Goal: Transaction & Acquisition: Purchase product/service

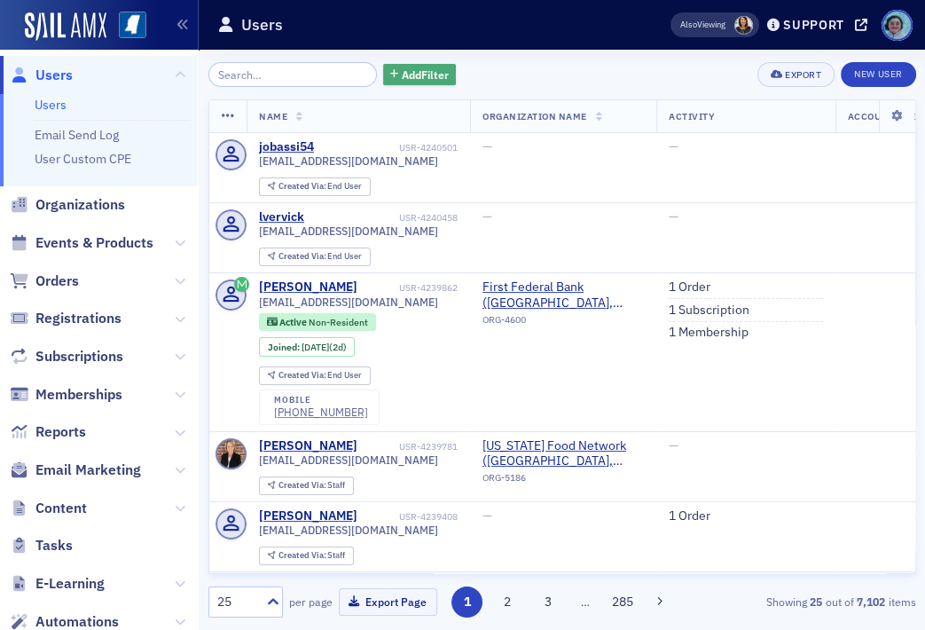
click at [403, 73] on span "Add Filter" at bounding box center [425, 75] width 47 height 16
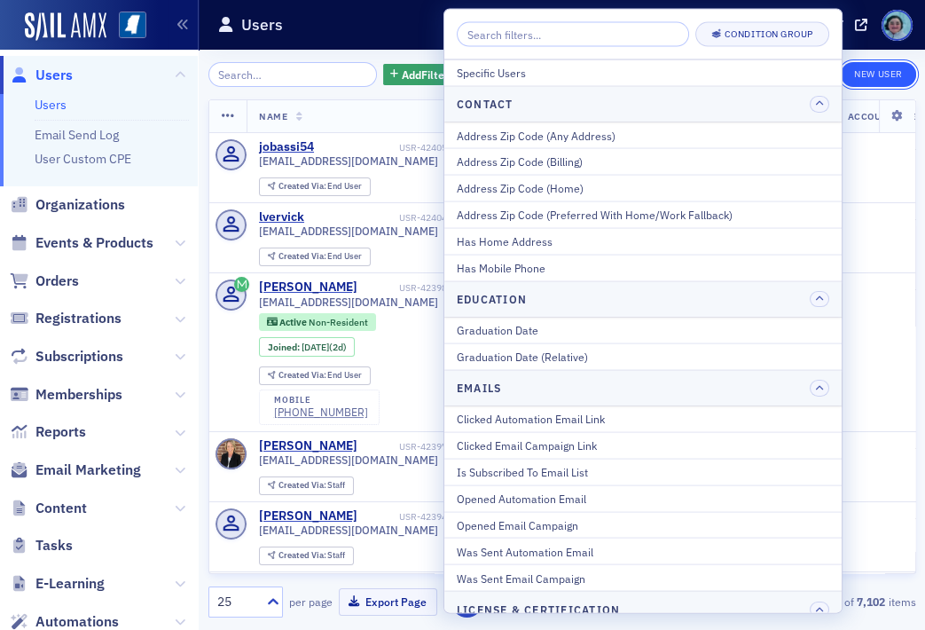
click at [877, 62] on link "New User" at bounding box center [878, 74] width 74 height 25
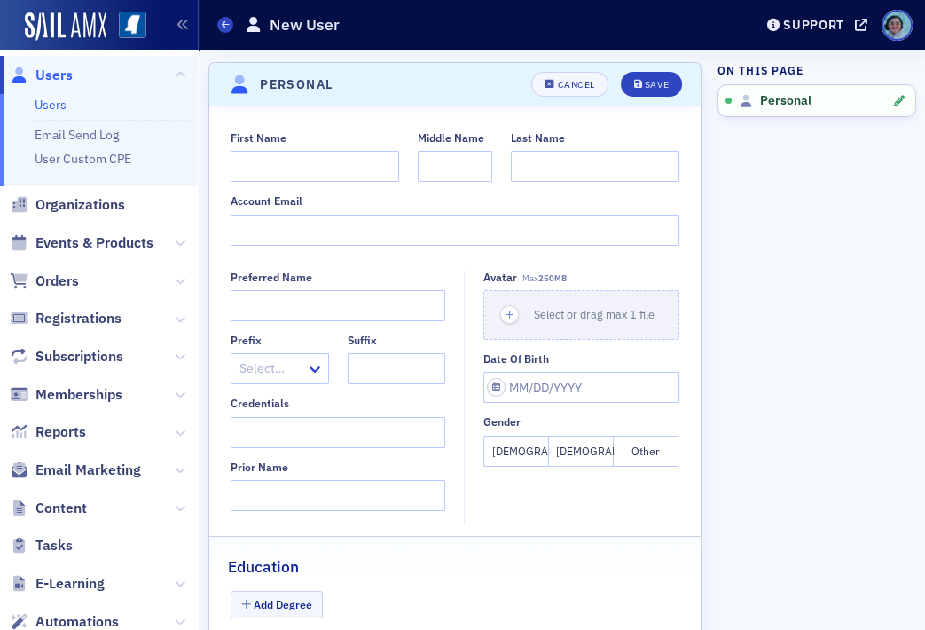
scroll to position [89, 0]
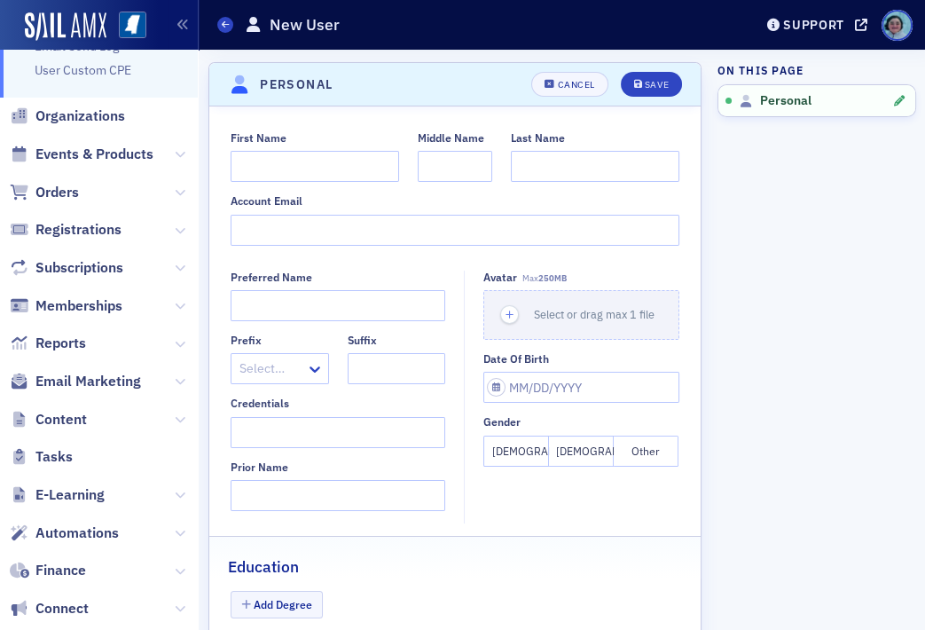
drag, startPoint x: 557, startPoint y: 206, endPoint x: 527, endPoint y: 197, distance: 31.4
click at [557, 206] on div "Account Email" at bounding box center [455, 200] width 449 height 13
click at [250, 167] on input "First Name" at bounding box center [315, 166] width 169 height 31
type input "[PERSON_NAME]"
type input "Tutor"
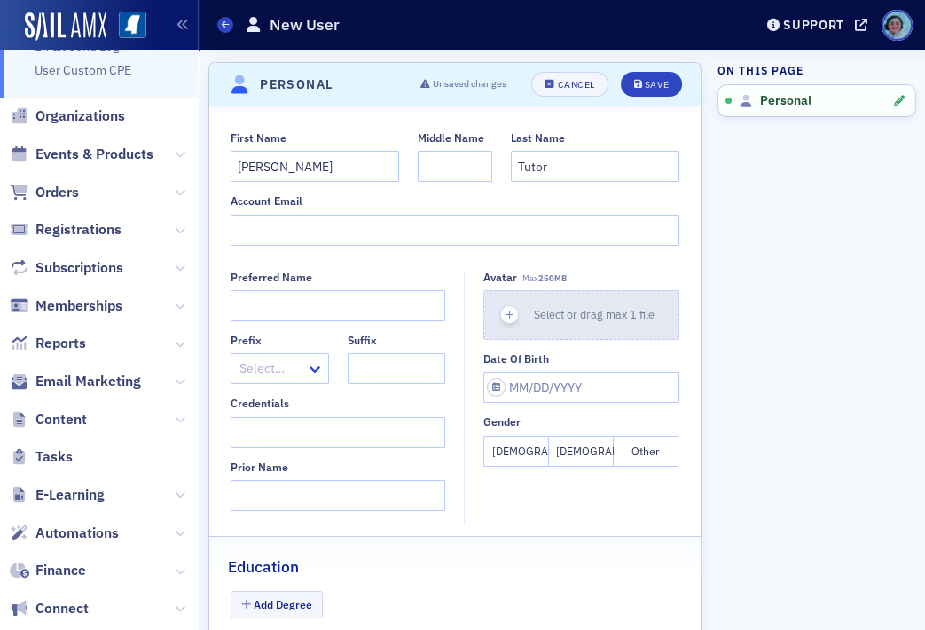
click at [615, 307] on span "Select or drag max 1 file" at bounding box center [594, 314] width 121 height 14
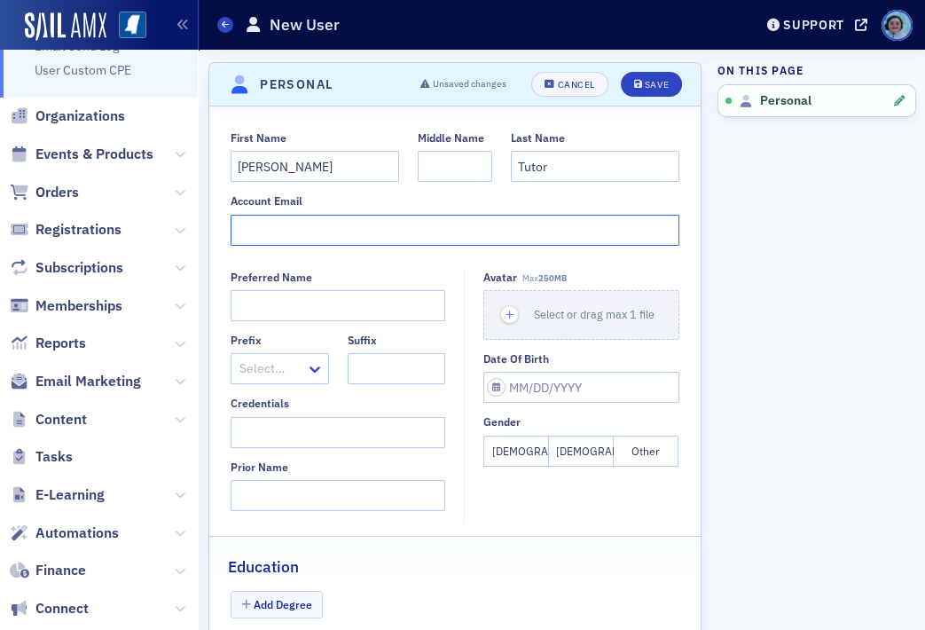
click at [355, 216] on input "Account Email" at bounding box center [455, 230] width 449 height 31
paste input "[PERSON_NAME][EMAIL_ADDRESS][DOMAIN_NAME]"
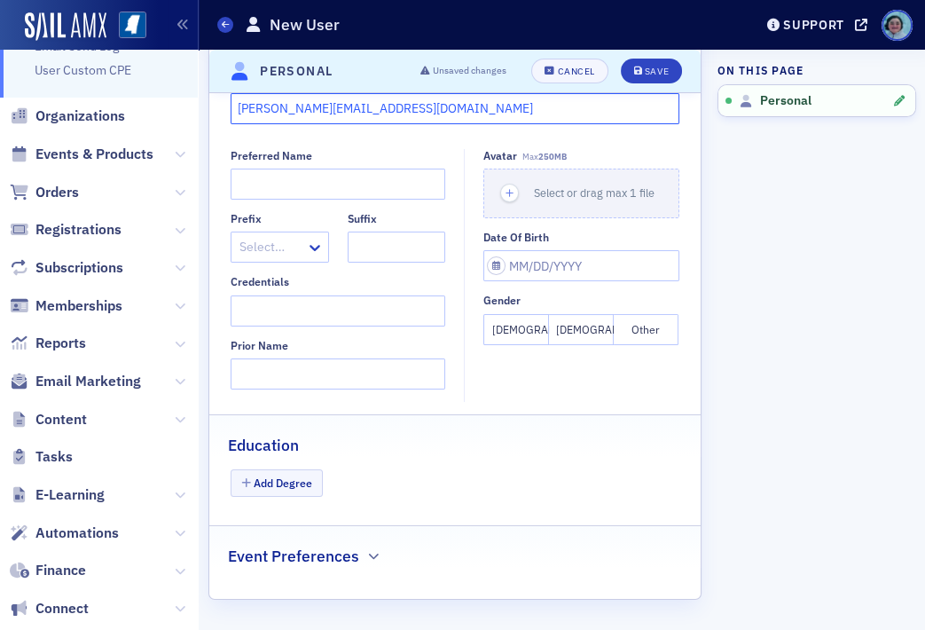
scroll to position [0, 0]
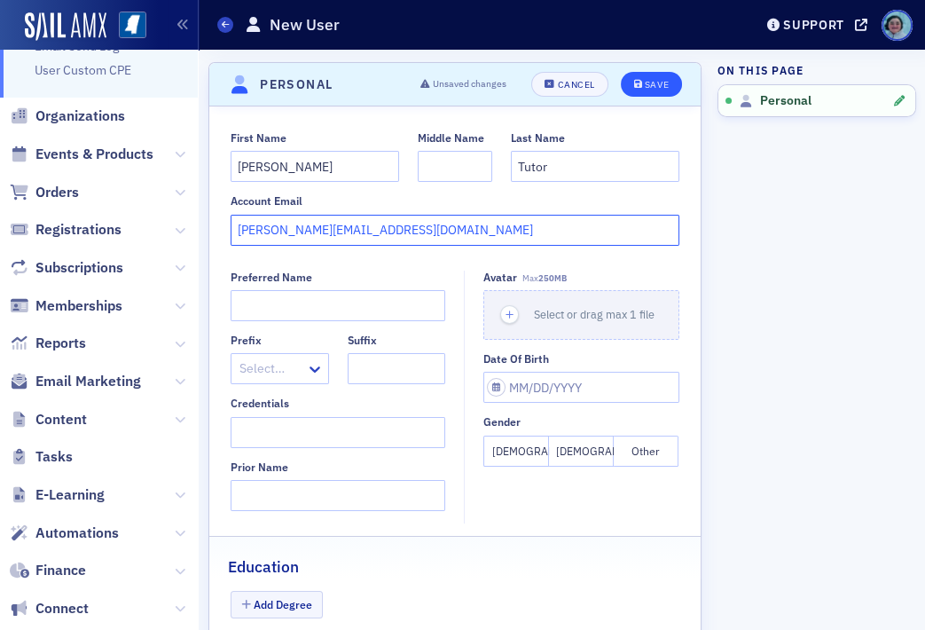
type input "[PERSON_NAME][EMAIL_ADDRESS][DOMAIN_NAME]"
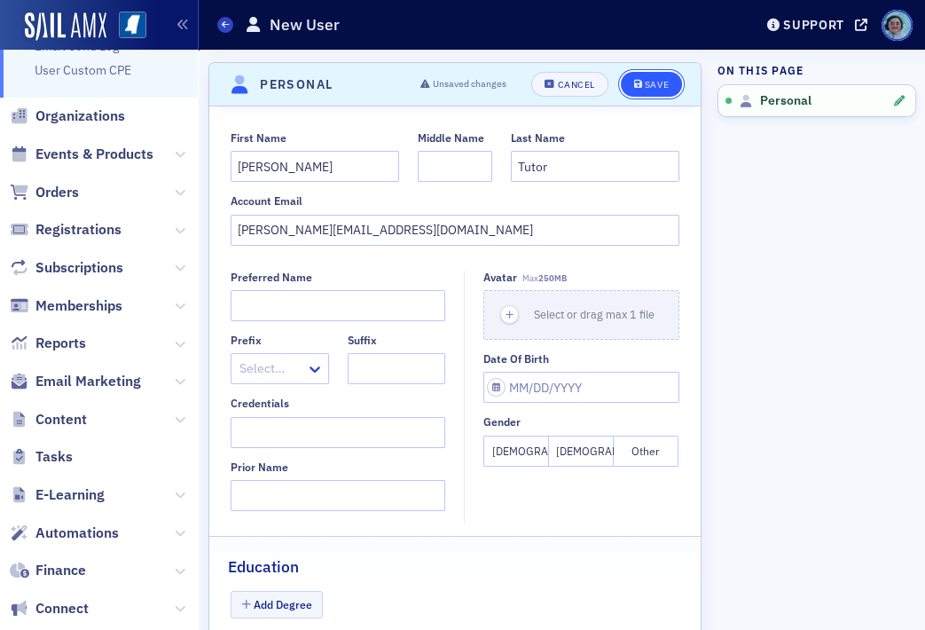
click at [650, 74] on button "Save" at bounding box center [651, 84] width 61 height 25
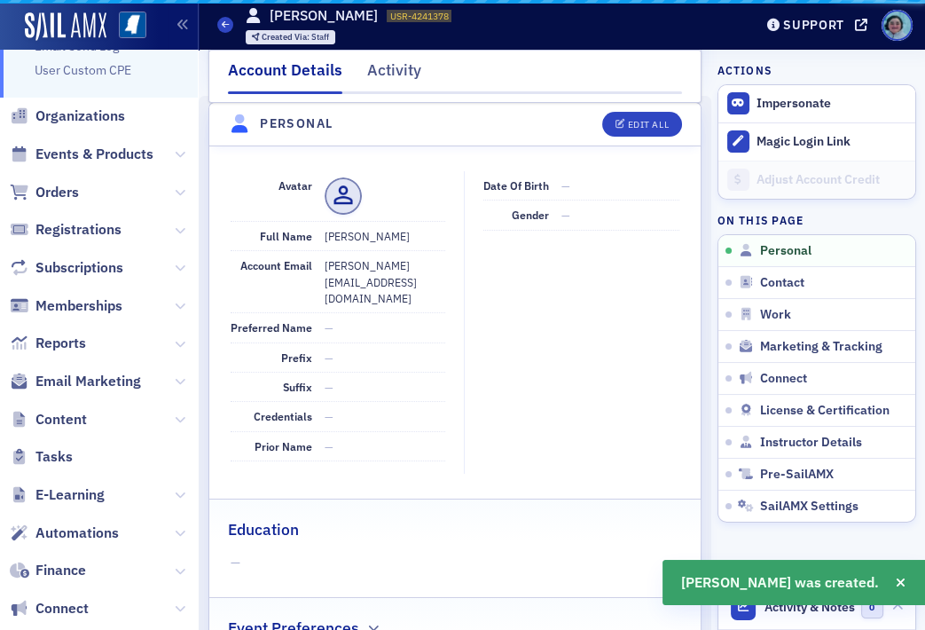
scroll to position [213, 0]
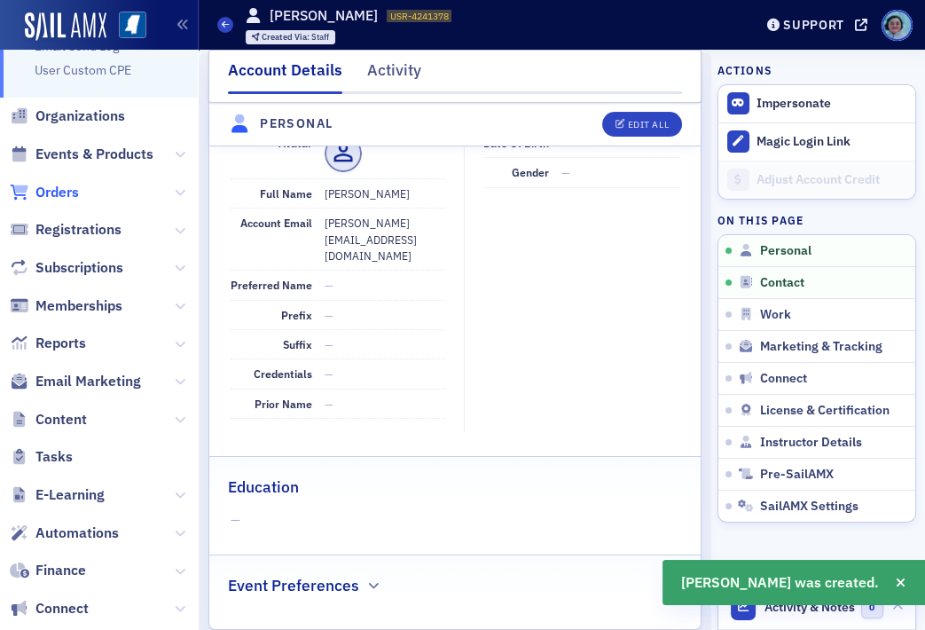
click at [71, 200] on span "Orders" at bounding box center [56, 193] width 43 height 20
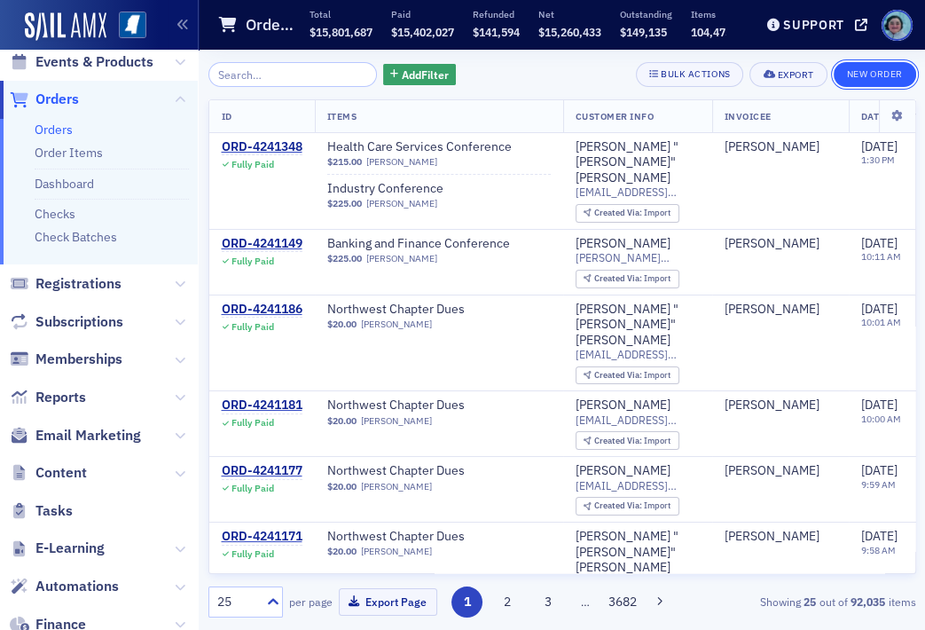
click at [886, 69] on button "New Order" at bounding box center [875, 74] width 82 height 25
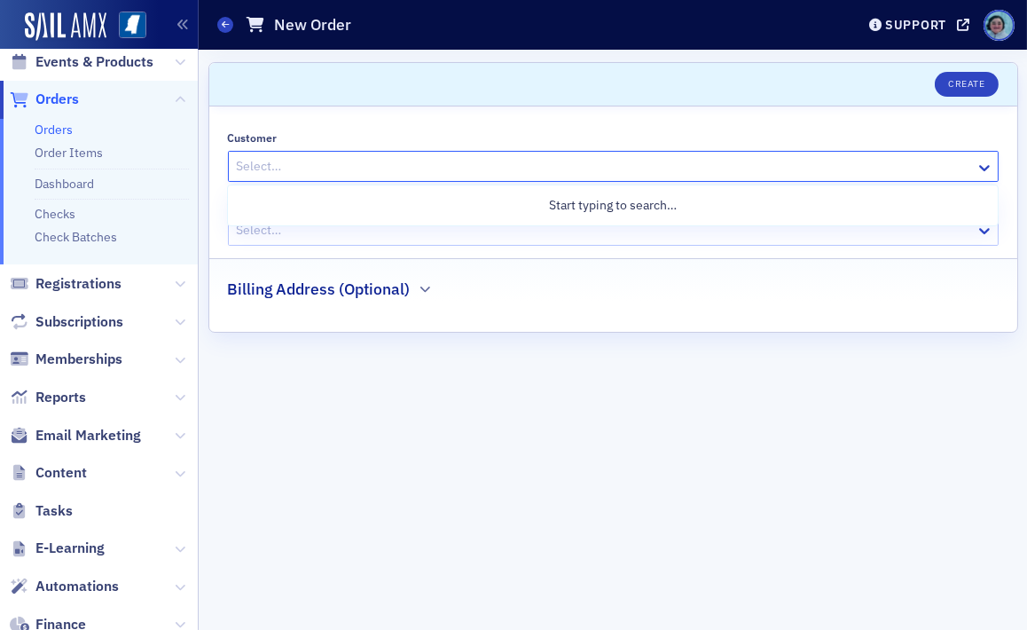
click at [380, 161] on div at bounding box center [604, 166] width 739 height 22
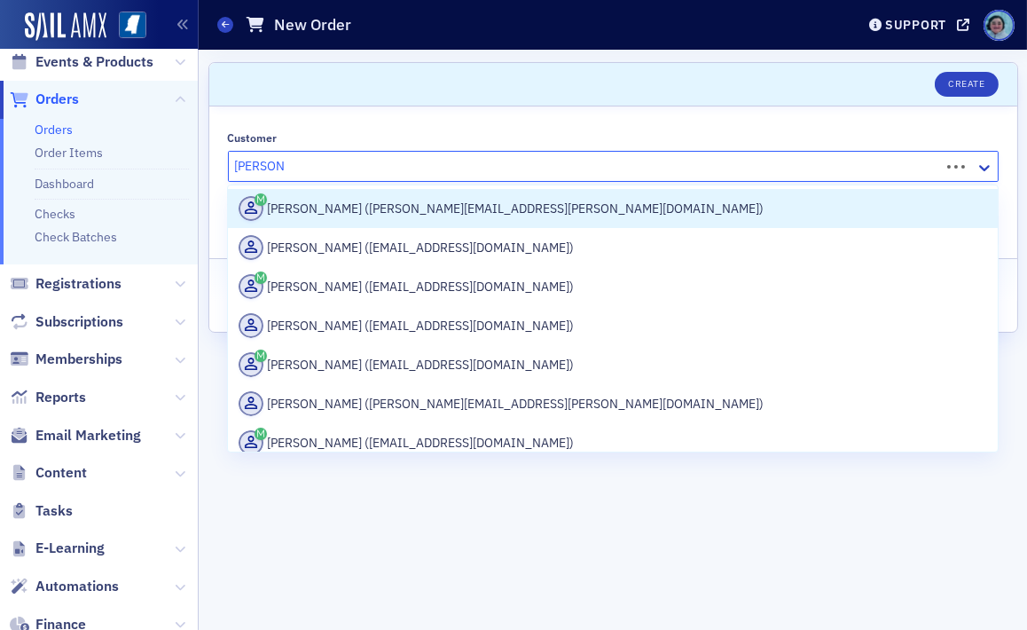
type input "[PERSON_NAME]"
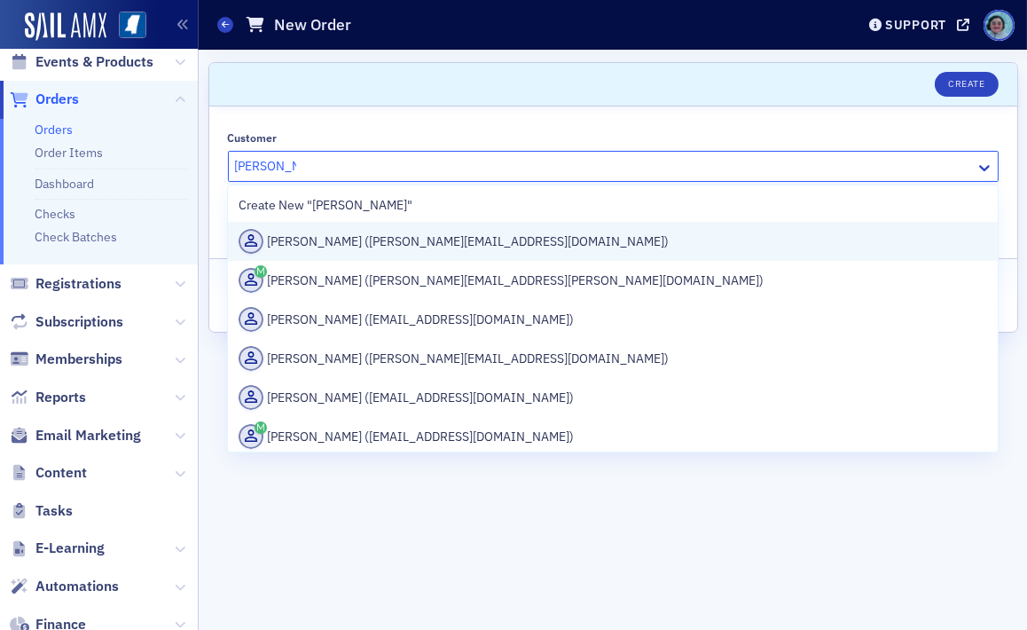
click at [458, 223] on div "[PERSON_NAME] ([PERSON_NAME][EMAIL_ADDRESS][DOMAIN_NAME])" at bounding box center [612, 241] width 769 height 39
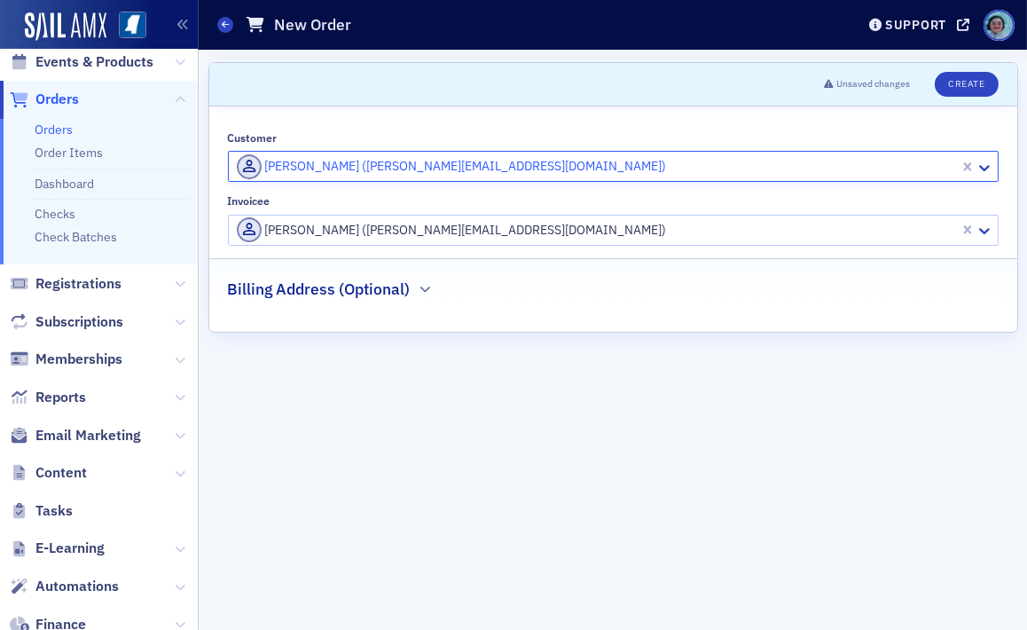
click at [404, 231] on div at bounding box center [596, 230] width 723 height 22
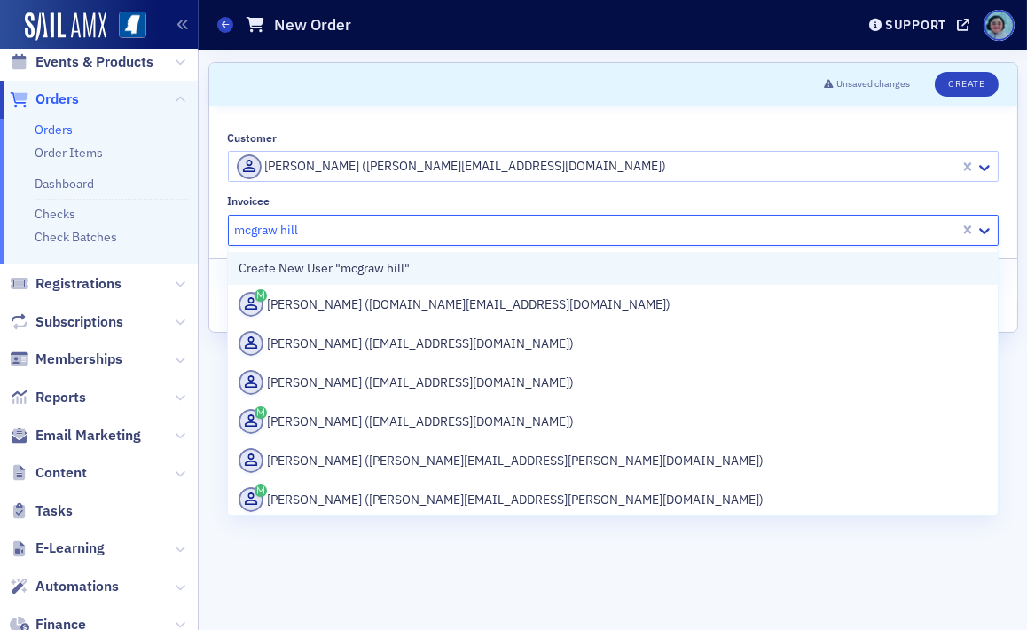
click at [431, 267] on div "Create New User "mcgraw hill"" at bounding box center [612, 268] width 769 height 33
type input "mcgraw hill"
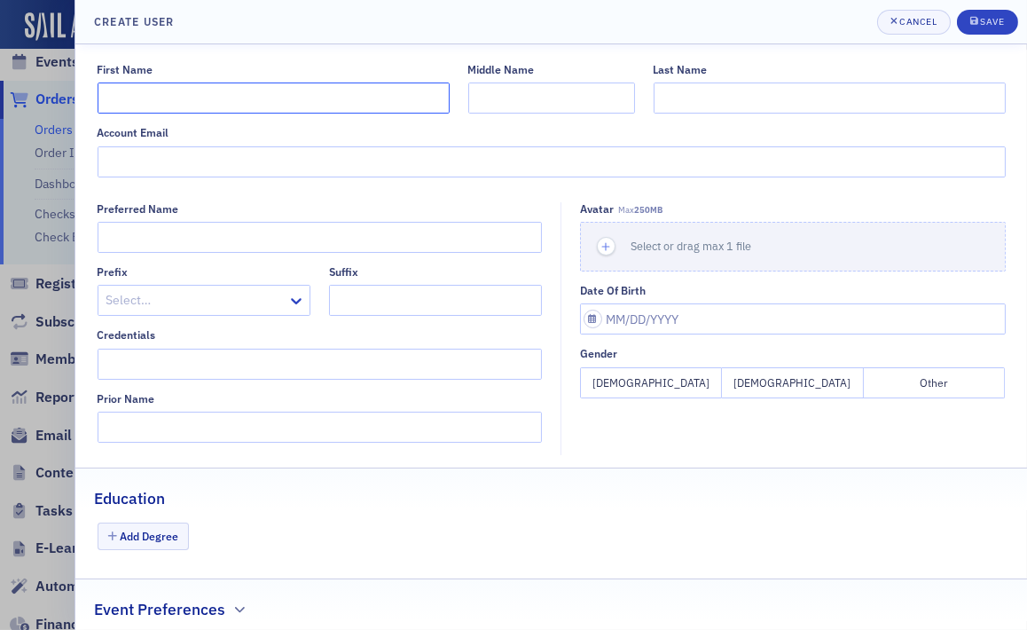
click at [273, 112] on input "First Name" at bounding box center [274, 97] width 352 height 31
click at [403, 212] on div "Preferred Name" at bounding box center [320, 208] width 445 height 13
click at [924, 24] on div "Save" at bounding box center [992, 22] width 24 height 10
click at [924, 19] on div "Save" at bounding box center [992, 22] width 24 height 10
click at [797, 94] on input "Last Name" at bounding box center [830, 97] width 352 height 31
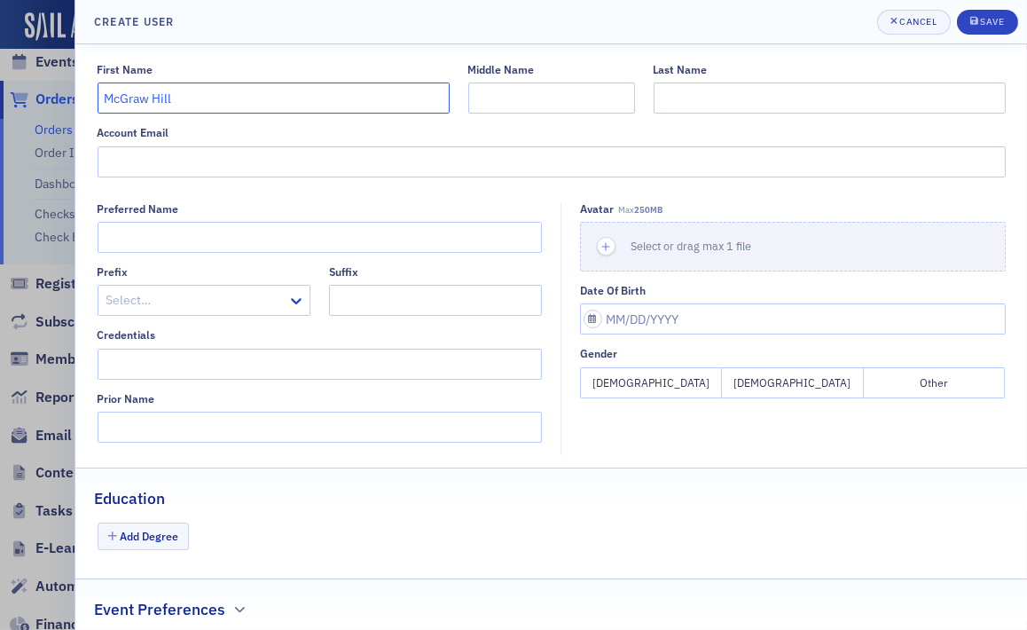
click at [169, 95] on input "McGraw Hill" at bounding box center [274, 97] width 352 height 31
type input "McGraw"
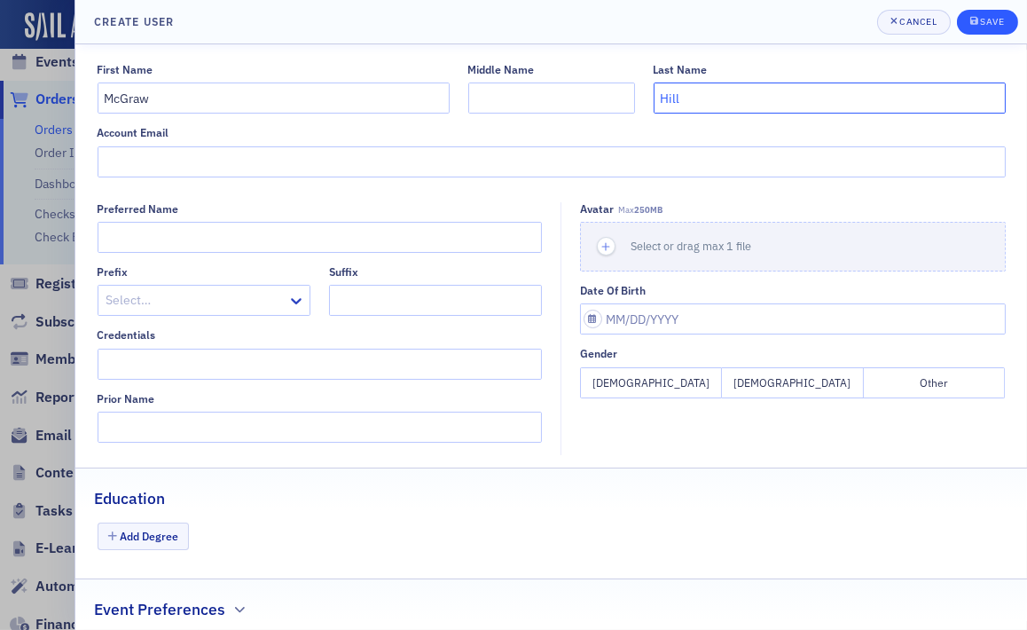
type input "Hill"
click at [924, 21] on div "Save" at bounding box center [992, 22] width 24 height 10
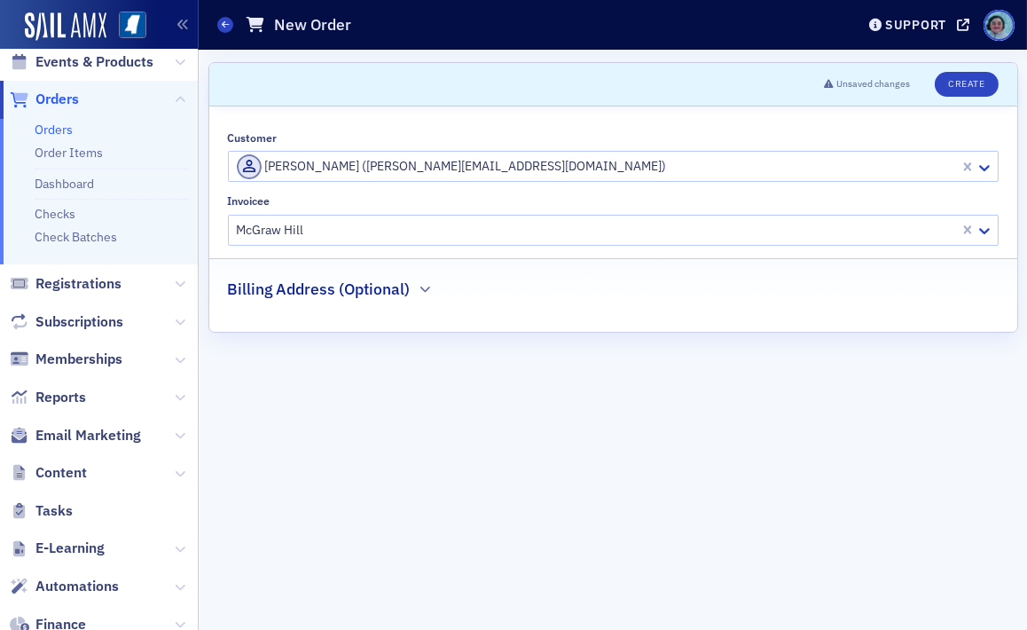
click at [298, 226] on div at bounding box center [596, 230] width 723 height 22
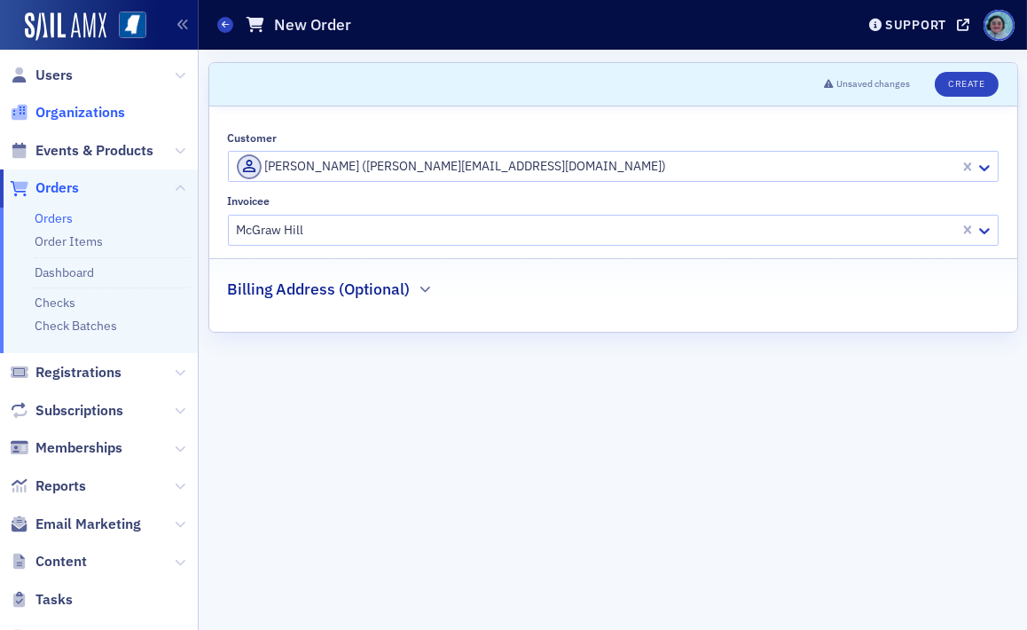
click at [109, 118] on span "Organizations" at bounding box center [80, 113] width 90 height 20
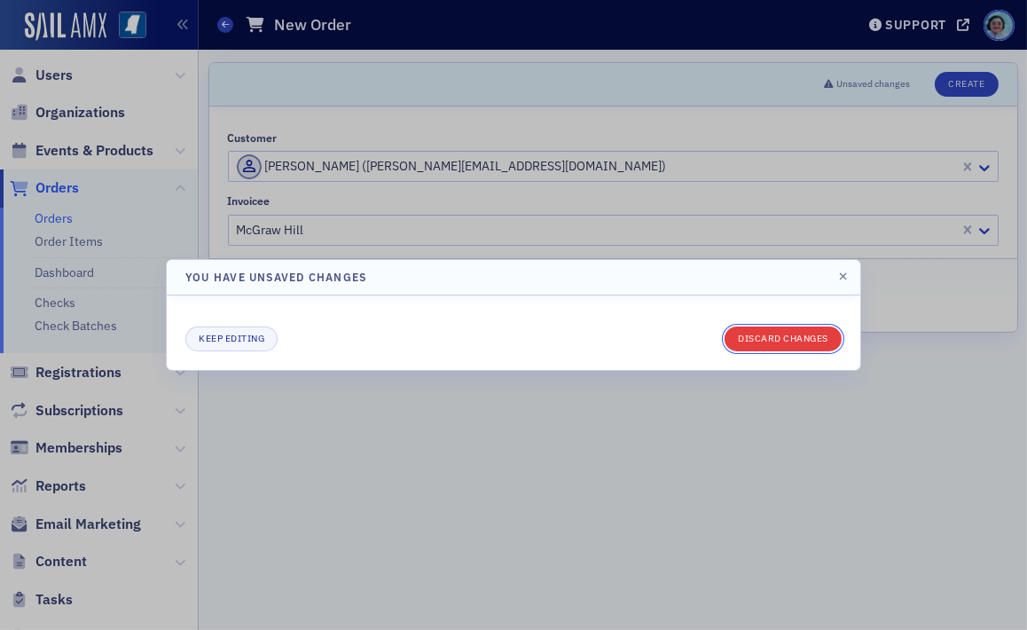
click at [765, 341] on button "Discard changes" at bounding box center [783, 338] width 117 height 25
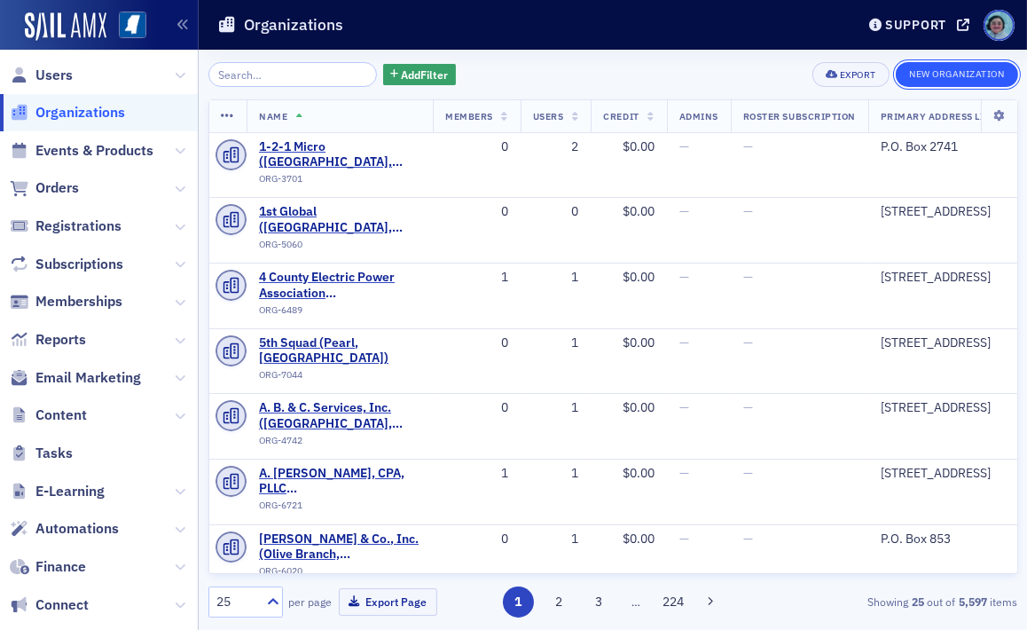
click at [924, 70] on button "New Organization" at bounding box center [956, 74] width 121 height 25
select select "US"
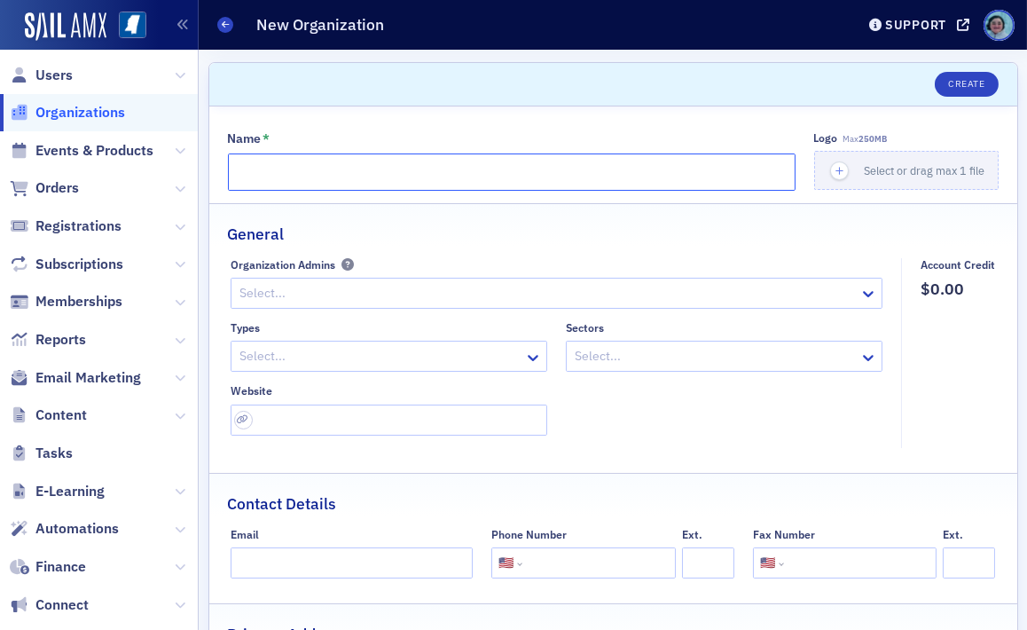
click at [307, 170] on input "Name *" at bounding box center [512, 171] width 568 height 37
paste input "[STREET_ADDRESS][PERSON_NAME]"
type input "[STREET_ADDRESS][PERSON_NAME]"
click at [372, 178] on input "[STREET_ADDRESS][PERSON_NAME]" at bounding box center [512, 171] width 568 height 37
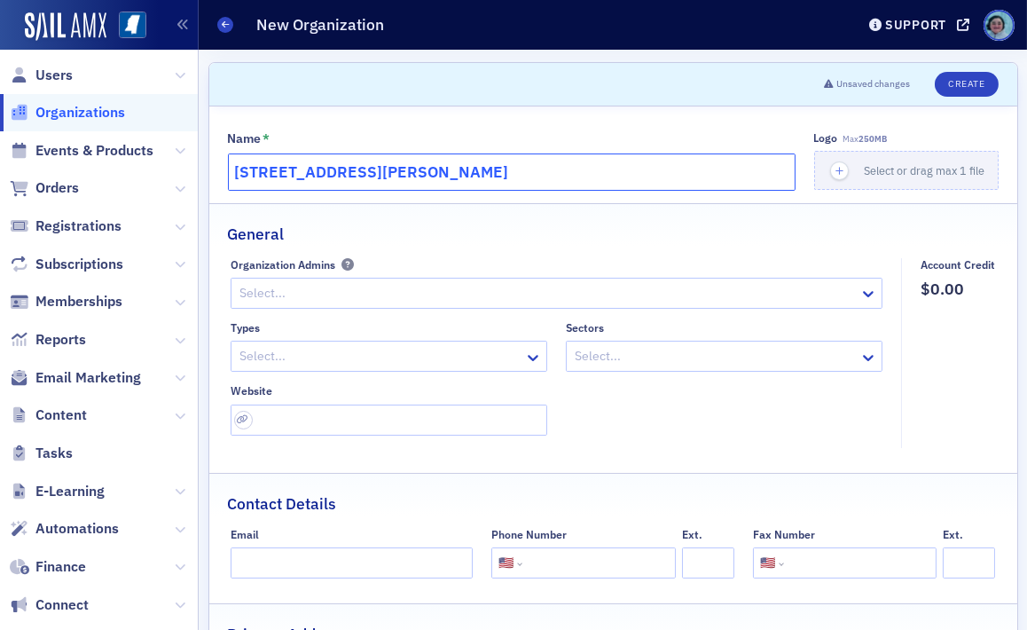
click at [372, 178] on input "[STREET_ADDRESS][PERSON_NAME]" at bounding box center [512, 171] width 568 height 37
click at [329, 185] on input "Name *" at bounding box center [512, 171] width 568 height 37
paste input "McGraw Hill"
type input "McGraw Hill"
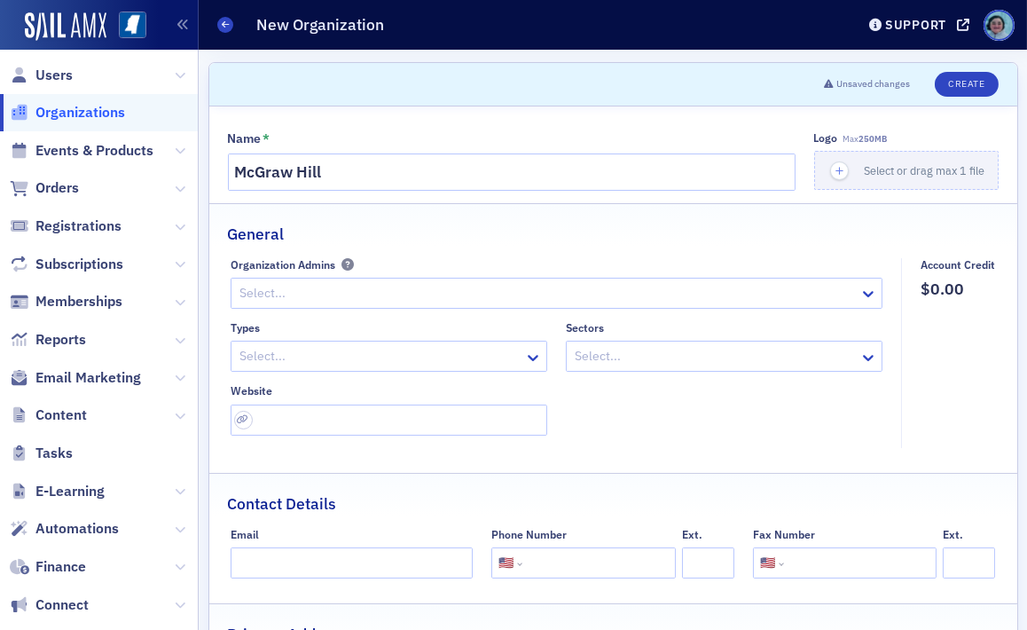
click at [427, 221] on div "General" at bounding box center [613, 225] width 771 height 42
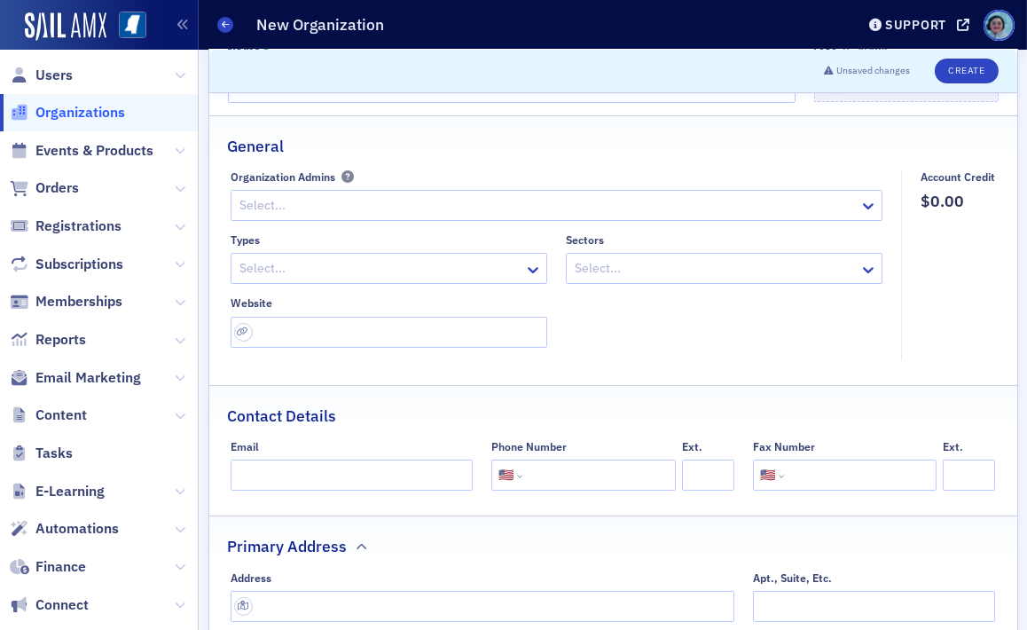
scroll to position [89, 0]
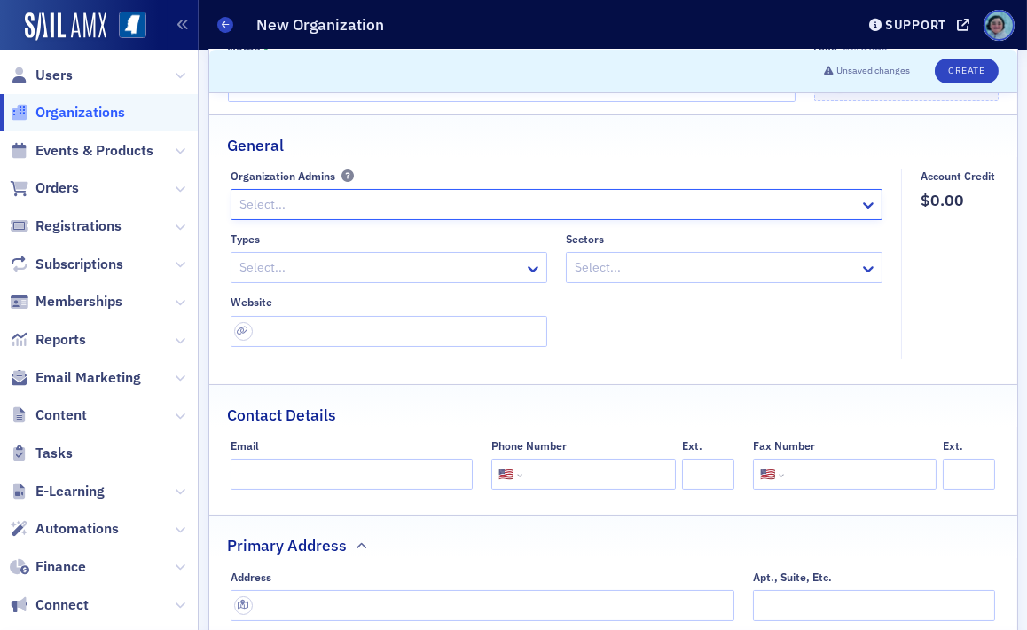
click at [437, 197] on div at bounding box center [548, 204] width 620 height 22
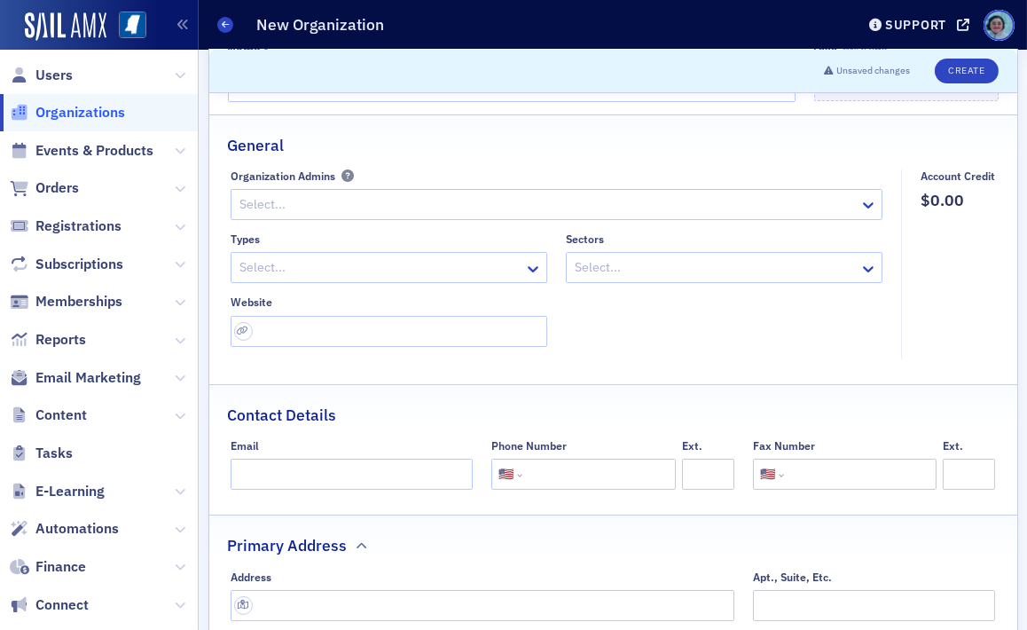
drag, startPoint x: 747, startPoint y: 324, endPoint x: 555, endPoint y: 256, distance: 203.1
click at [741, 324] on div "Types Select... Sectors Select... Website" at bounding box center [557, 289] width 652 height 114
click at [516, 263] on div "Select..." at bounding box center [377, 268] width 293 height 26
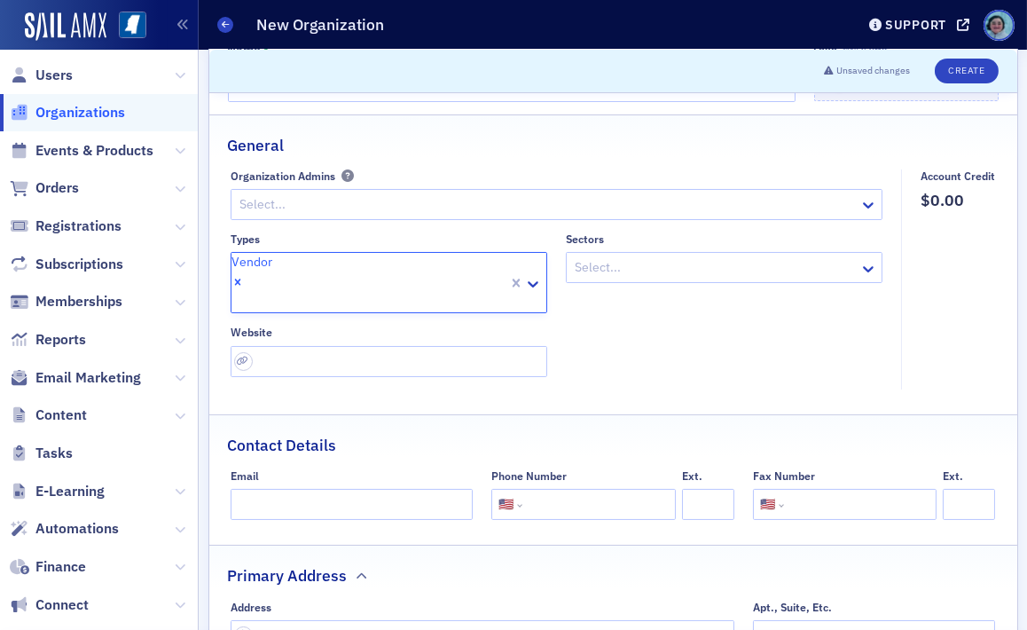
click at [623, 312] on div "Types option Vendor, selected. 28 results available. Use Up and Down to choose …" at bounding box center [557, 304] width 652 height 145
click at [636, 257] on div at bounding box center [715, 267] width 285 height 22
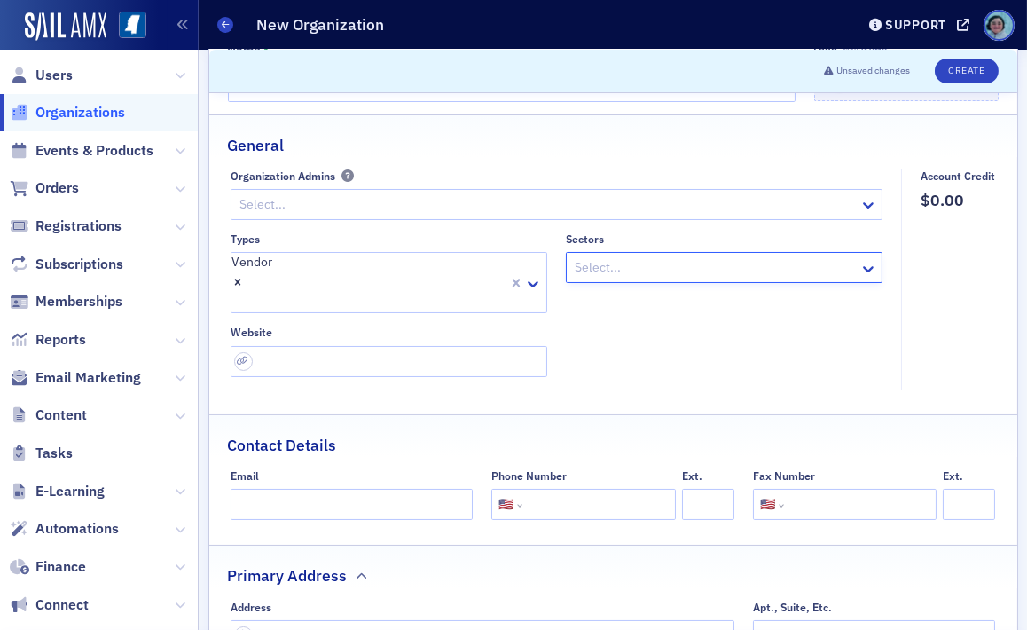
click at [906, 319] on fieldset "Account Credit $0.00" at bounding box center [953, 279] width 104 height 220
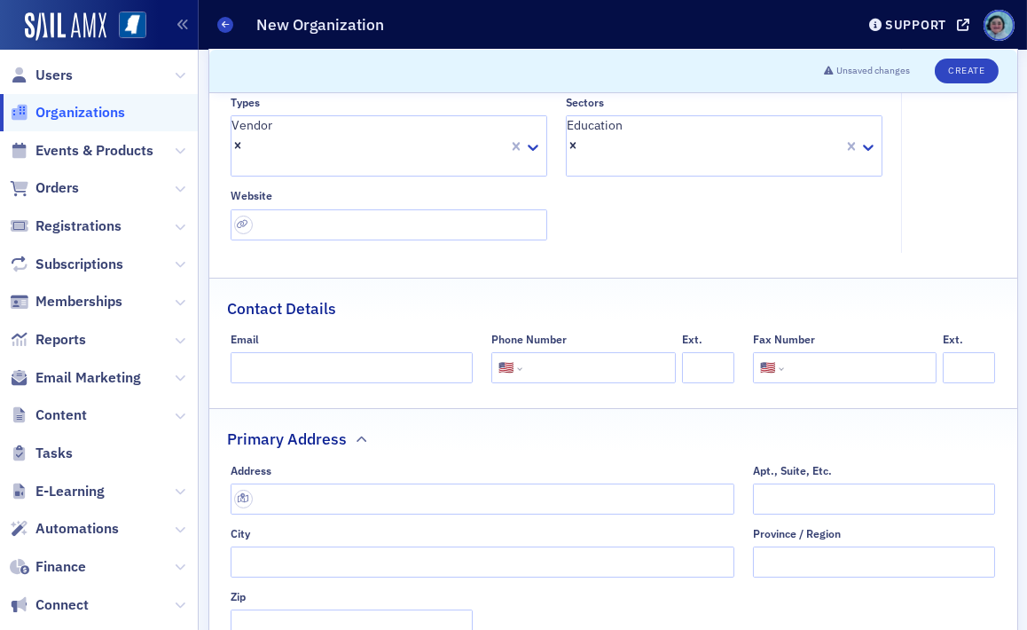
scroll to position [266, 0]
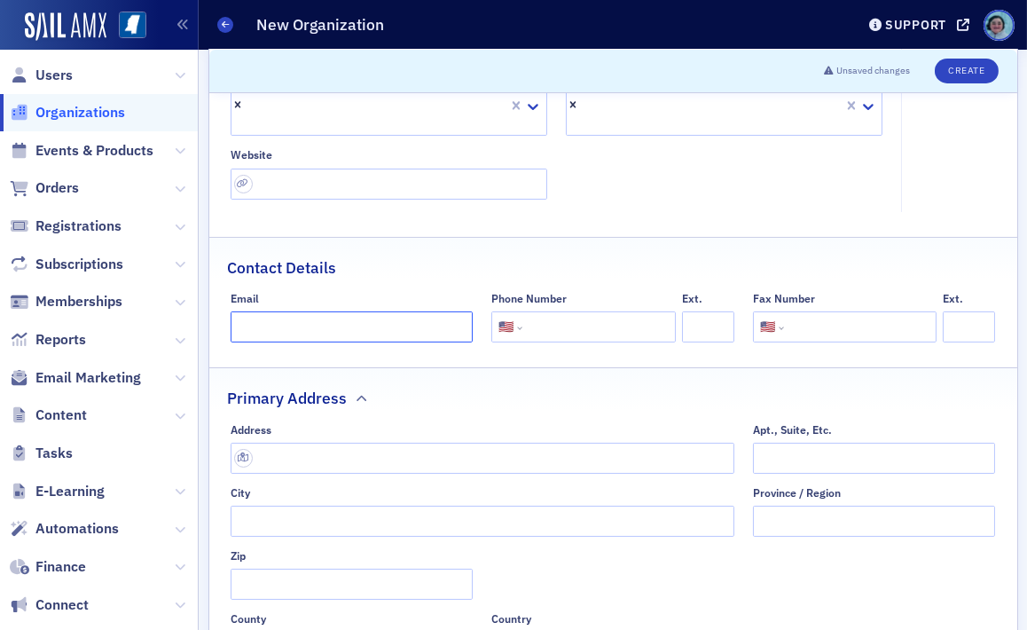
click at [342, 311] on input "Email" at bounding box center [352, 326] width 242 height 31
paste input "[PERSON_NAME][EMAIL_ADDRESS][DOMAIN_NAME]"
type input "[PERSON_NAME][EMAIL_ADDRESS][DOMAIN_NAME]"
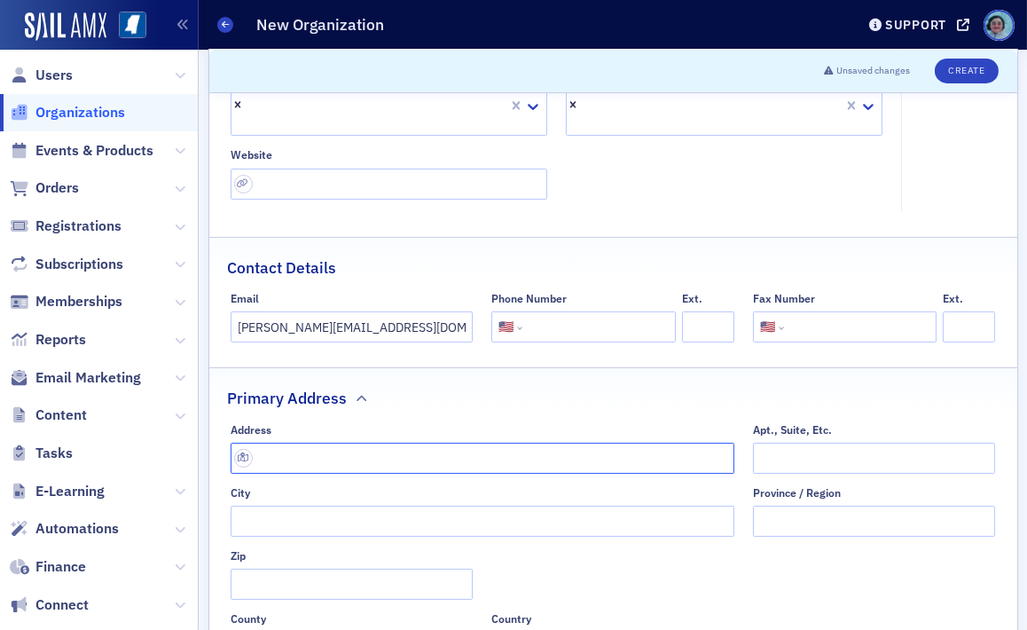
click at [332, 443] on input "text" at bounding box center [483, 458] width 504 height 31
paste input "[STREET_ADDRESS][PERSON_NAME]"
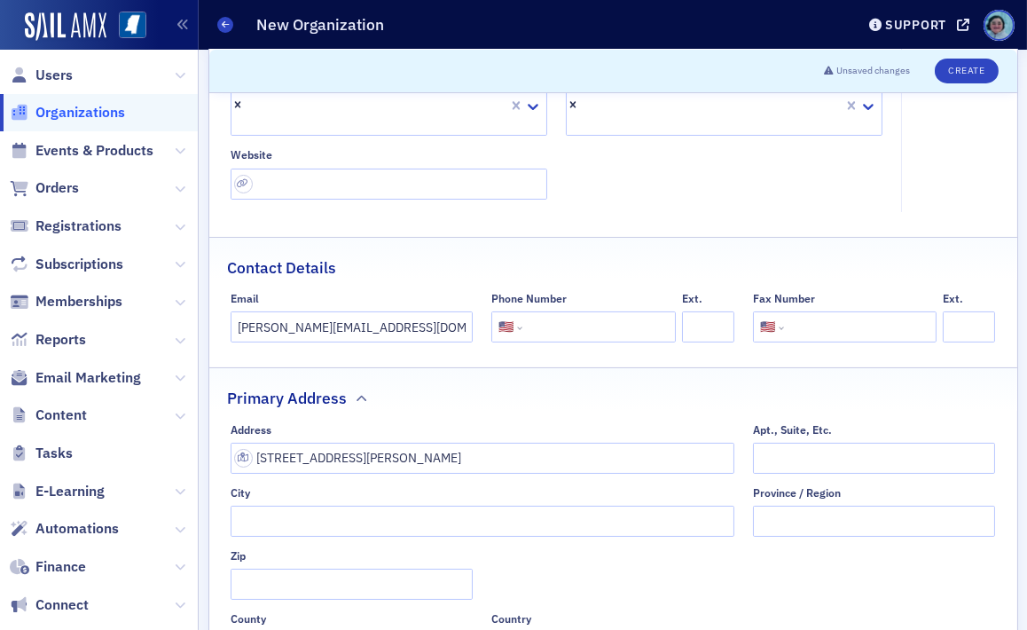
type input "[STREET_ADDRESS][PERSON_NAME]"
type input "[GEOGRAPHIC_DATA]"
type input "38120-1513"
type input "[GEOGRAPHIC_DATA]"
click at [419, 383] on fieldset "Primary Address Address [STREET_ADDRESS][PERSON_NAME]. City [GEOGRAPHIC_DATA] […" at bounding box center [613, 521] width 808 height 309
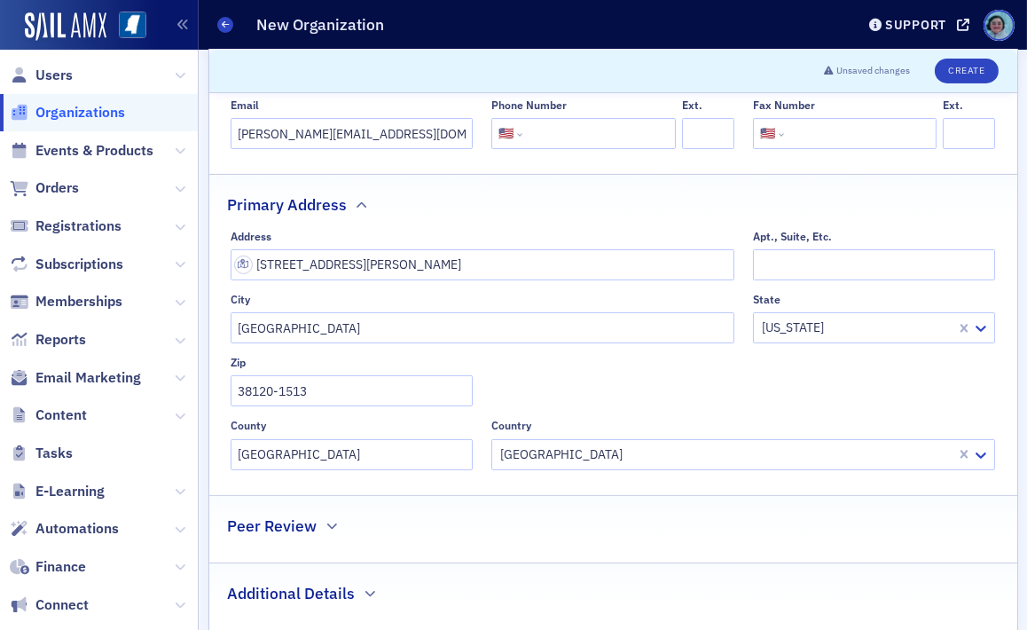
scroll to position [466, 0]
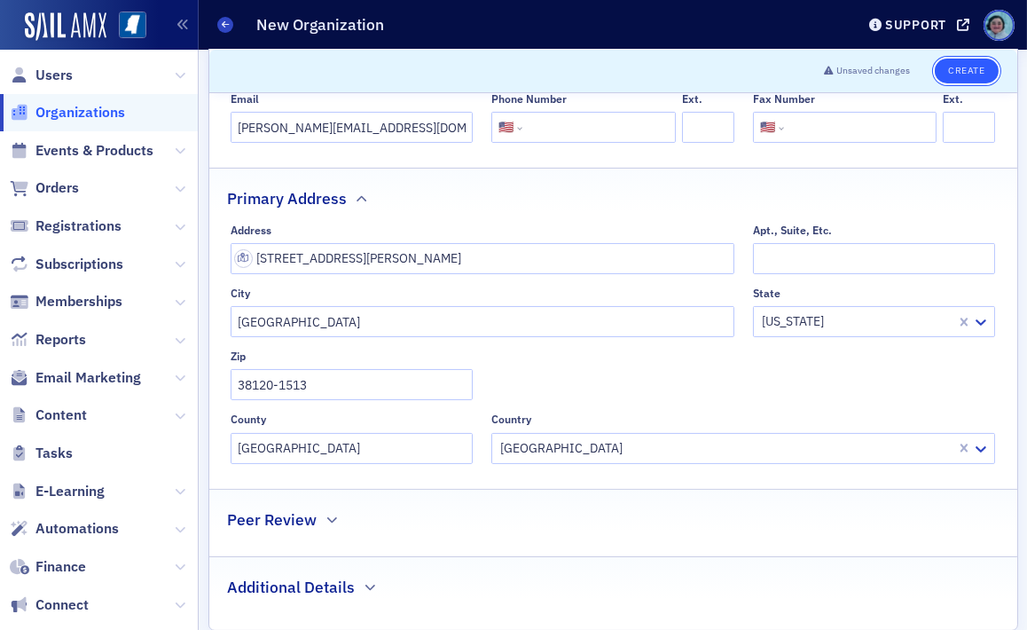
click at [924, 81] on button "Create" at bounding box center [966, 71] width 63 height 25
select select "US"
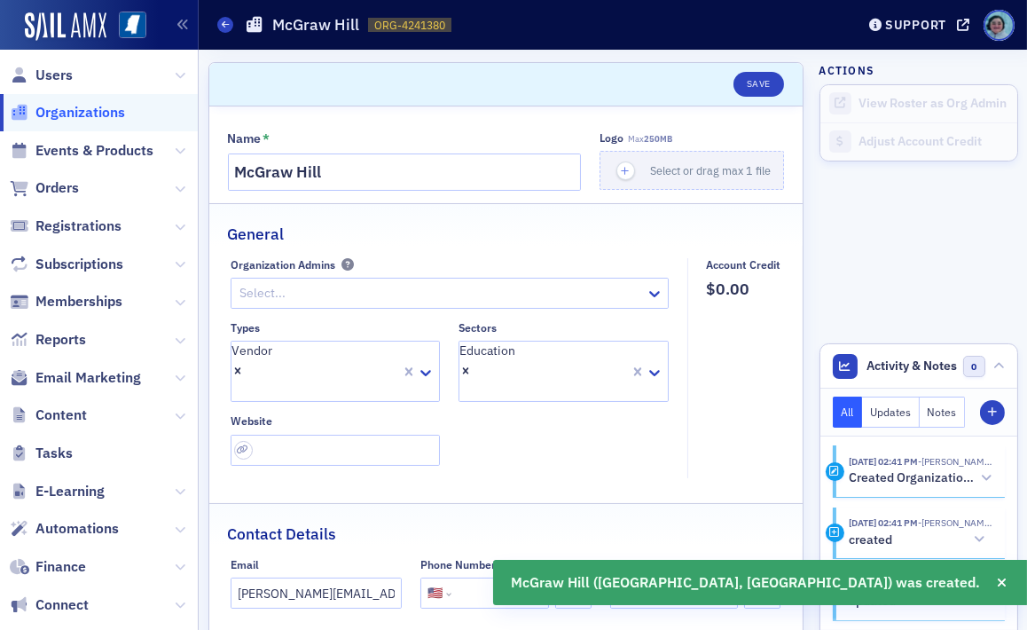
click at [79, 194] on span "Orders" at bounding box center [99, 188] width 198 height 38
click at [78, 188] on span "Orders" at bounding box center [56, 188] width 43 height 20
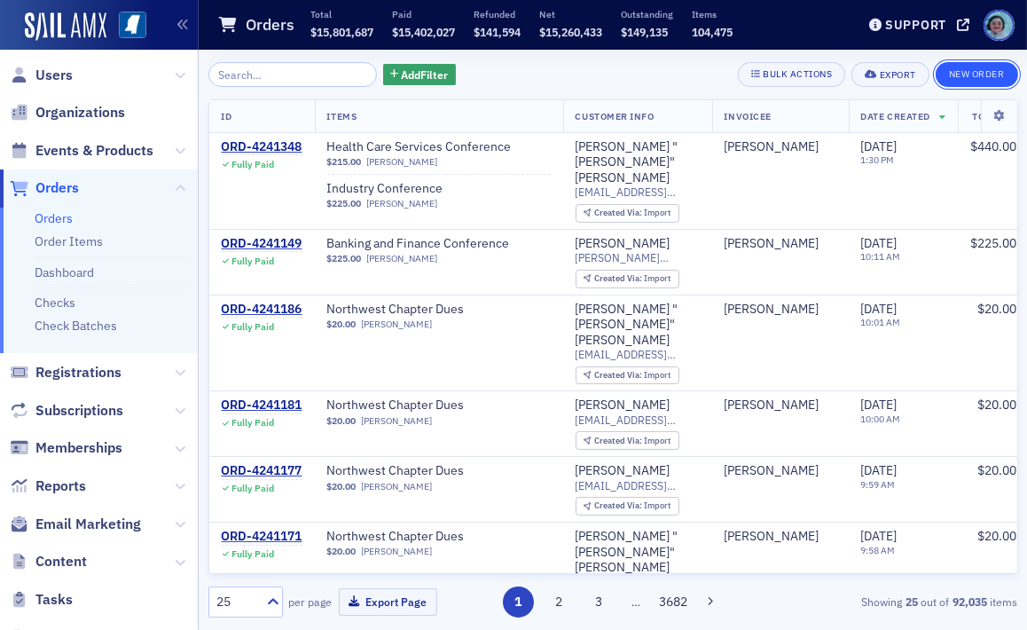
click at [924, 64] on button "New Order" at bounding box center [977, 74] width 82 height 25
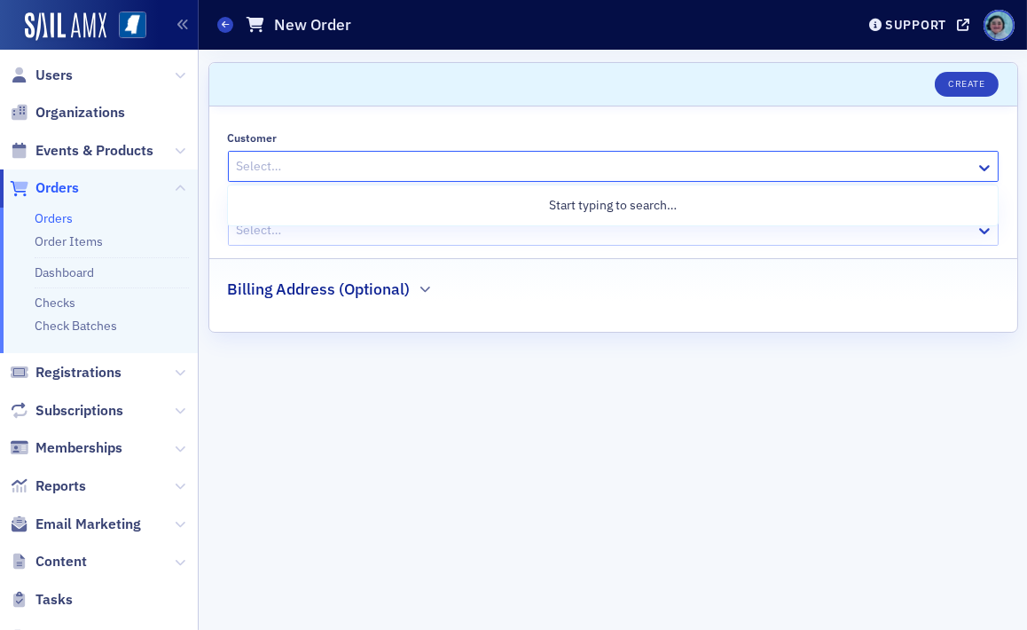
click at [506, 173] on div at bounding box center [604, 166] width 739 height 22
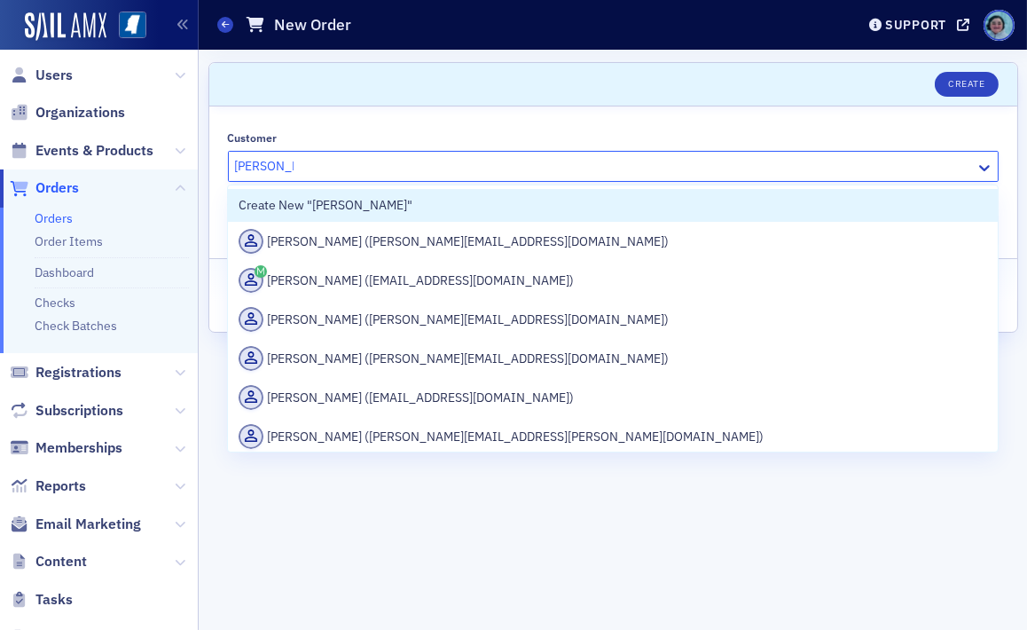
type input "[PERSON_NAME]"
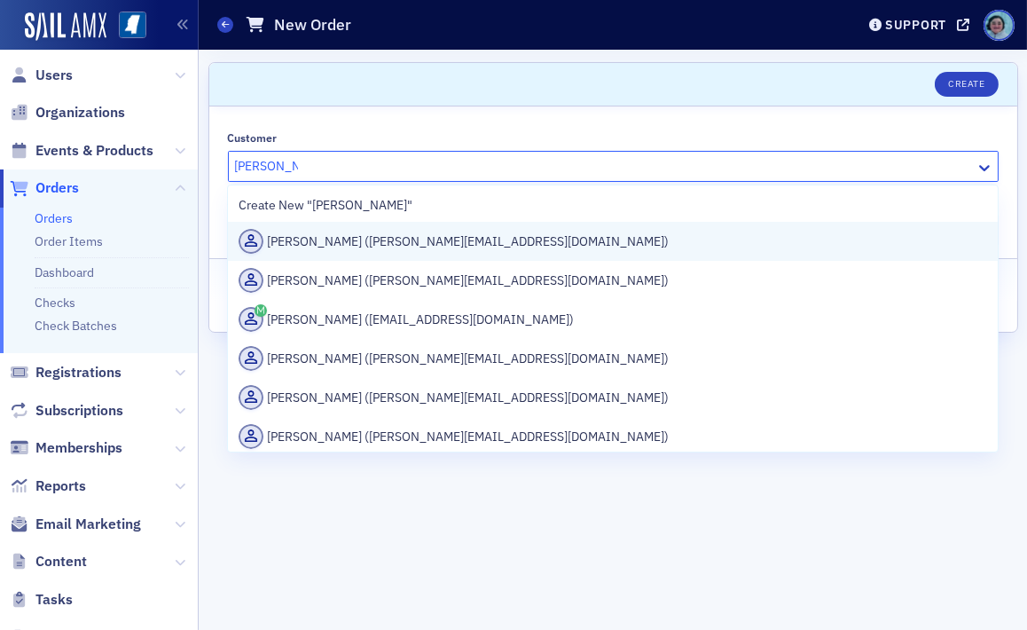
click at [509, 241] on div "[PERSON_NAME] ([PERSON_NAME][EMAIL_ADDRESS][DOMAIN_NAME])" at bounding box center [613, 241] width 748 height 25
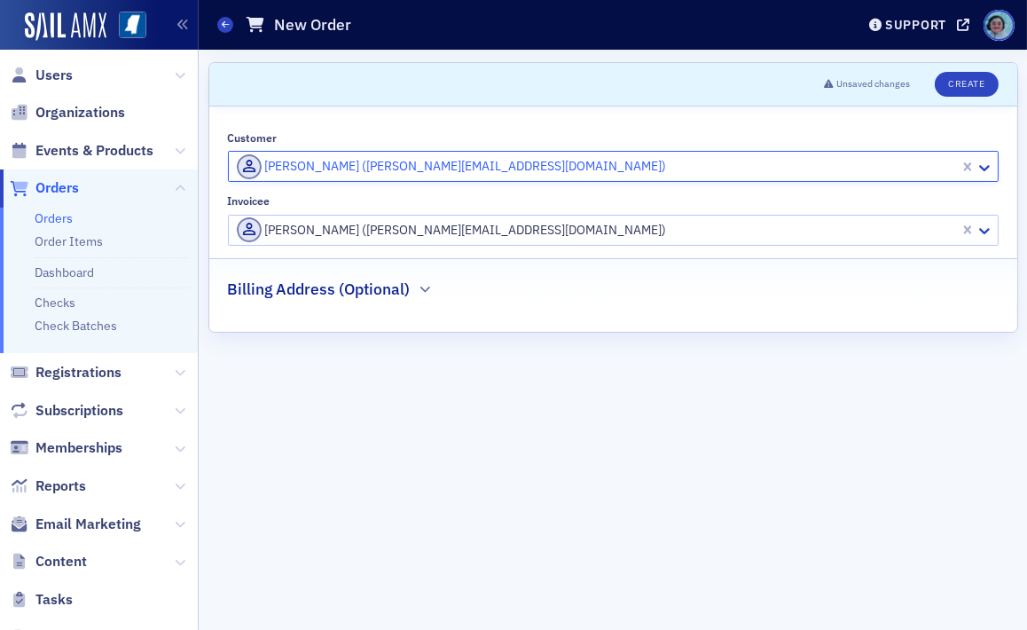
click at [453, 240] on div at bounding box center [596, 230] width 723 height 22
click at [457, 163] on div at bounding box center [596, 166] width 723 height 22
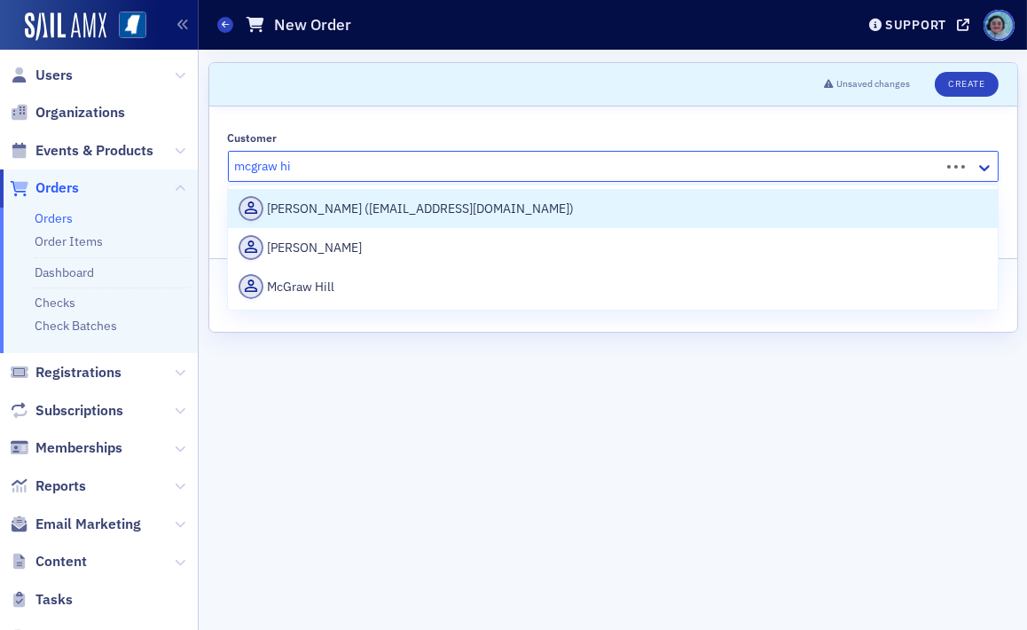
type input "mcgraw hil"
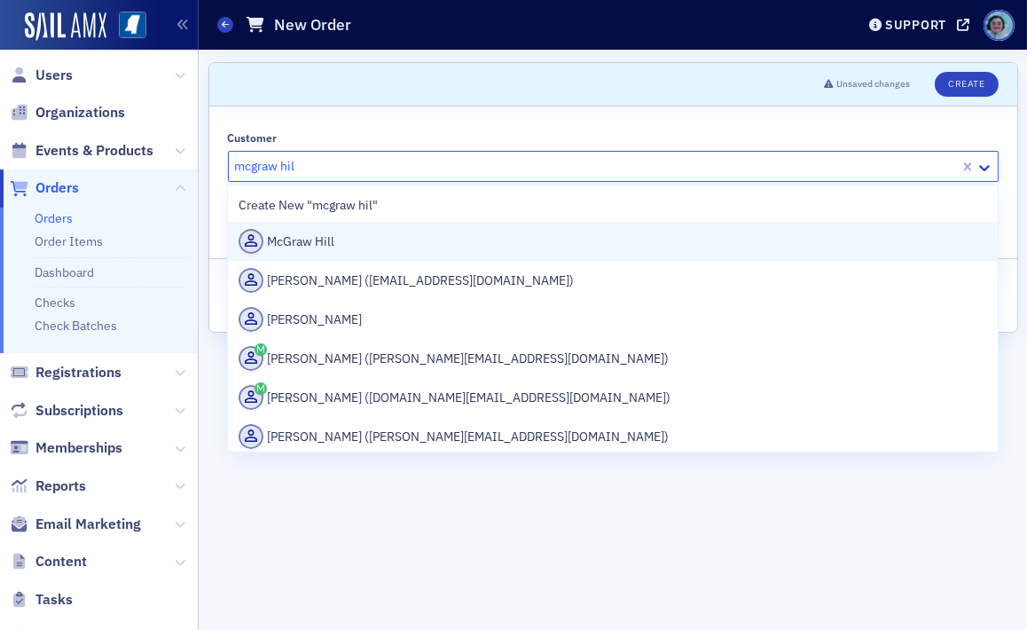
click at [445, 241] on div "McGraw Hill" at bounding box center [613, 241] width 748 height 25
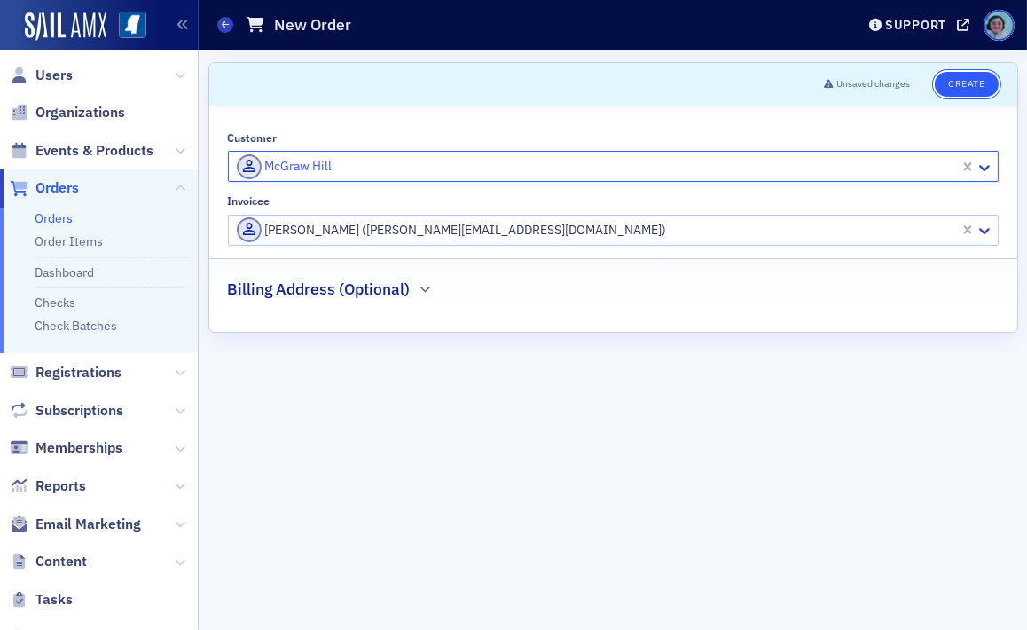
click at [924, 89] on button "Create" at bounding box center [966, 84] width 63 height 25
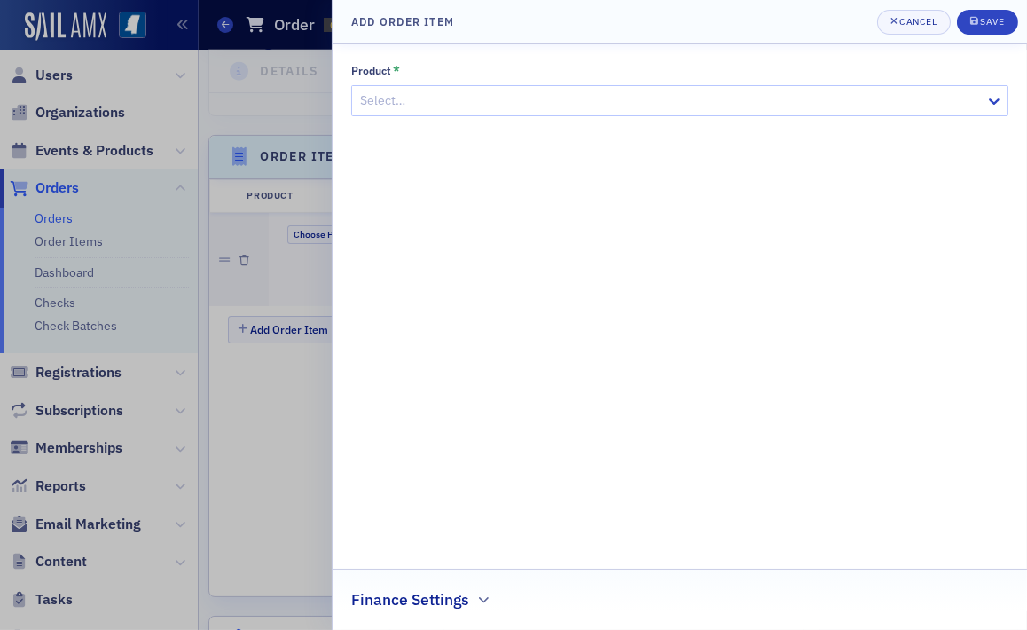
scroll to position [596, 0]
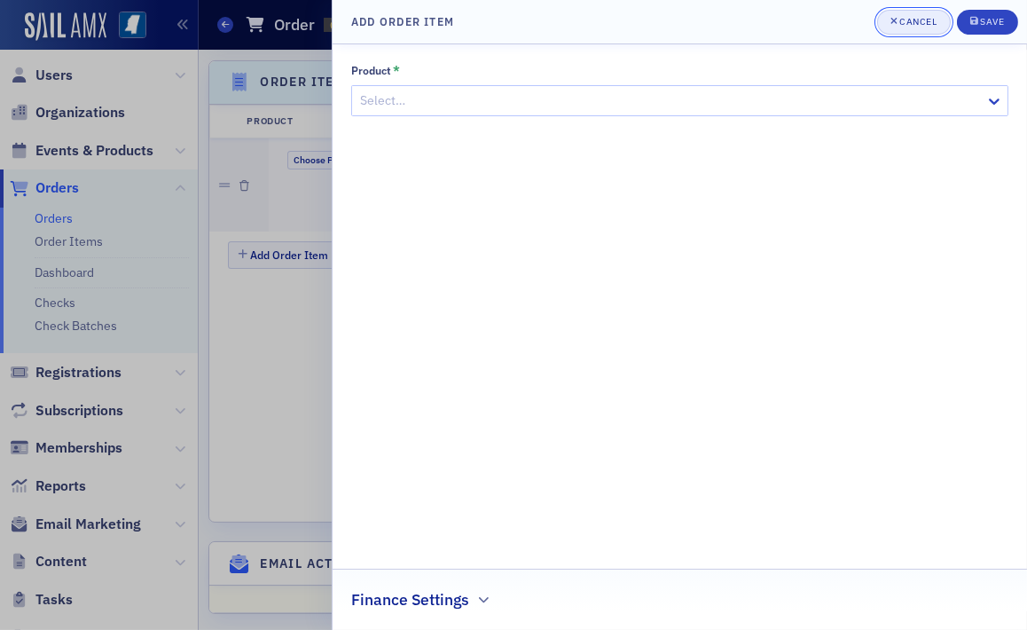
click at [924, 24] on div "Cancel" at bounding box center [917, 22] width 37 height 10
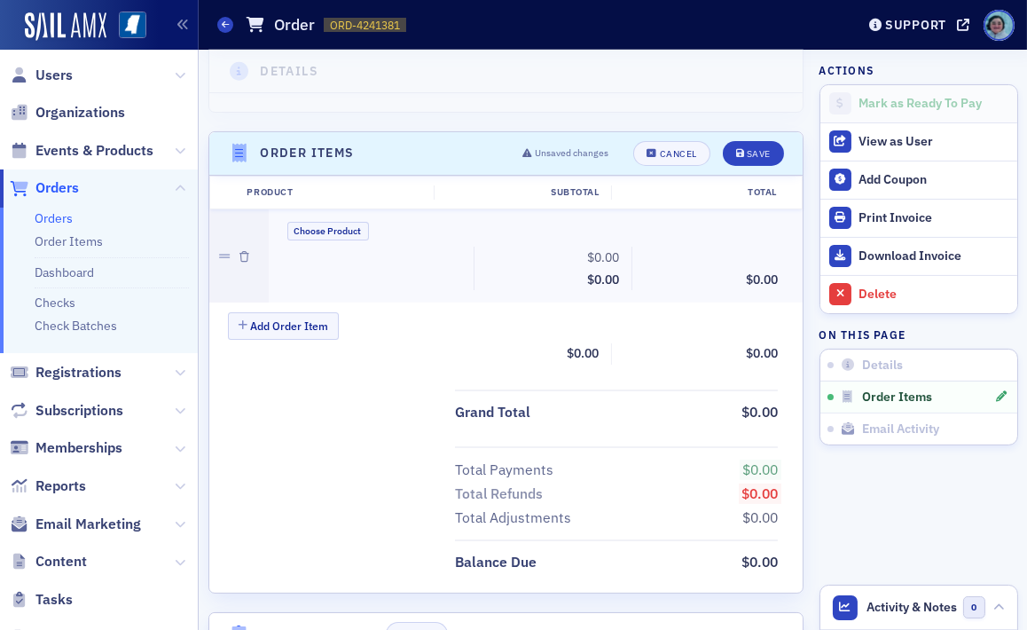
scroll to position [532, 0]
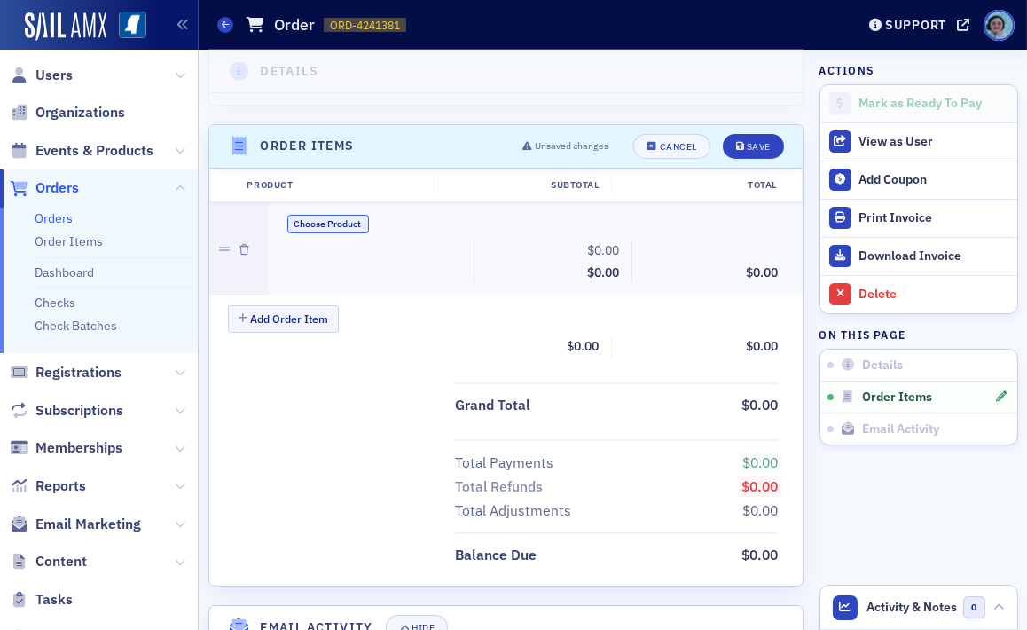
click at [354, 223] on button "Choose Product" at bounding box center [328, 224] width 82 height 19
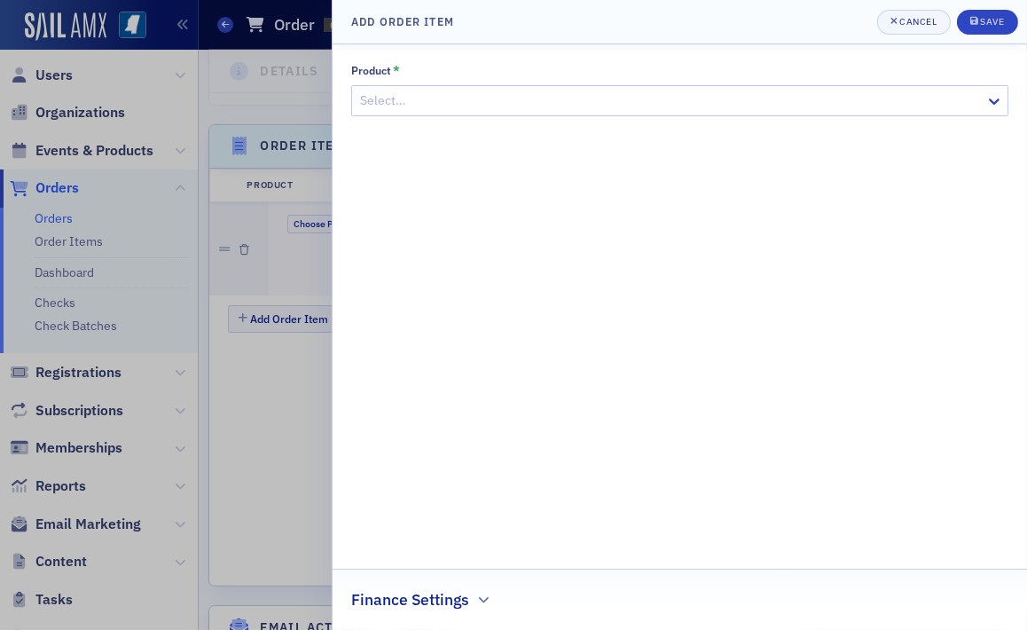
click at [565, 99] on div at bounding box center [670, 101] width 625 height 22
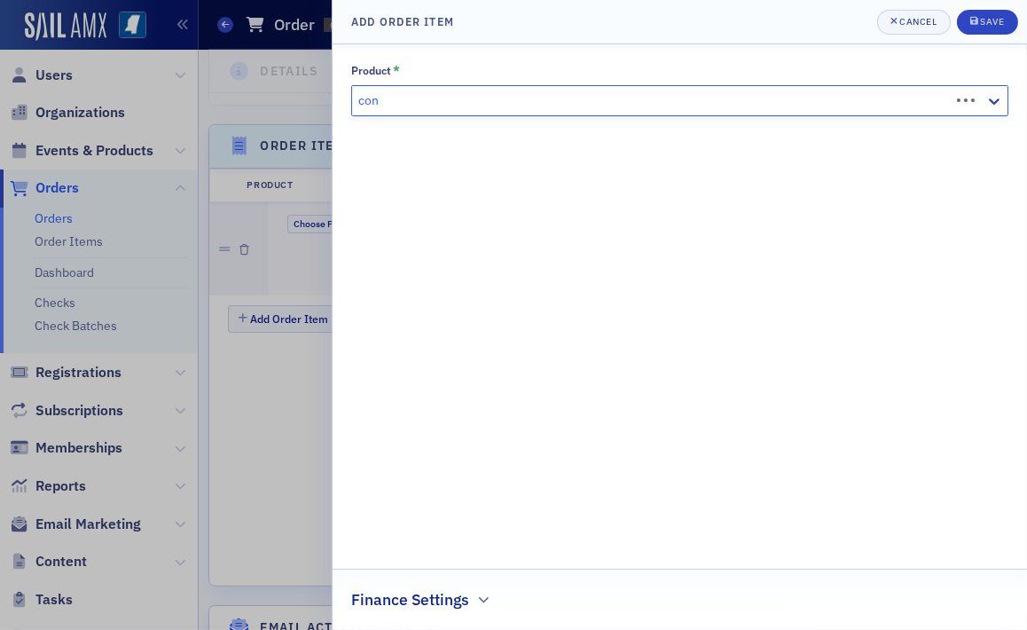
type input "conf"
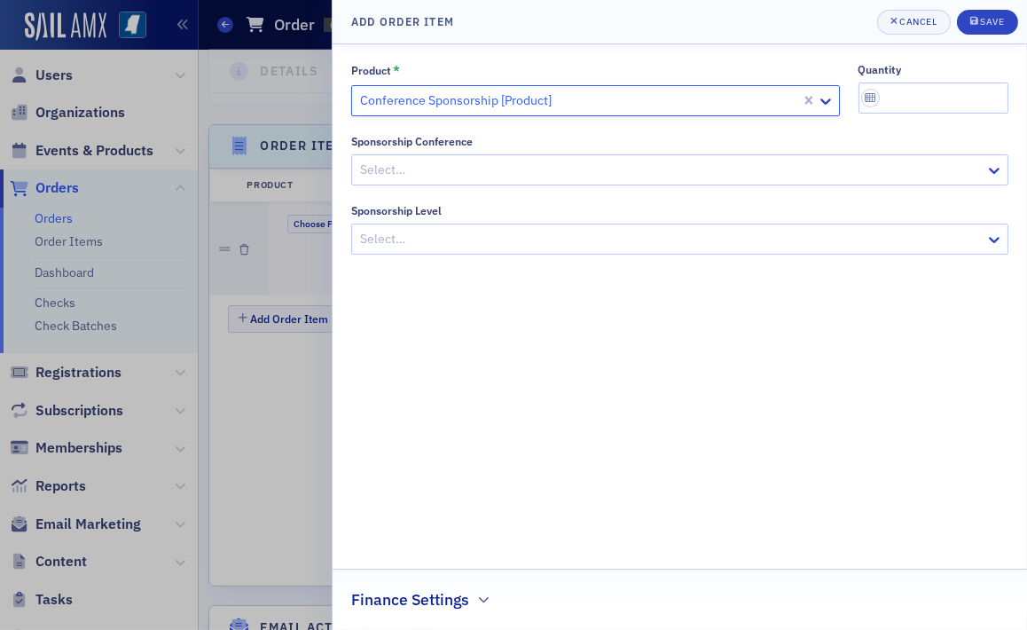
click at [536, 165] on div at bounding box center [670, 170] width 625 height 22
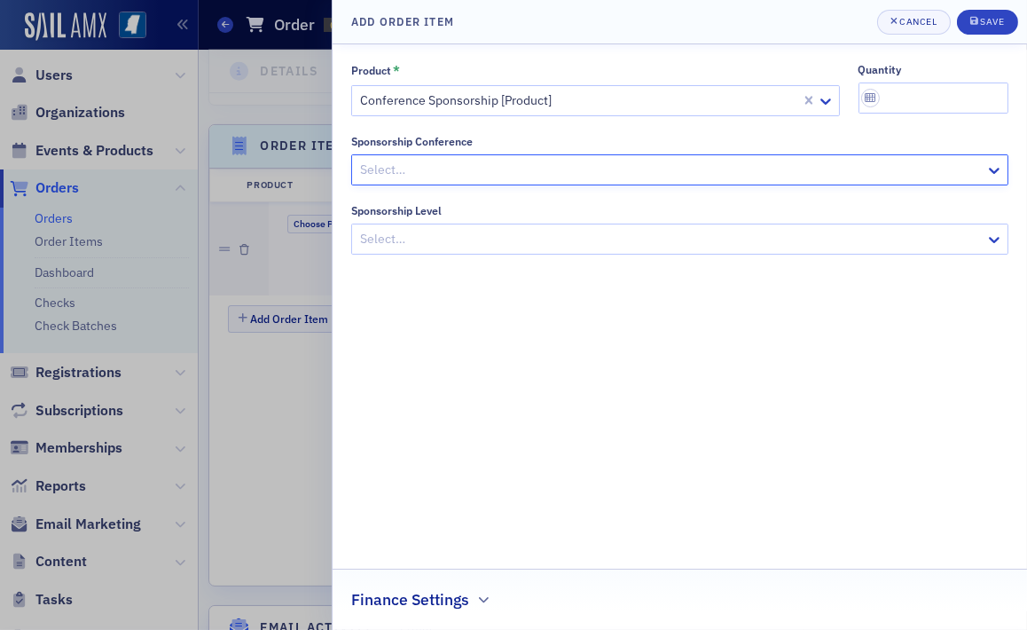
scroll to position [134, 0]
click at [482, 243] on div at bounding box center [670, 239] width 625 height 22
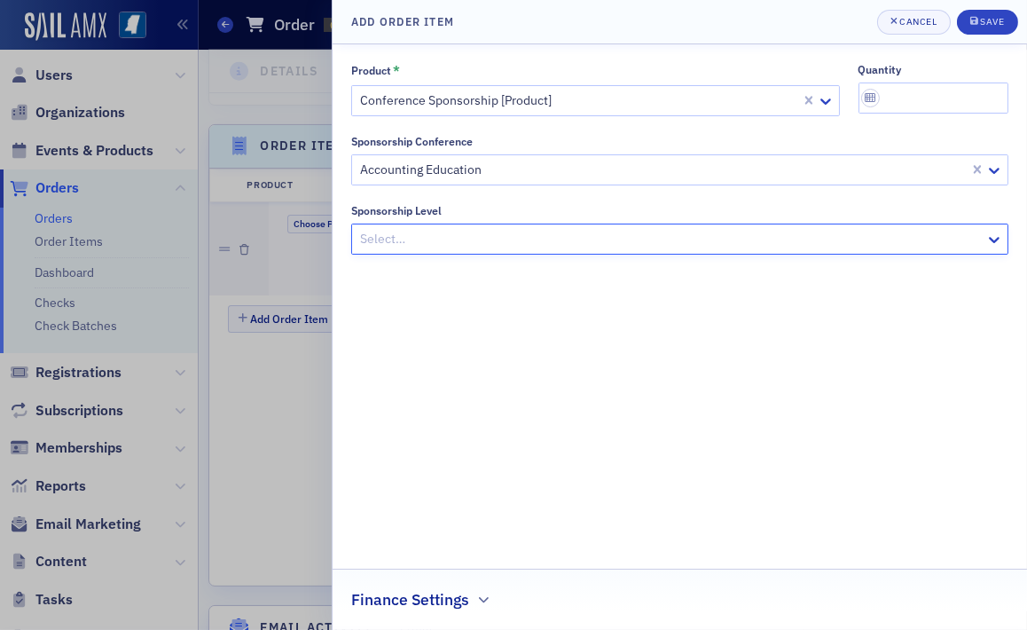
click at [474, 593] on div "Finance Settings" at bounding box center [679, 590] width 657 height 42
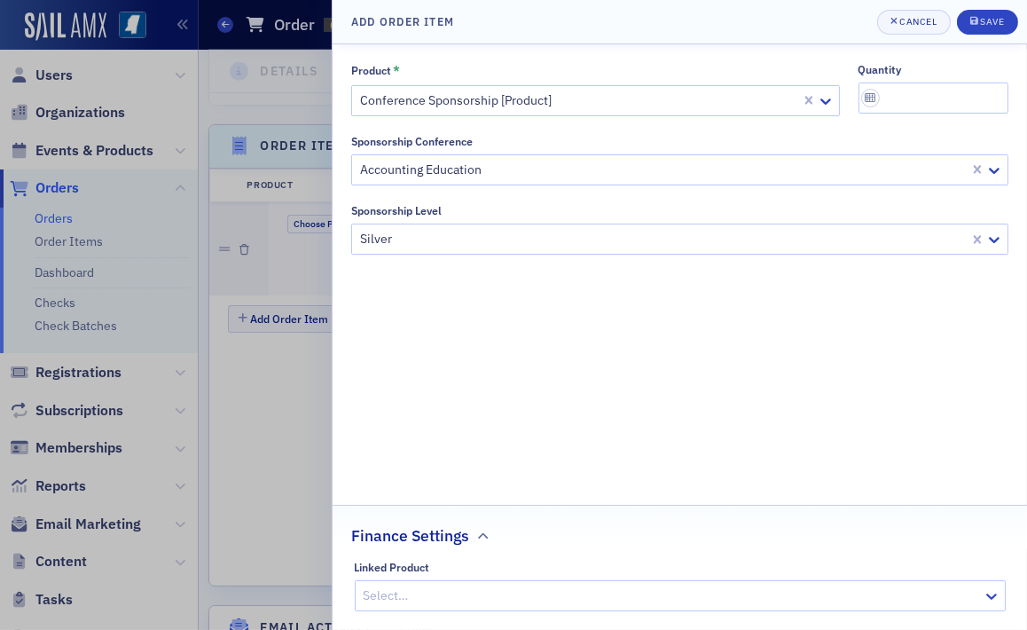
click at [443, 588] on div at bounding box center [671, 595] width 619 height 22
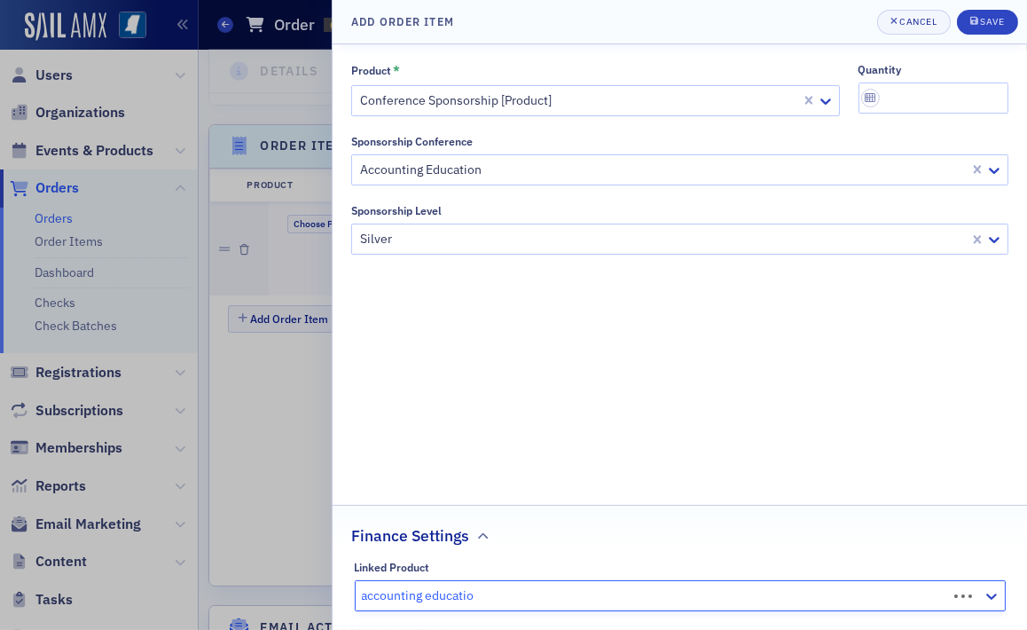
type input "accounting education"
click at [924, 20] on div "Save" at bounding box center [992, 22] width 24 height 10
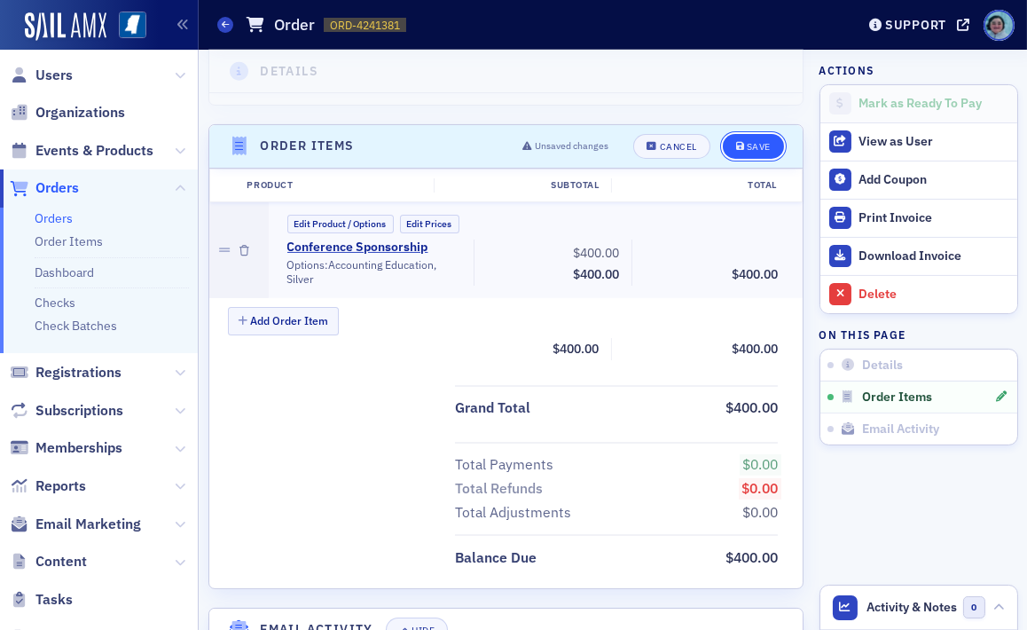
click at [747, 142] on div "Save" at bounding box center [759, 147] width 24 height 10
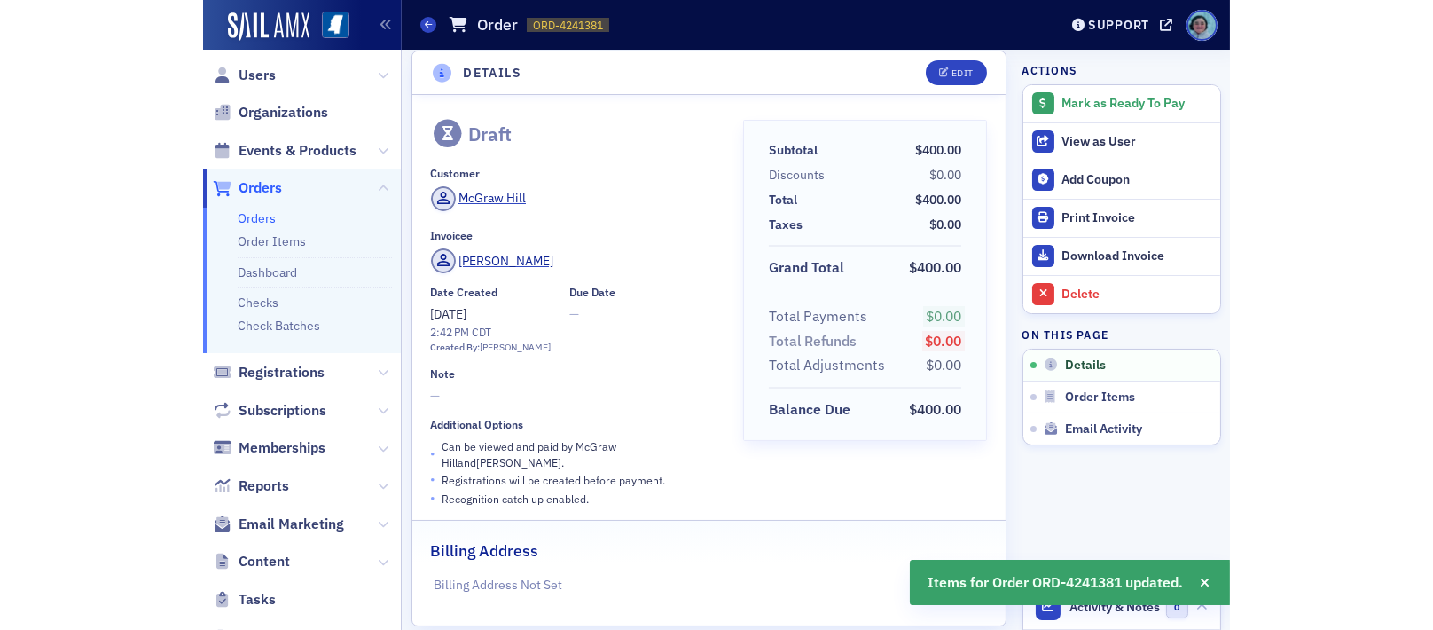
scroll to position [0, 0]
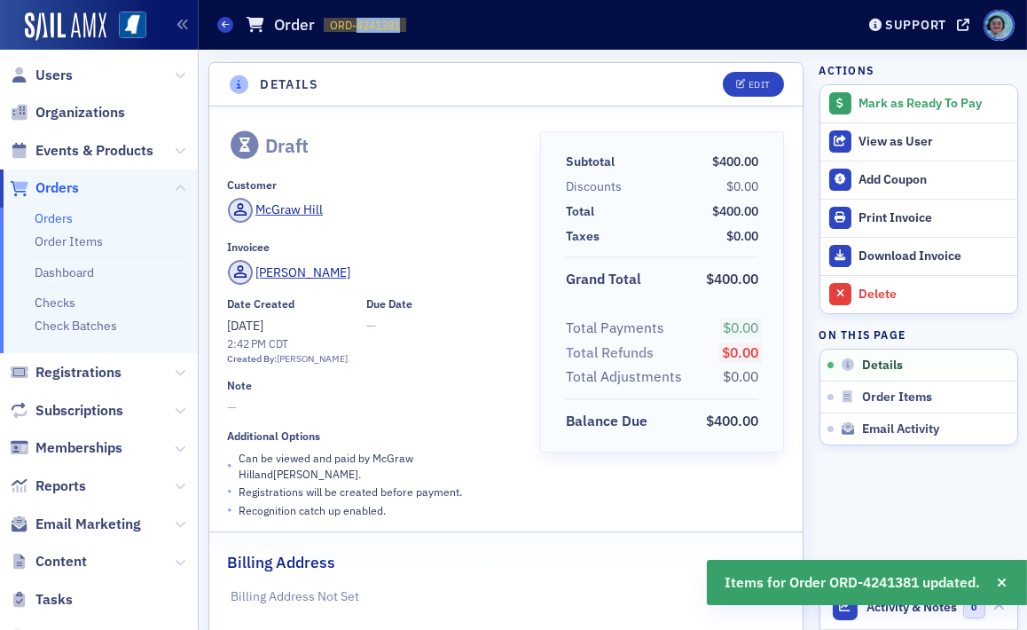
drag, startPoint x: 355, startPoint y: 20, endPoint x: 411, endPoint y: 27, distance: 56.3
click at [411, 27] on div "Orders Order ORD-4241381 4241381" at bounding box center [522, 25] width 611 height 34
copy span "4241381"
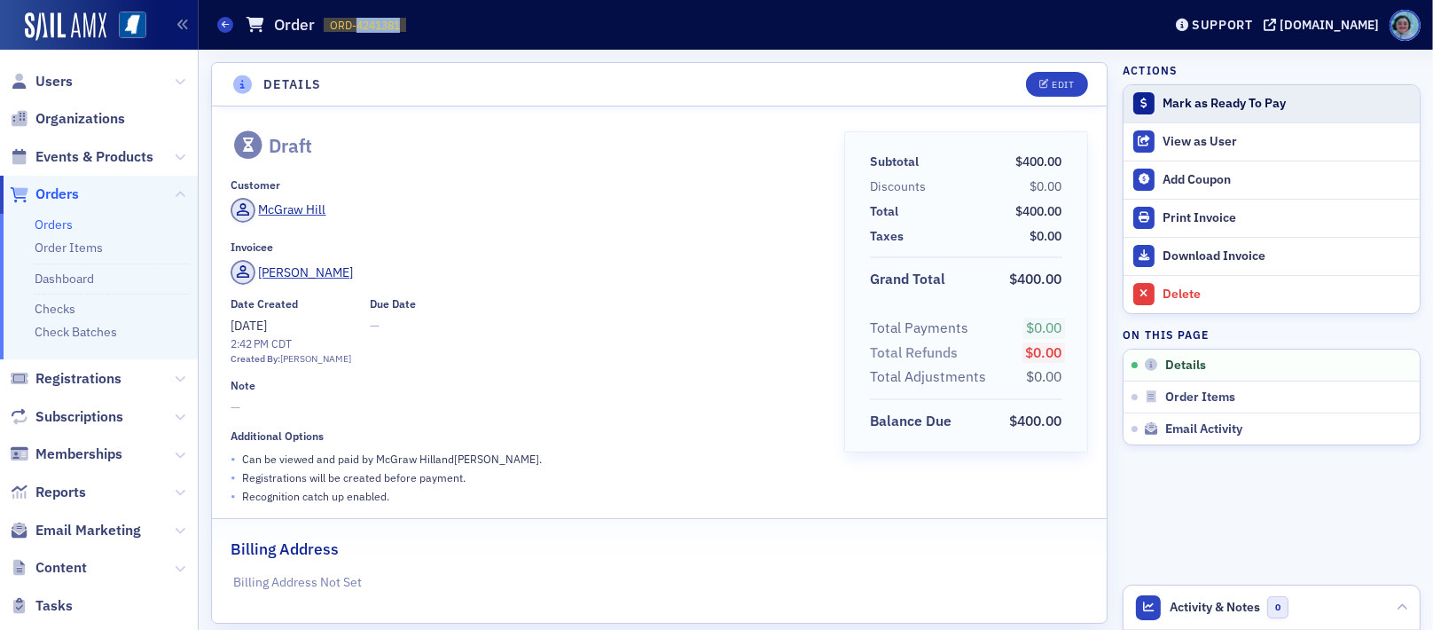
click at [924, 103] on div "Mark as Ready To Pay" at bounding box center [1287, 104] width 248 height 16
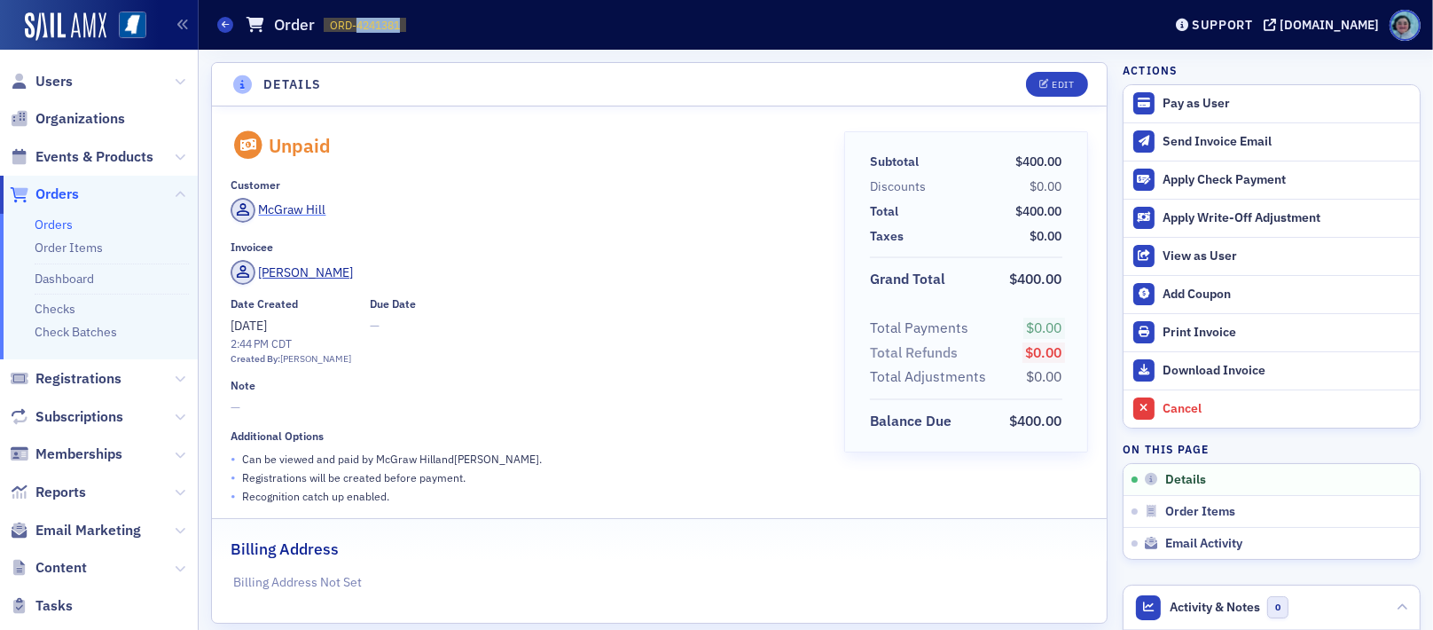
click at [310, 215] on div "McGraw Hill" at bounding box center [292, 209] width 67 height 19
click at [924, 82] on icon "button" at bounding box center [1044, 85] width 11 height 10
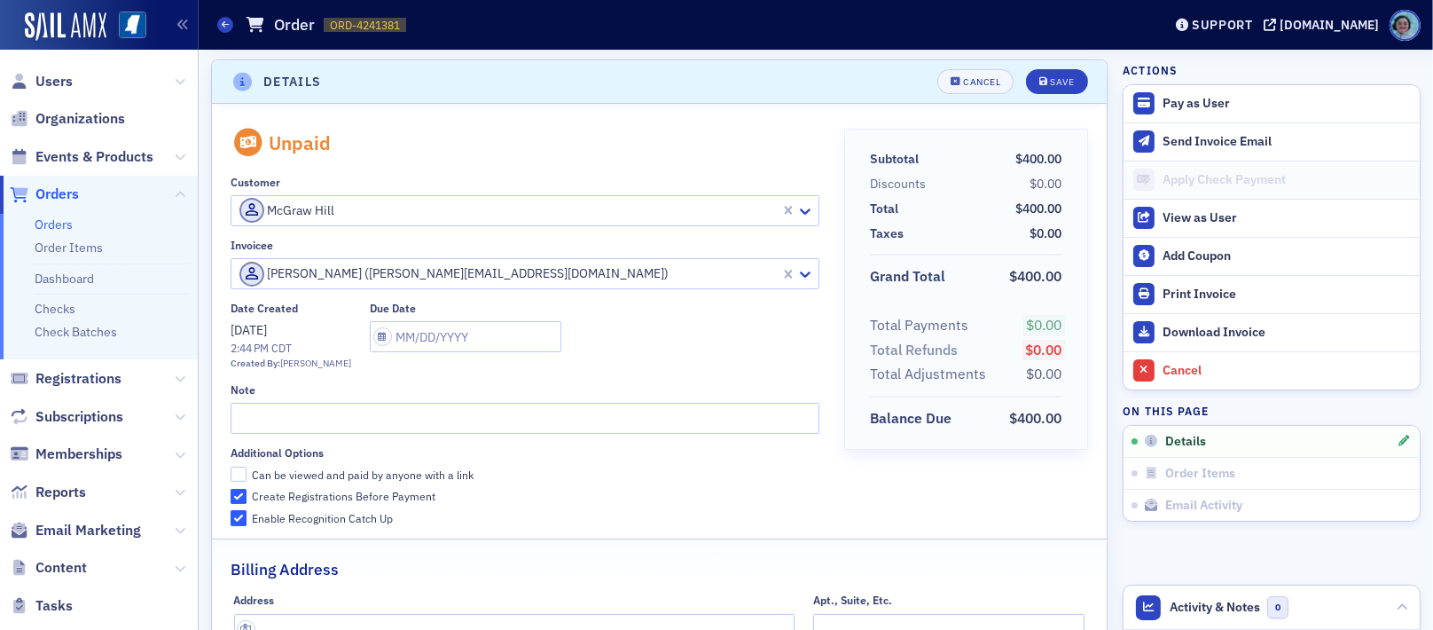
click at [393, 210] on div at bounding box center [508, 211] width 541 height 22
type input "mcgraw hill"
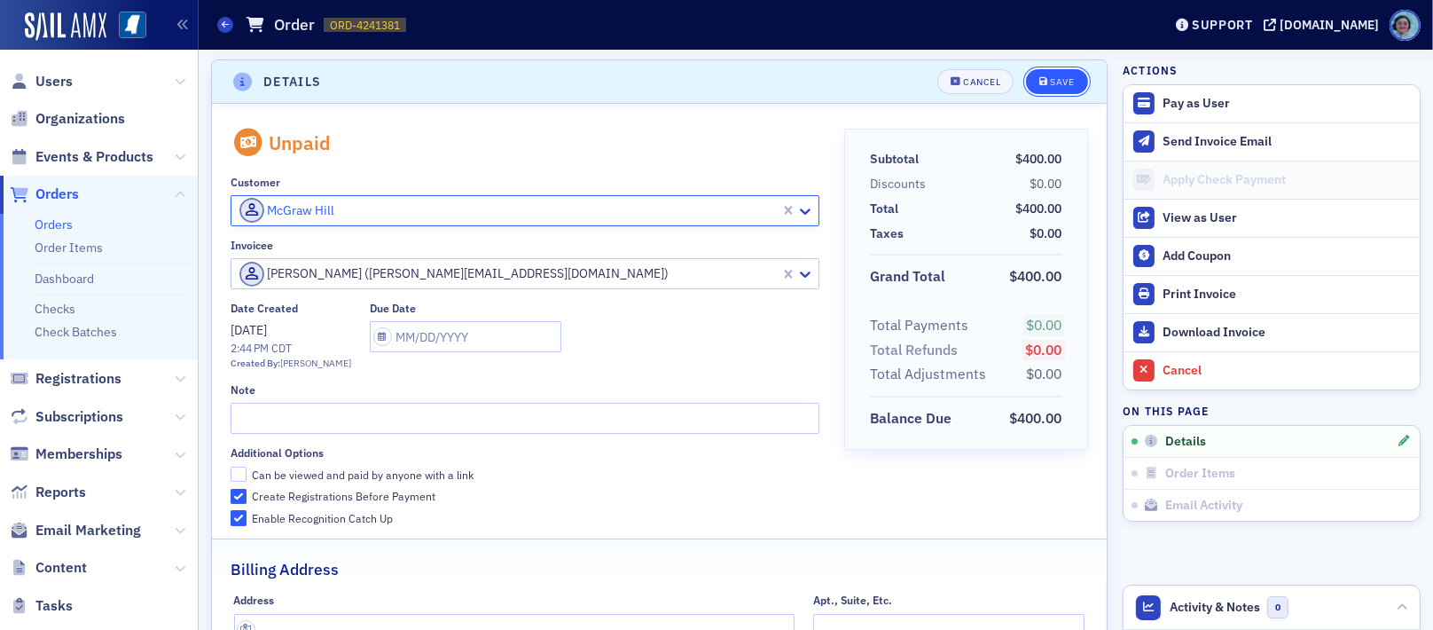
click at [924, 77] on div "Save" at bounding box center [1062, 82] width 24 height 10
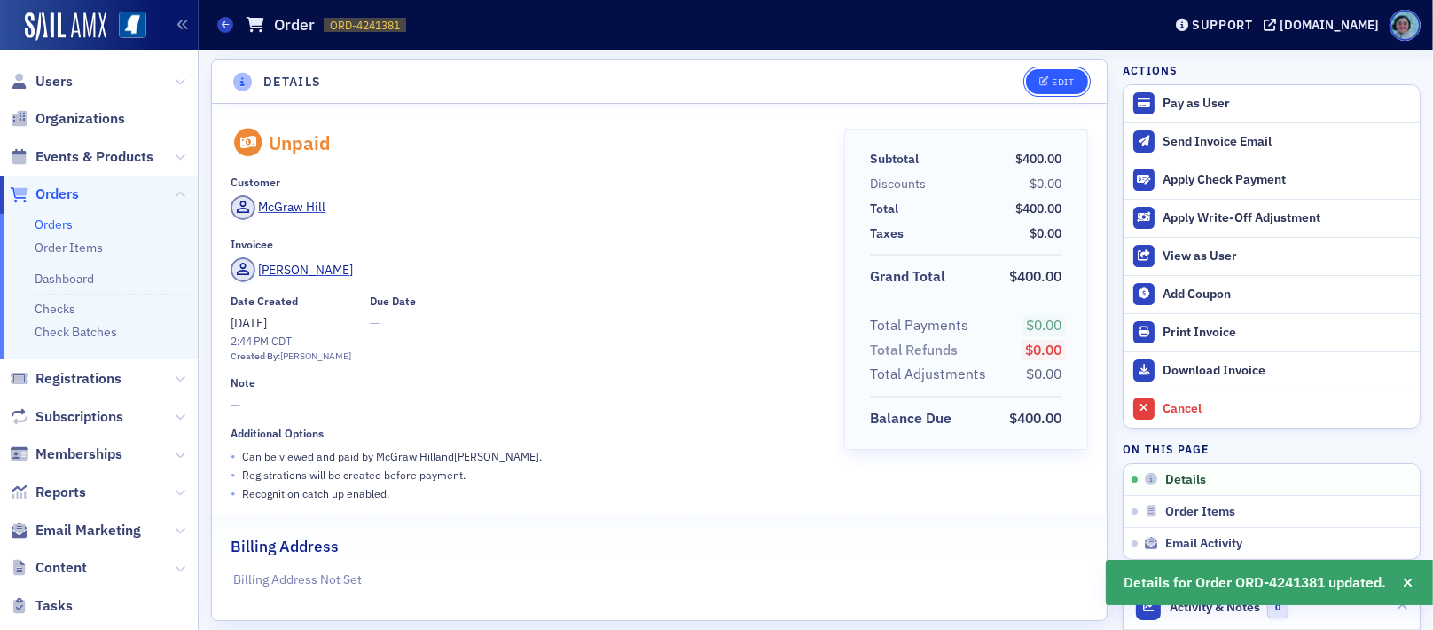
click at [924, 74] on button "Edit" at bounding box center [1056, 81] width 61 height 25
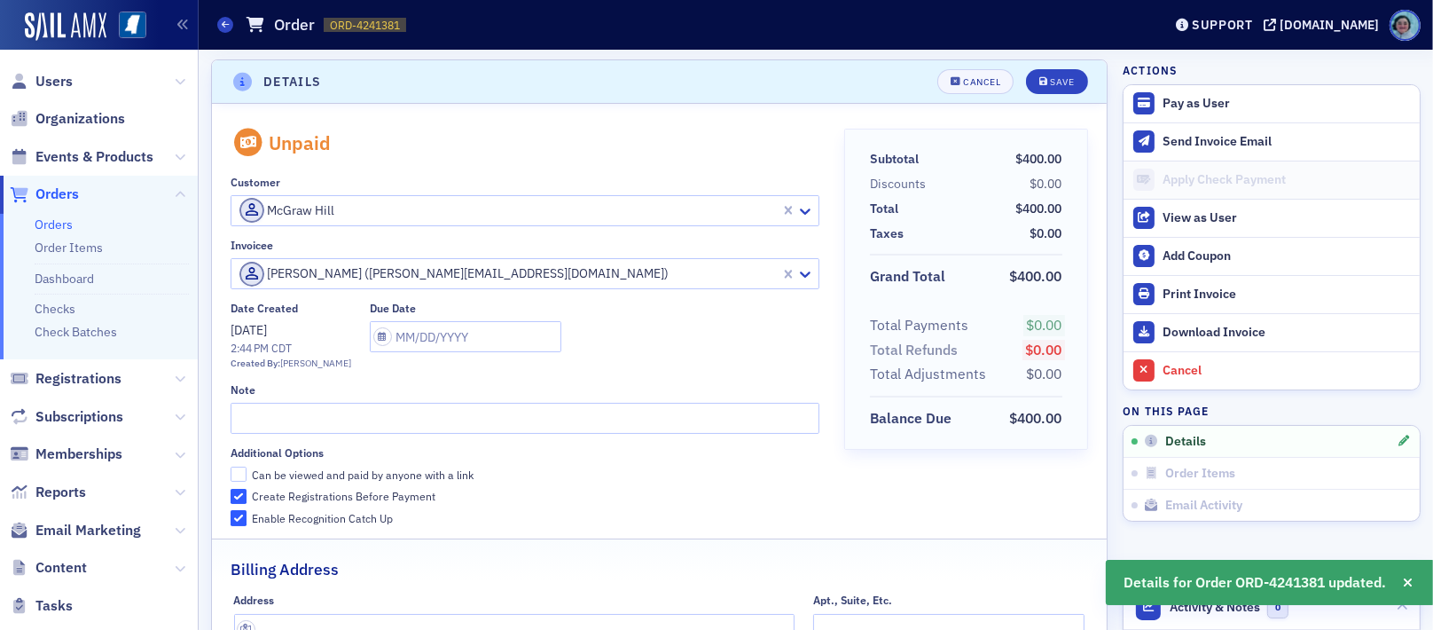
click at [396, 272] on div at bounding box center [508, 274] width 541 height 22
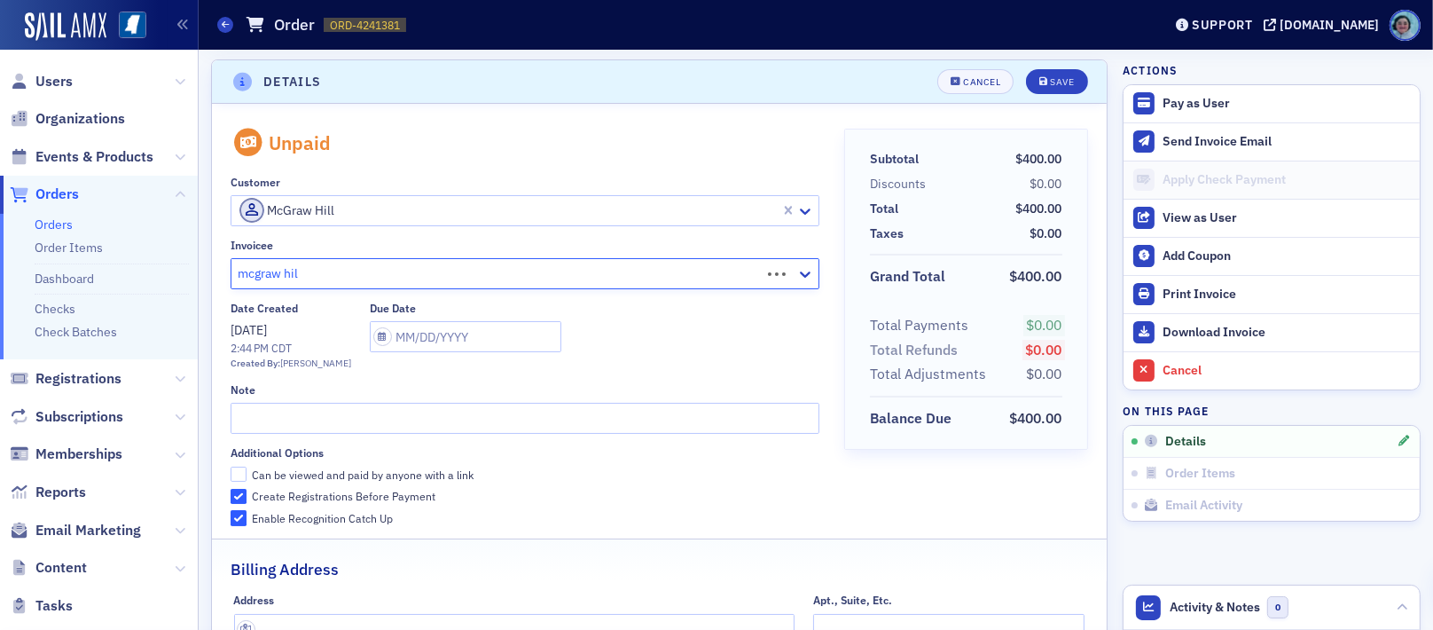
type input "mcgraw hill"
click at [369, 214] on div at bounding box center [508, 211] width 541 height 22
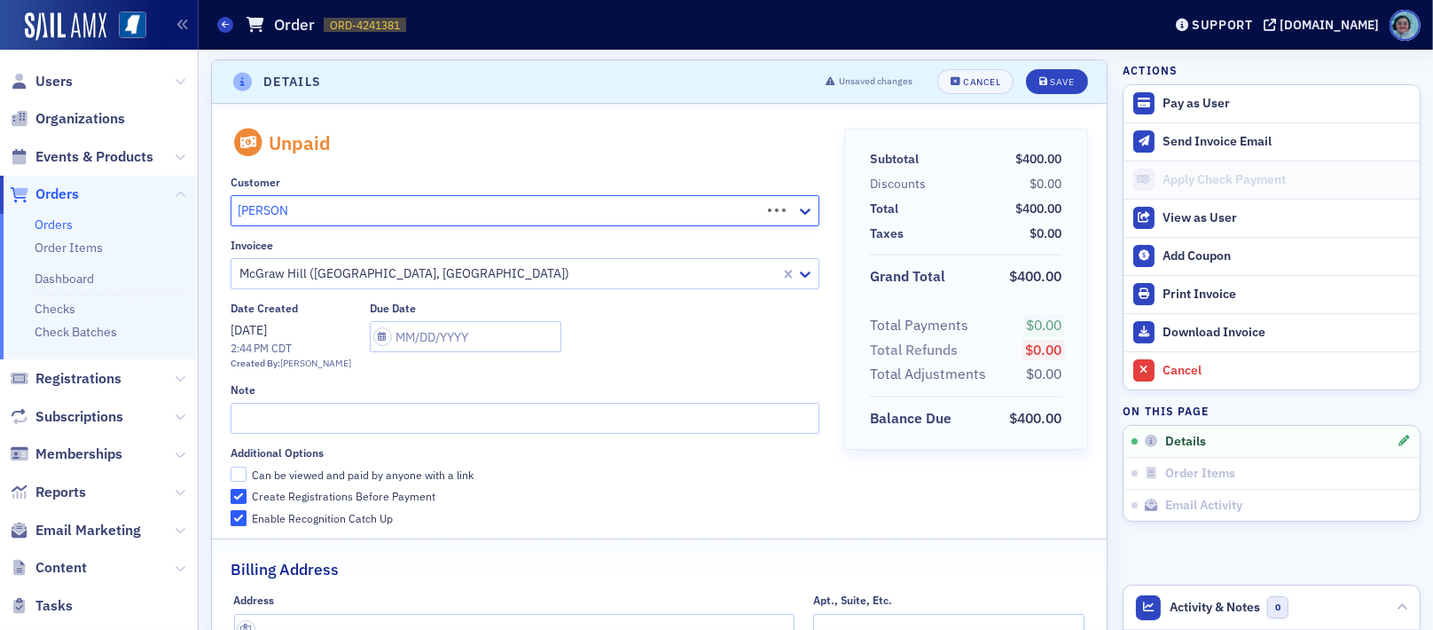
type input "[PERSON_NAME]"
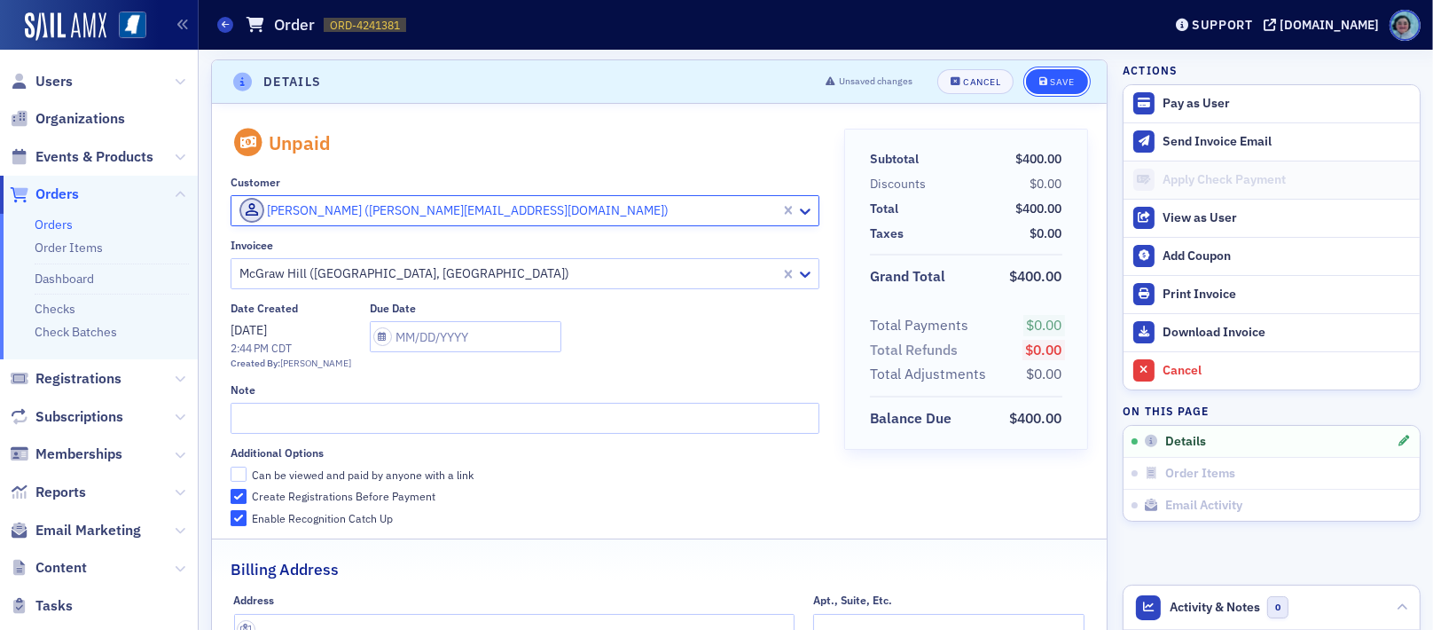
click at [924, 88] on button "Save" at bounding box center [1056, 81] width 61 height 25
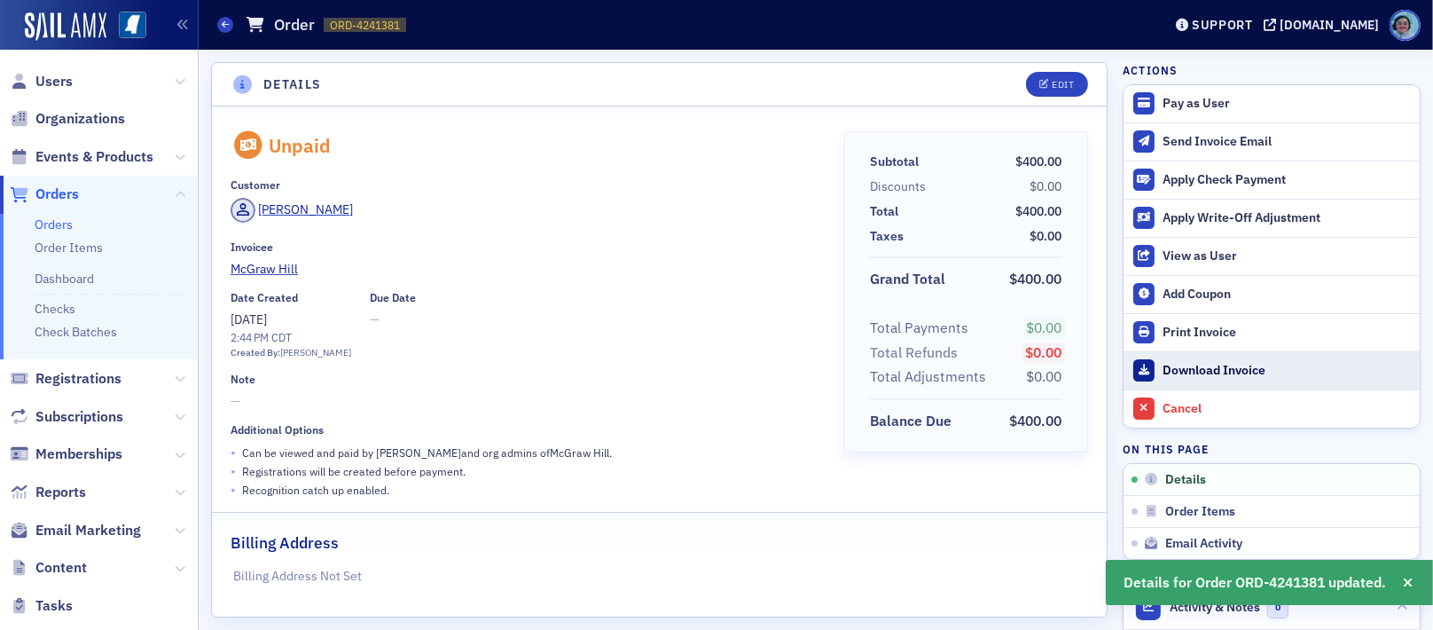
click at [924, 372] on div "Download Invoice" at bounding box center [1287, 371] width 248 height 16
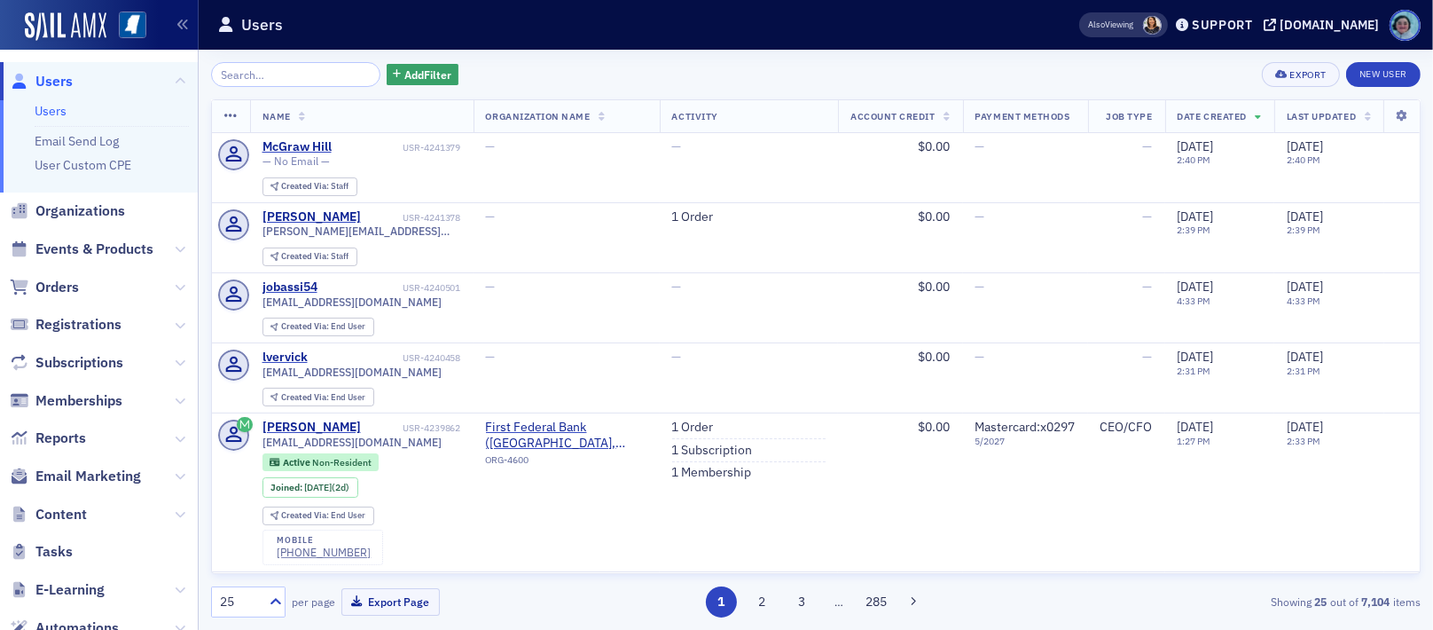
click at [80, 287] on span "Orders" at bounding box center [99, 287] width 198 height 38
click at [72, 286] on span "Orders" at bounding box center [56, 288] width 43 height 20
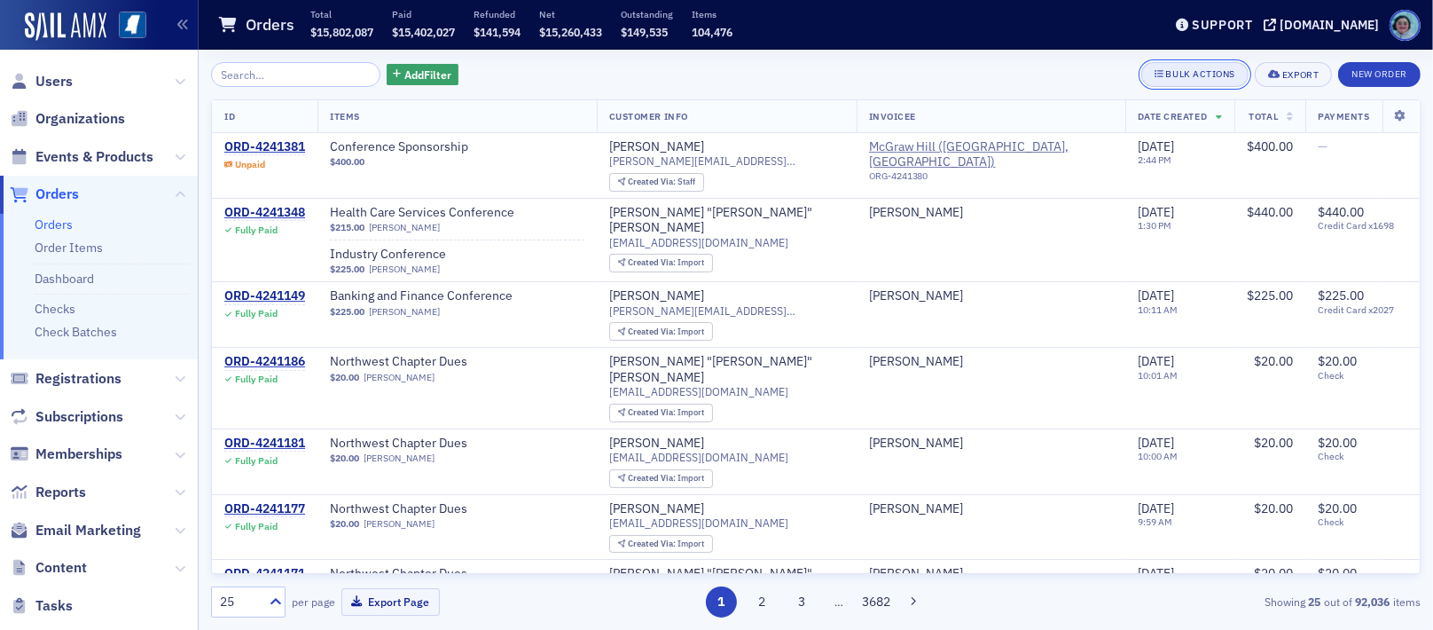
click at [1155, 70] on icon "button" at bounding box center [1160, 74] width 10 height 10
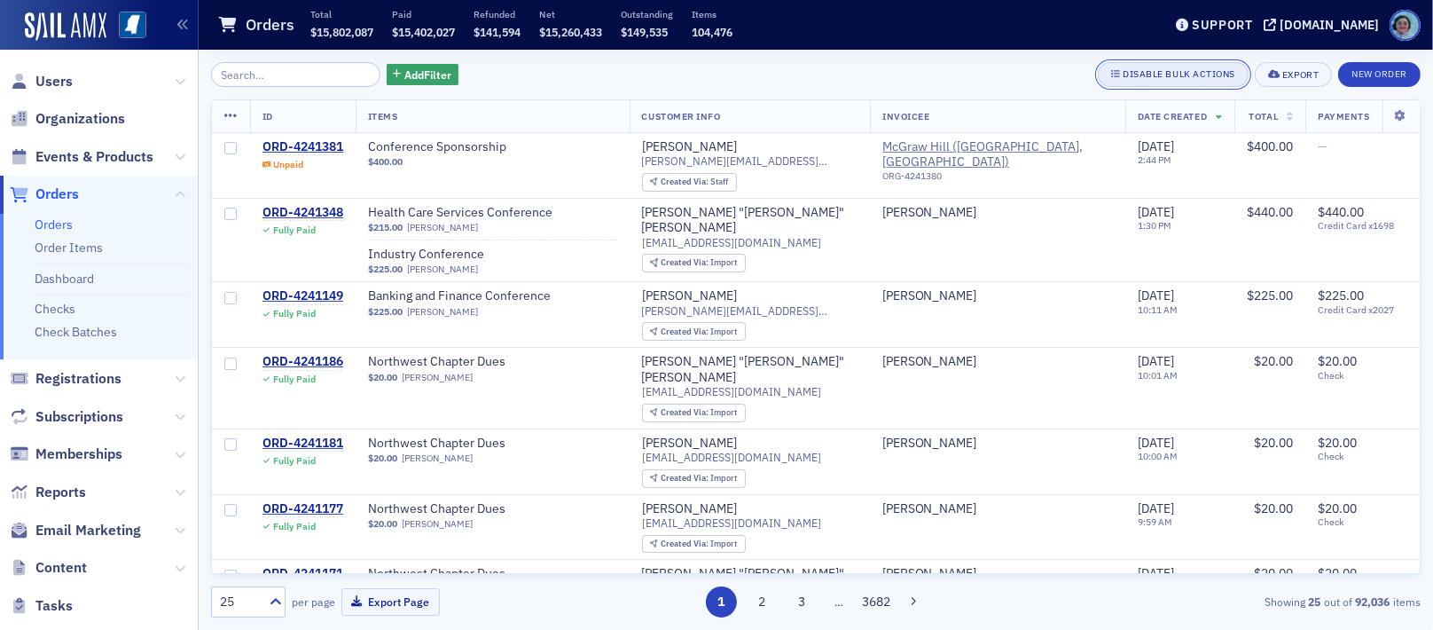
click at [1153, 70] on div "Disable Bulk Actions" at bounding box center [1179, 74] width 113 height 10
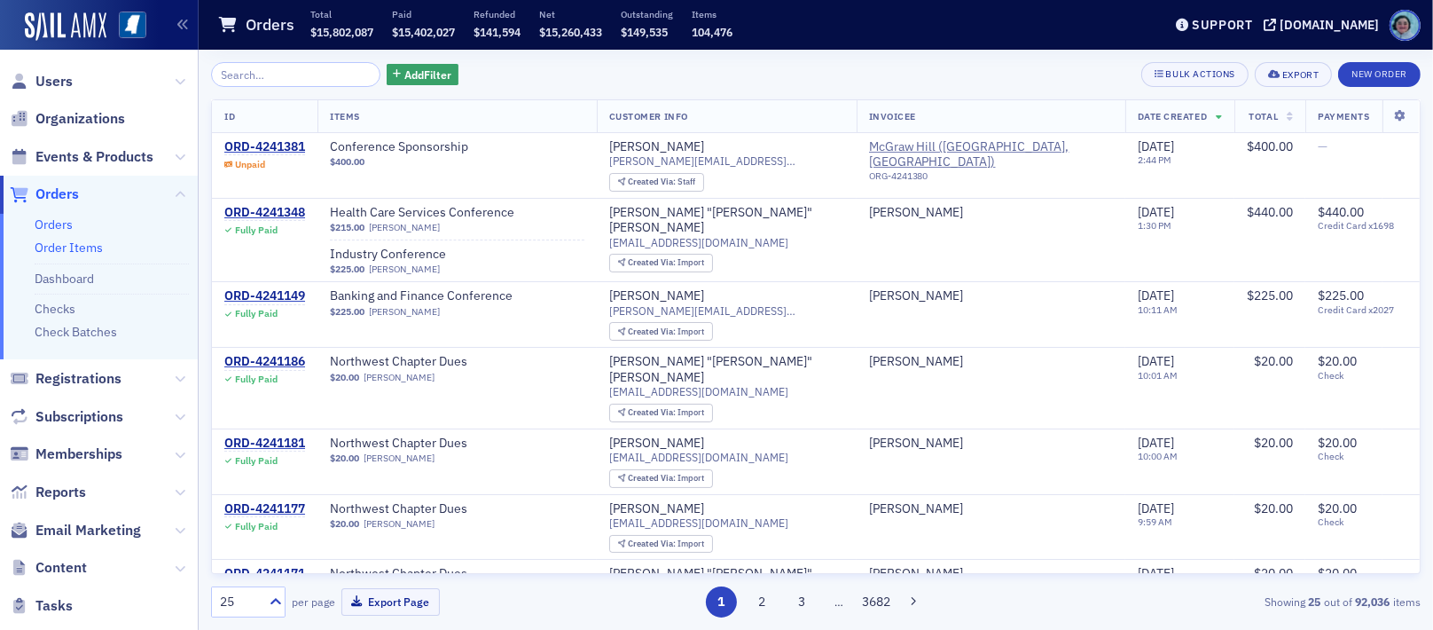
click at [93, 250] on link "Order Items" at bounding box center [69, 247] width 68 height 16
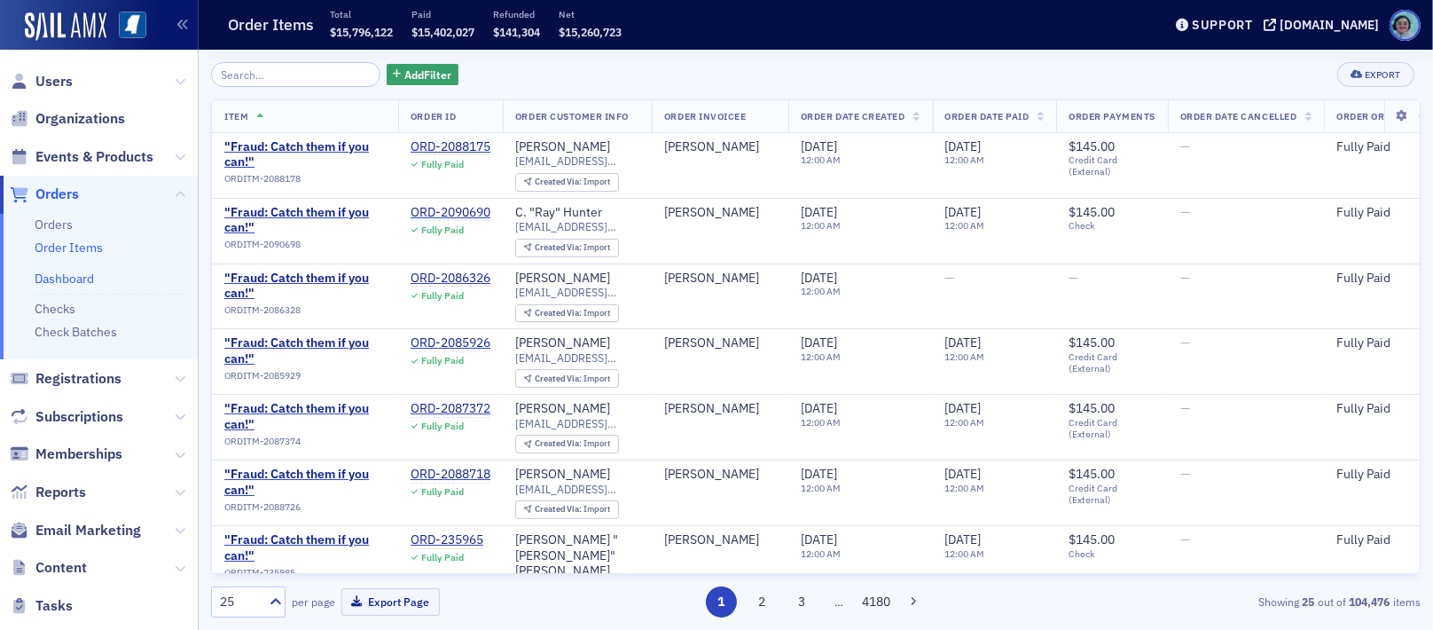
click at [70, 282] on link "Dashboard" at bounding box center [64, 278] width 59 height 16
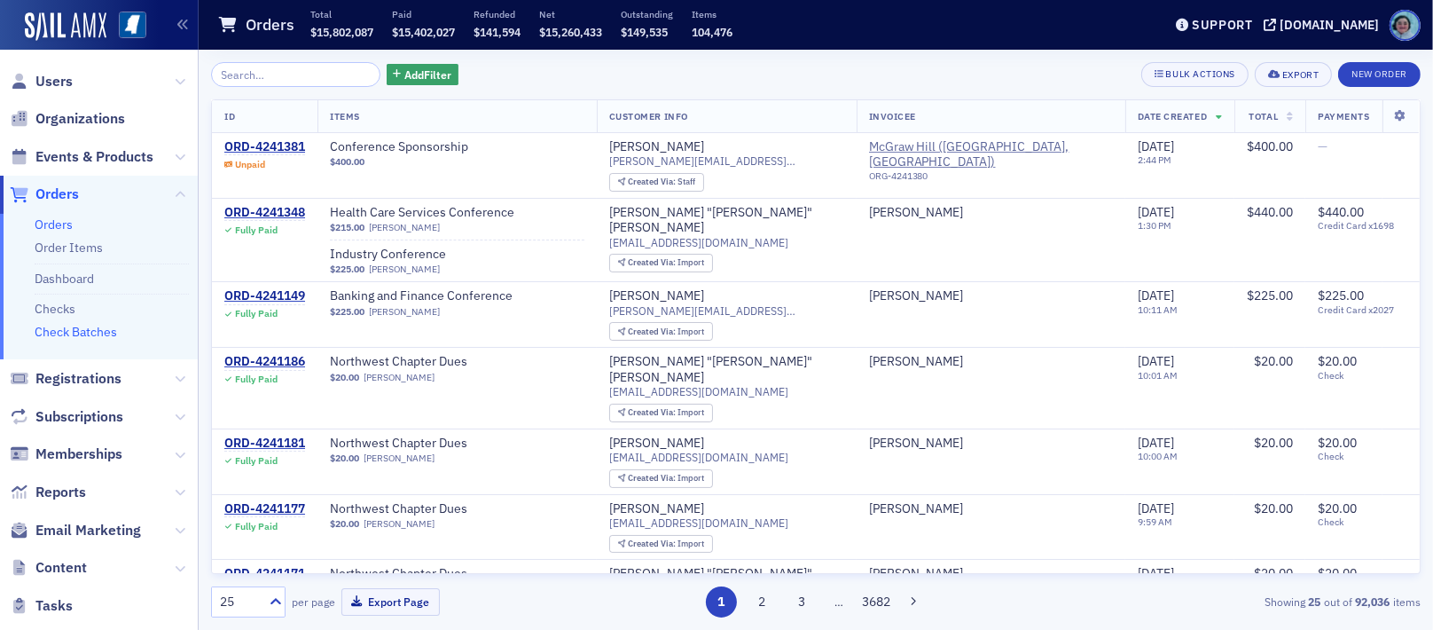
click at [82, 333] on link "Check Batches" at bounding box center [76, 332] width 82 height 16
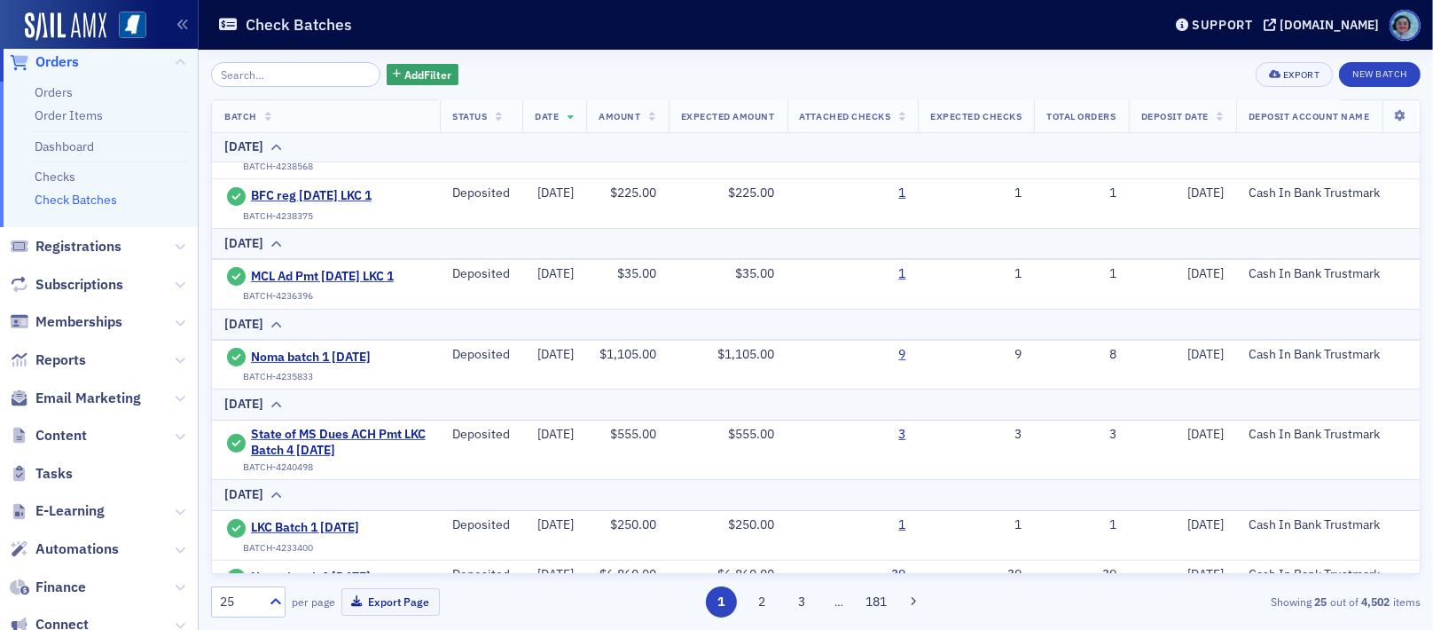
scroll to position [295, 0]
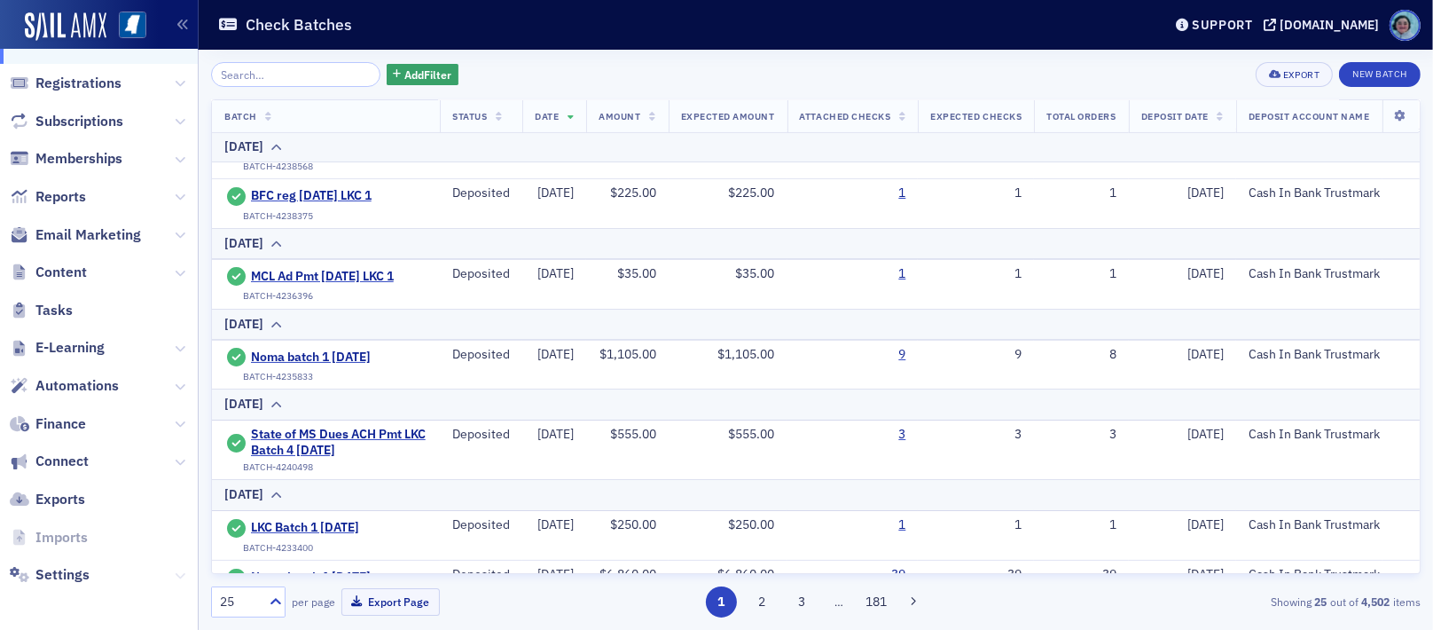
click at [175, 570] on icon at bounding box center [180, 575] width 11 height 11
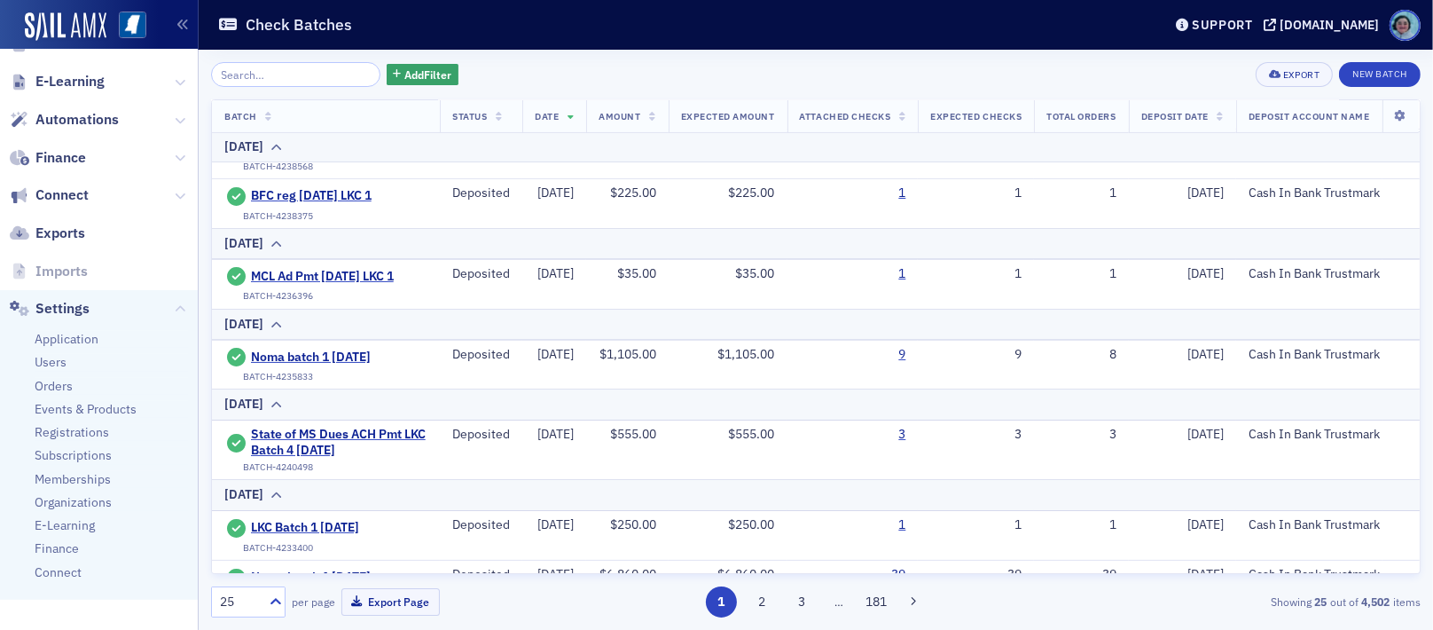
scroll to position [567, 0]
click at [59, 388] on span "Orders" at bounding box center [54, 380] width 38 height 17
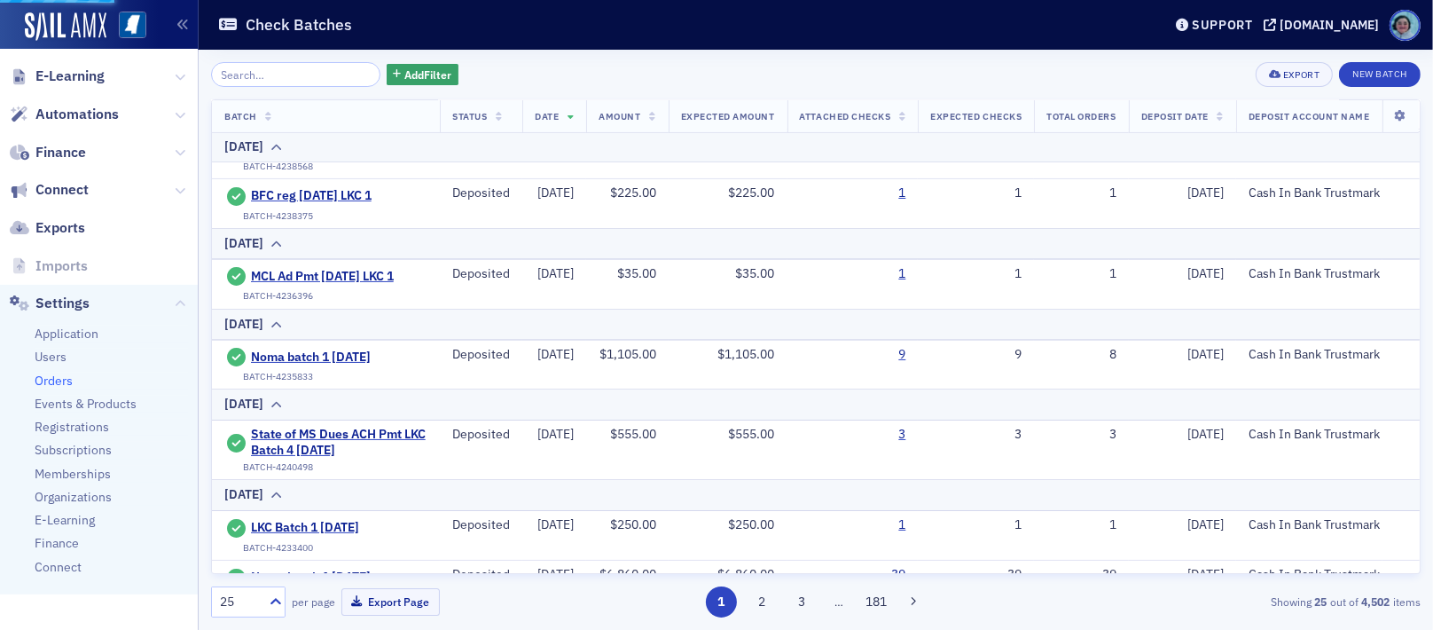
scroll to position [420, 0]
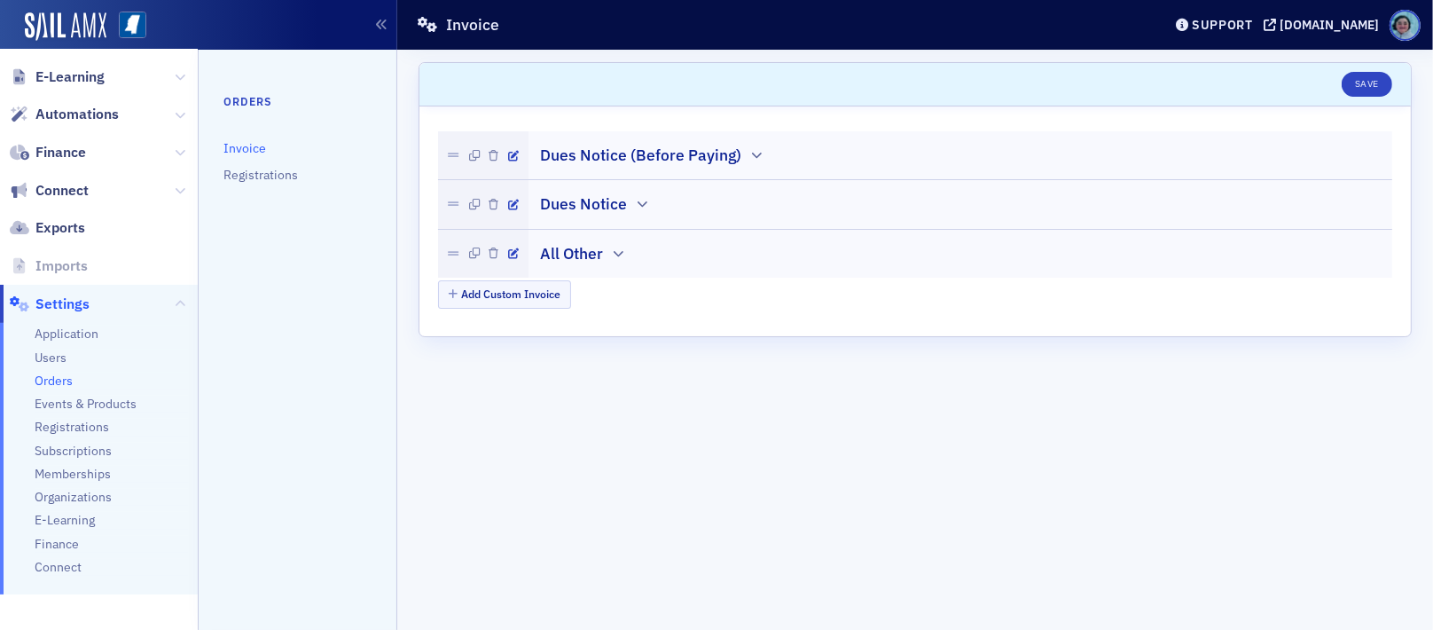
click at [709, 162] on h2 "Dues Notice (Before Paying)" at bounding box center [641, 155] width 201 height 23
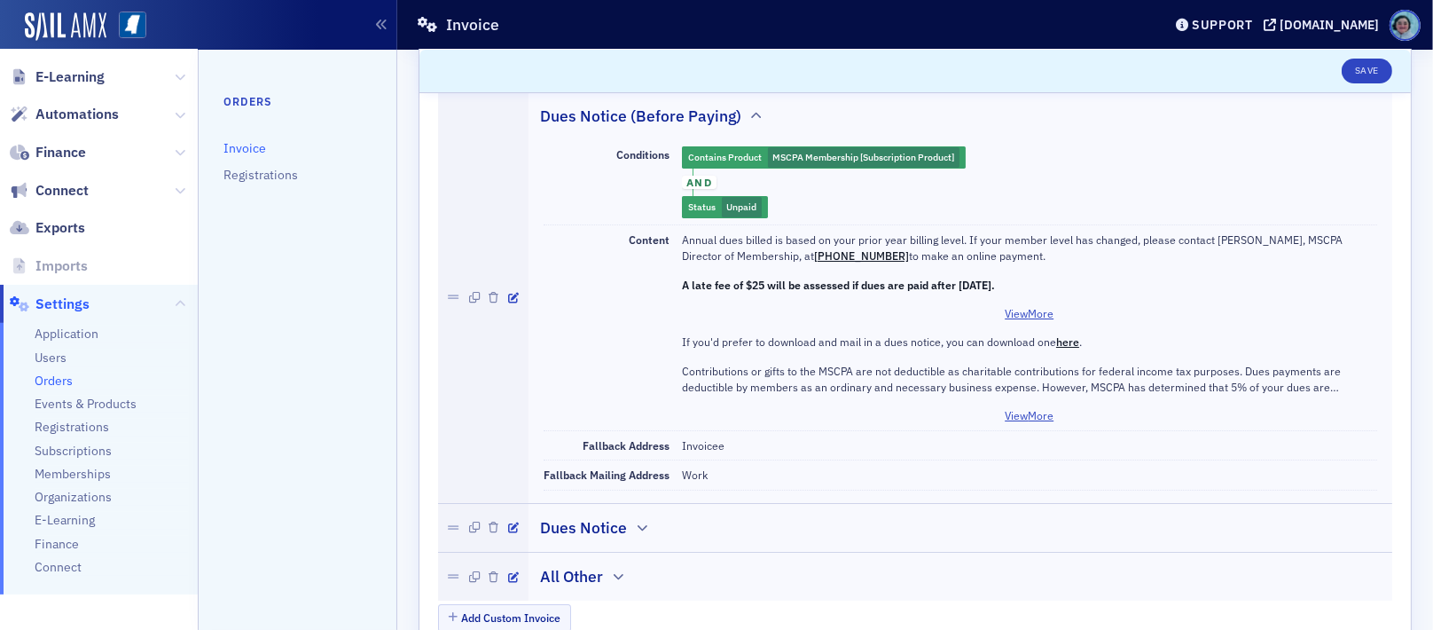
scroll to position [99, 0]
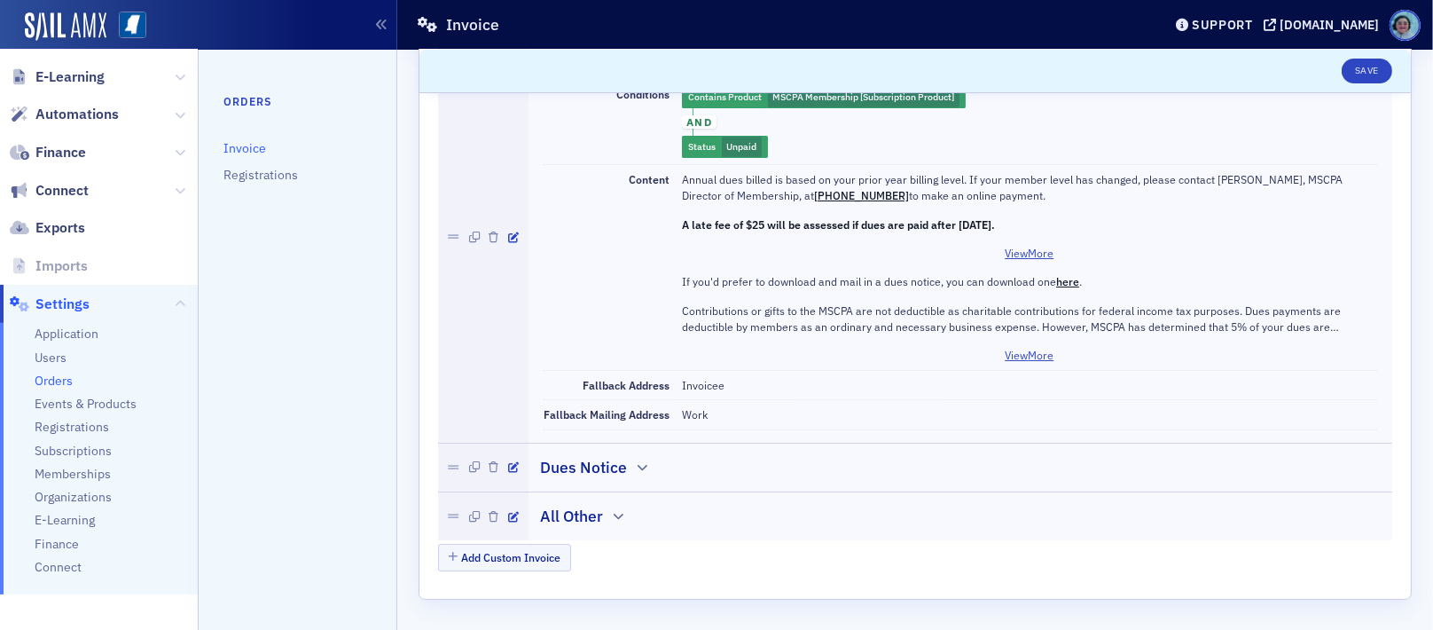
click at [578, 477] on h2 "Dues Notice" at bounding box center [584, 467] width 87 height 23
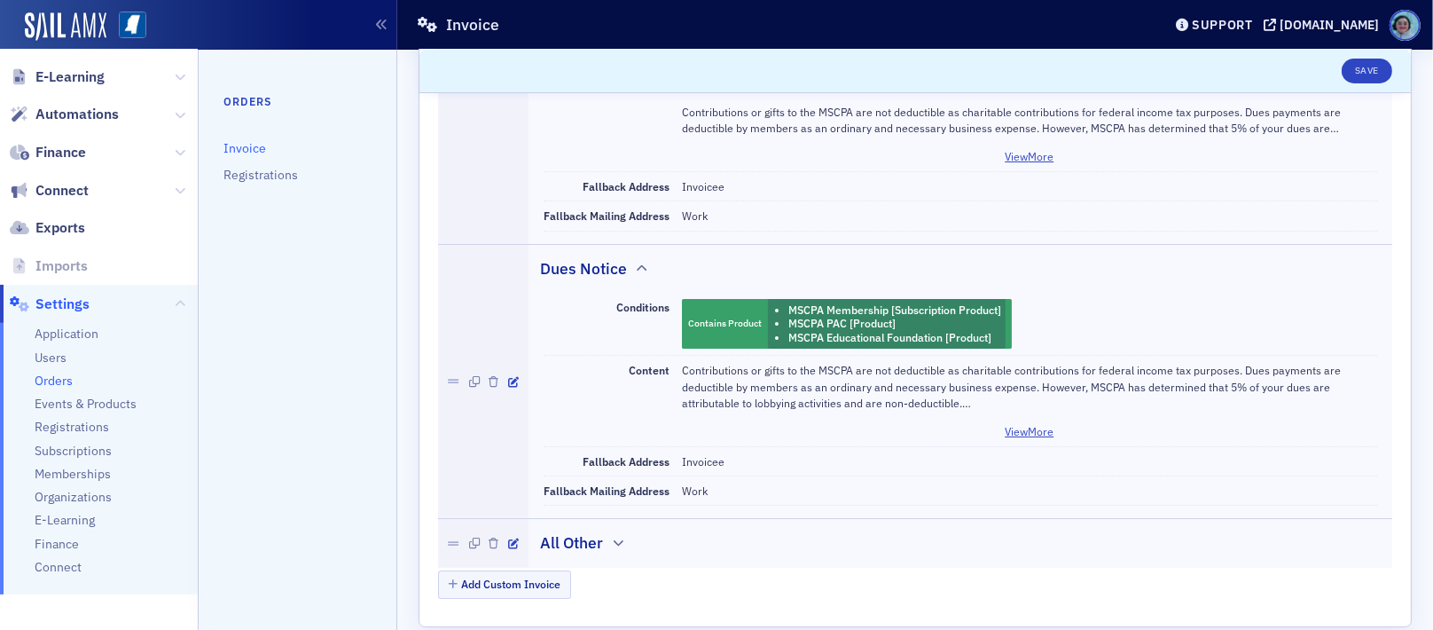
scroll to position [325, 0]
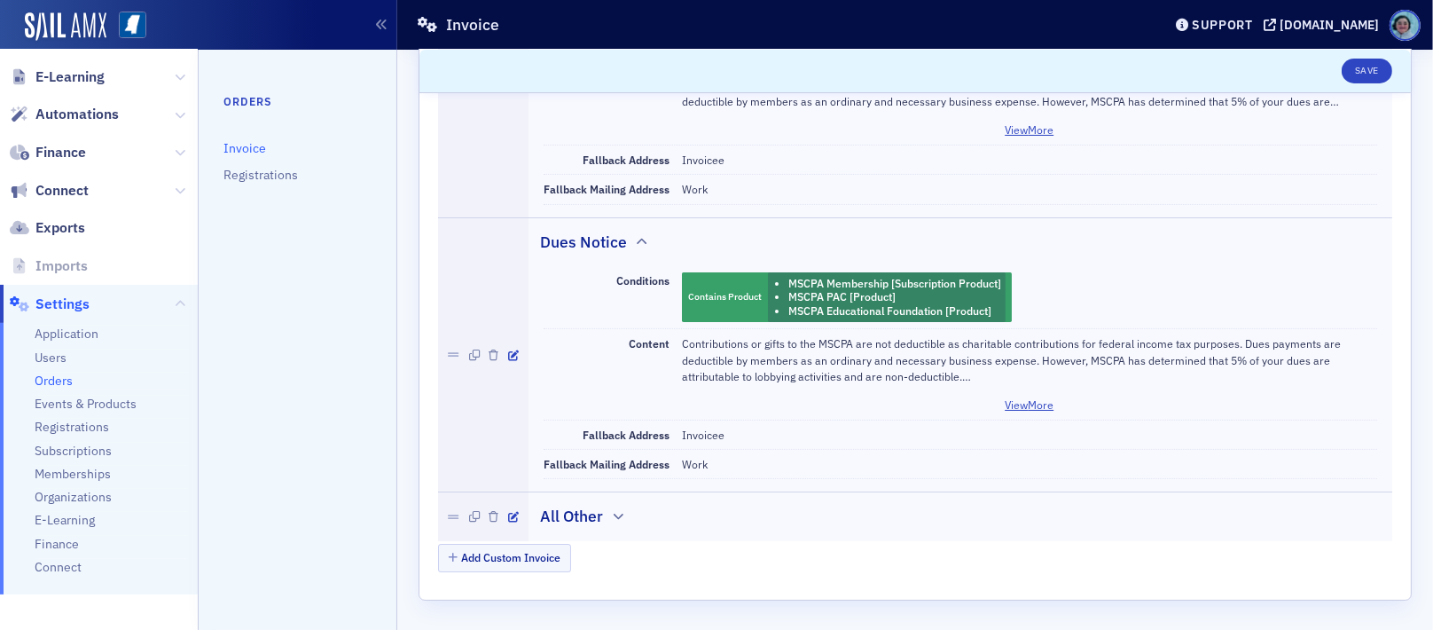
click at [586, 506] on h2 "All Other" at bounding box center [572, 516] width 63 height 23
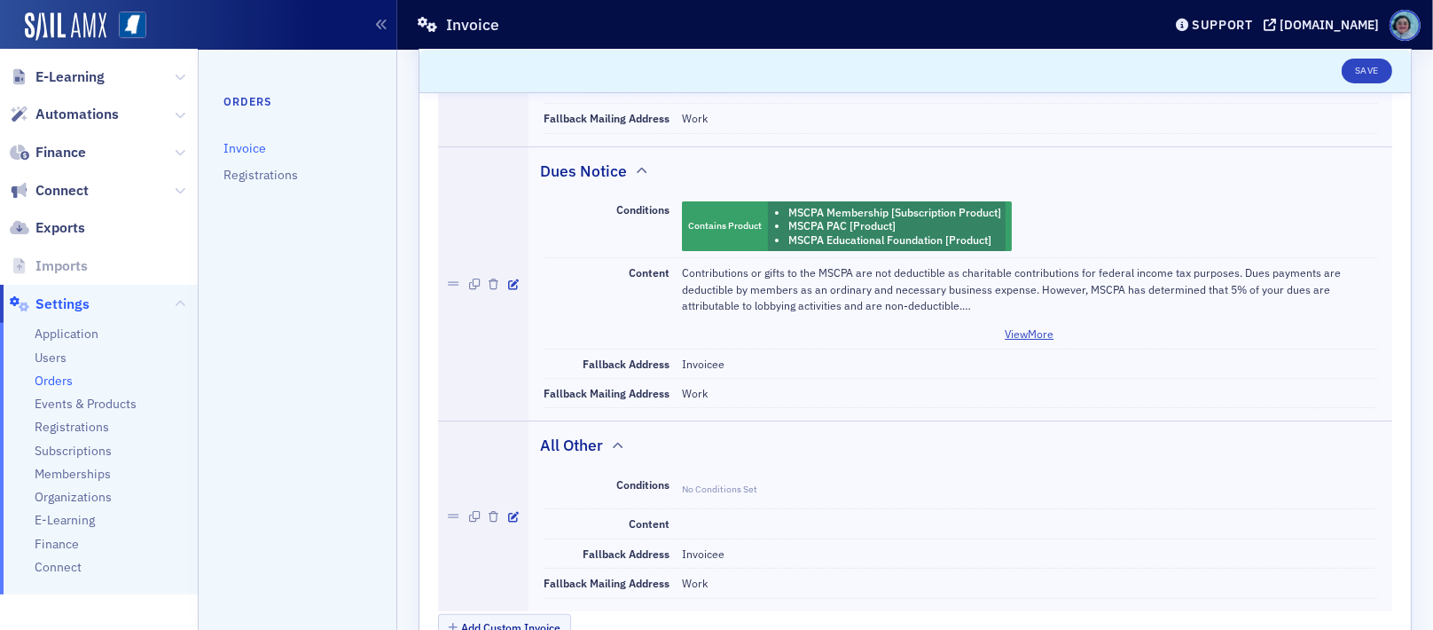
scroll to position [465, 0]
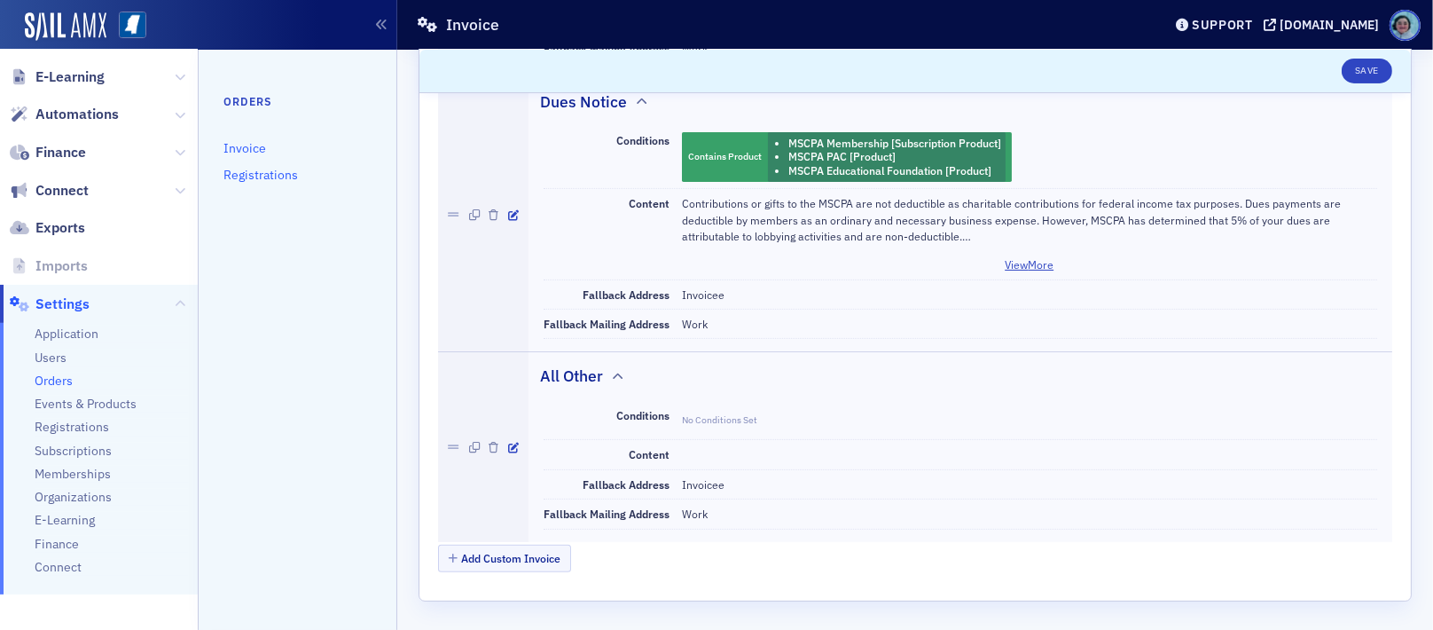
click at [237, 168] on link "Registrations" at bounding box center [260, 175] width 74 height 16
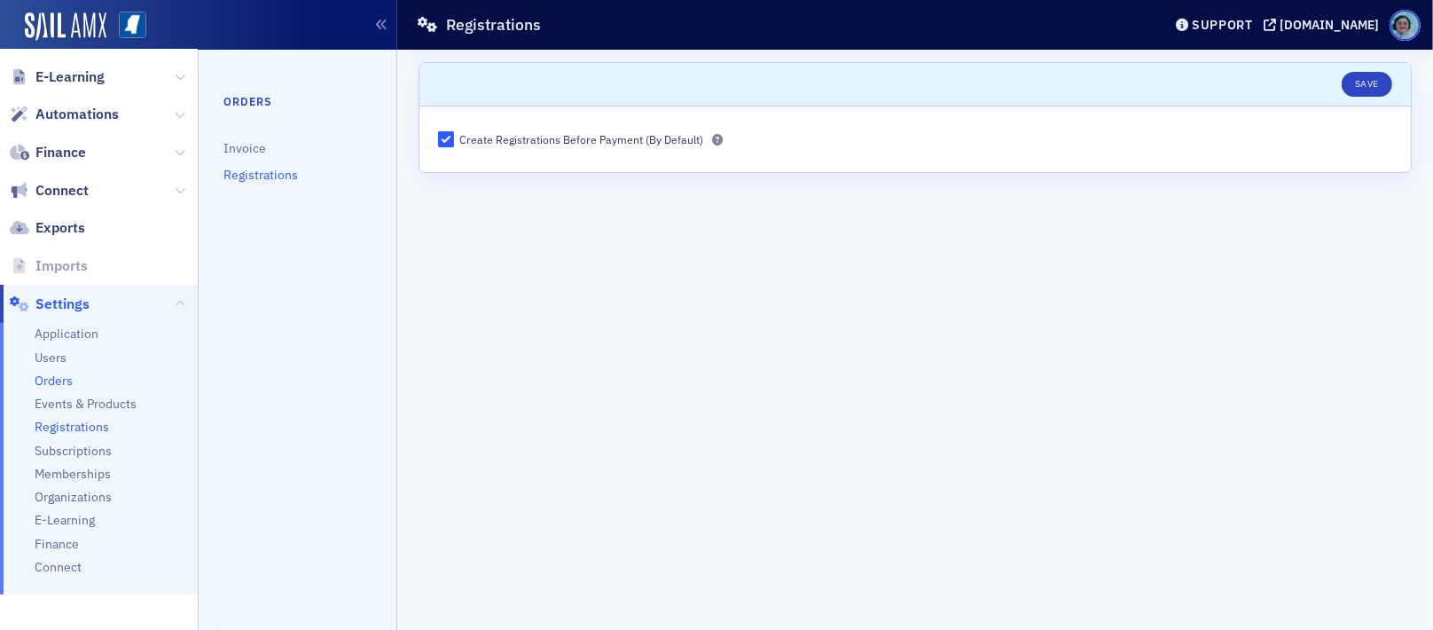
click at [89, 422] on span "Registrations" at bounding box center [72, 427] width 74 height 17
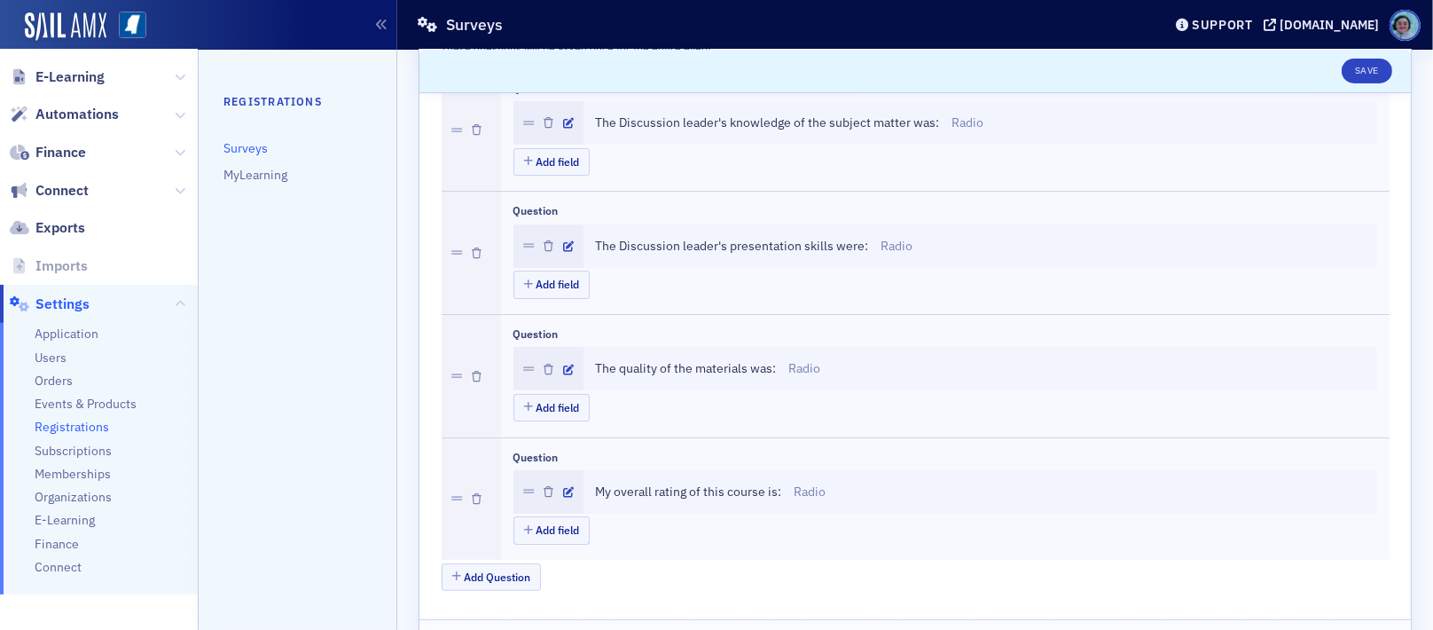
scroll to position [443, 0]
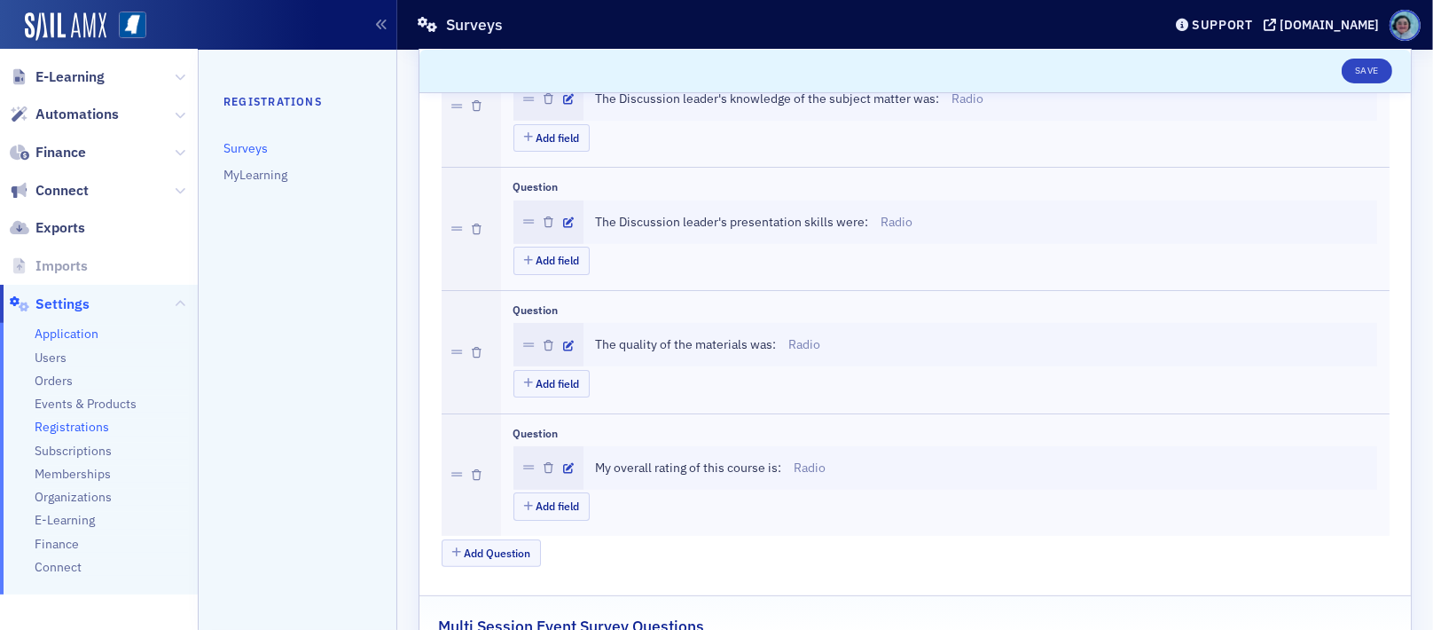
click at [67, 325] on span "Application" at bounding box center [67, 333] width 64 height 17
select select "US"
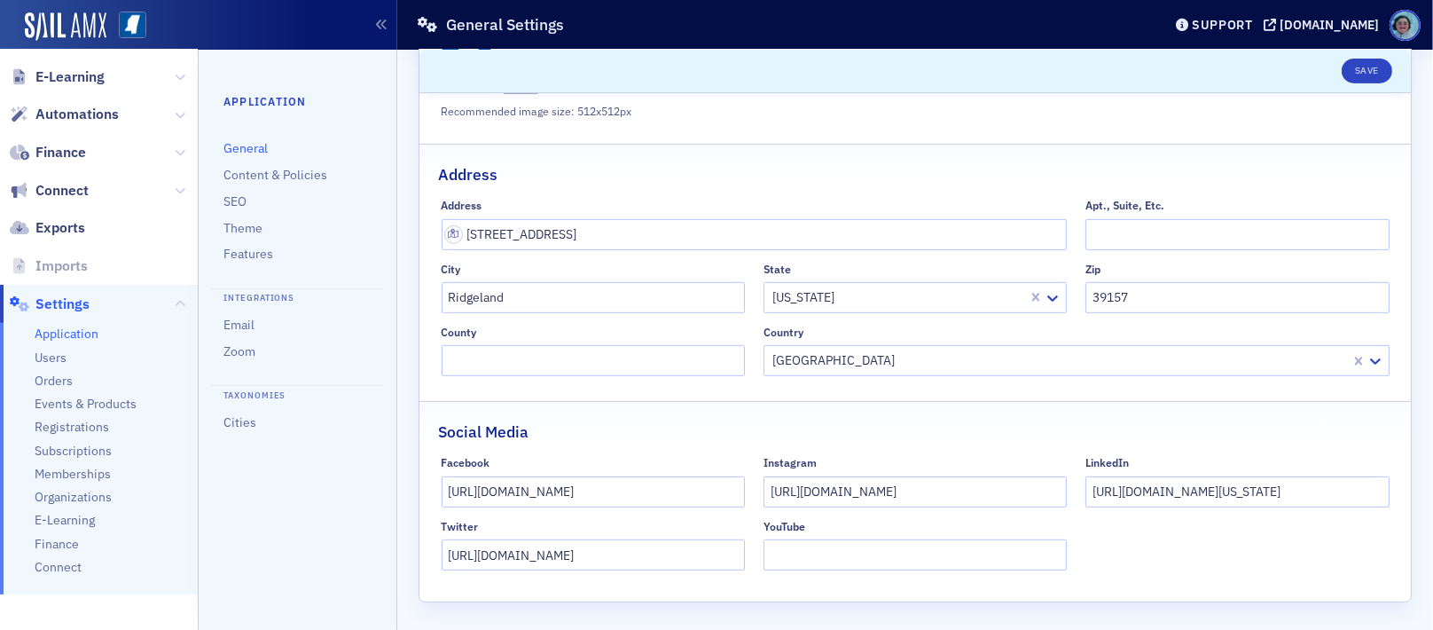
scroll to position [761, 0]
click at [72, 550] on span "Finance" at bounding box center [57, 544] width 44 height 17
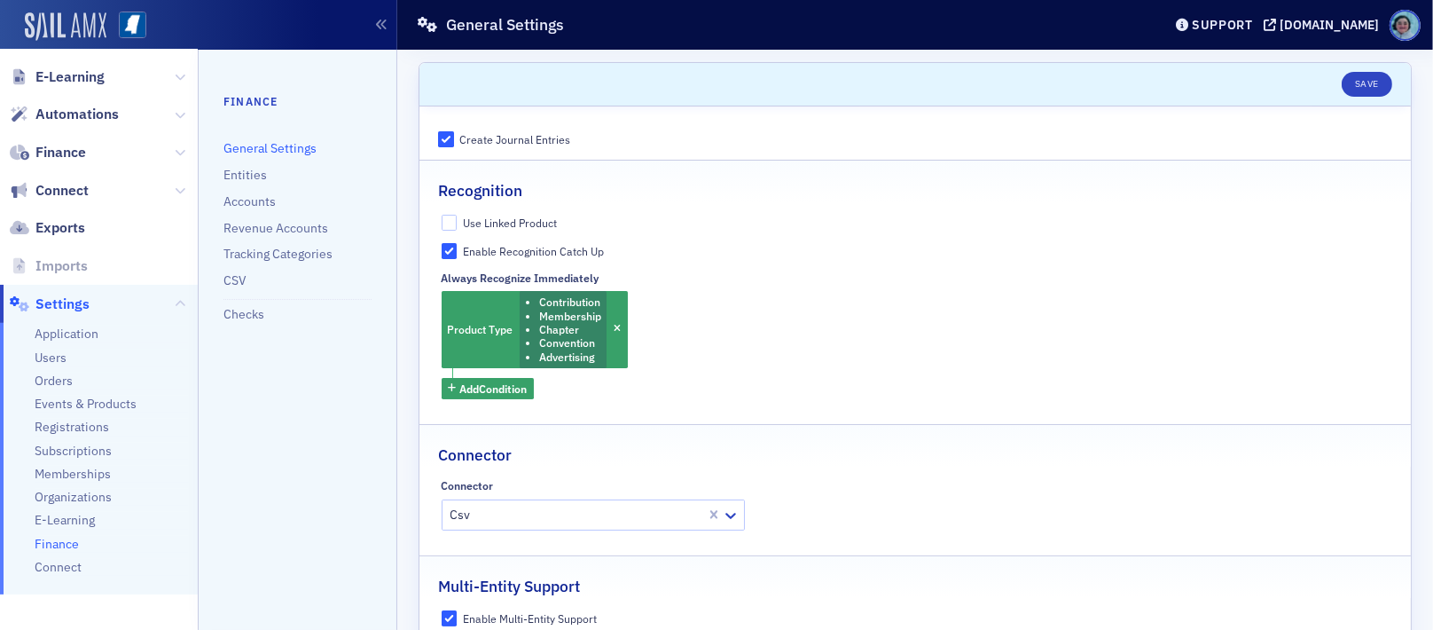
click at [89, 24] on img at bounding box center [66, 26] width 82 height 28
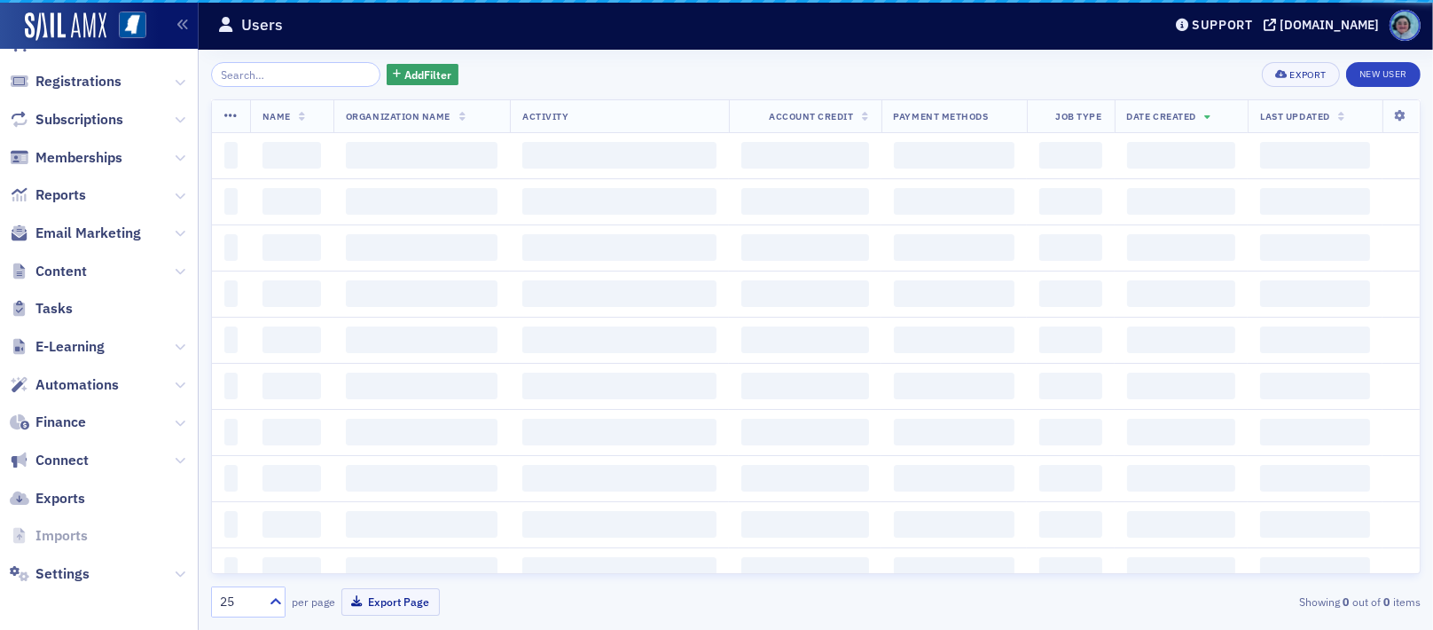
scroll to position [242, 0]
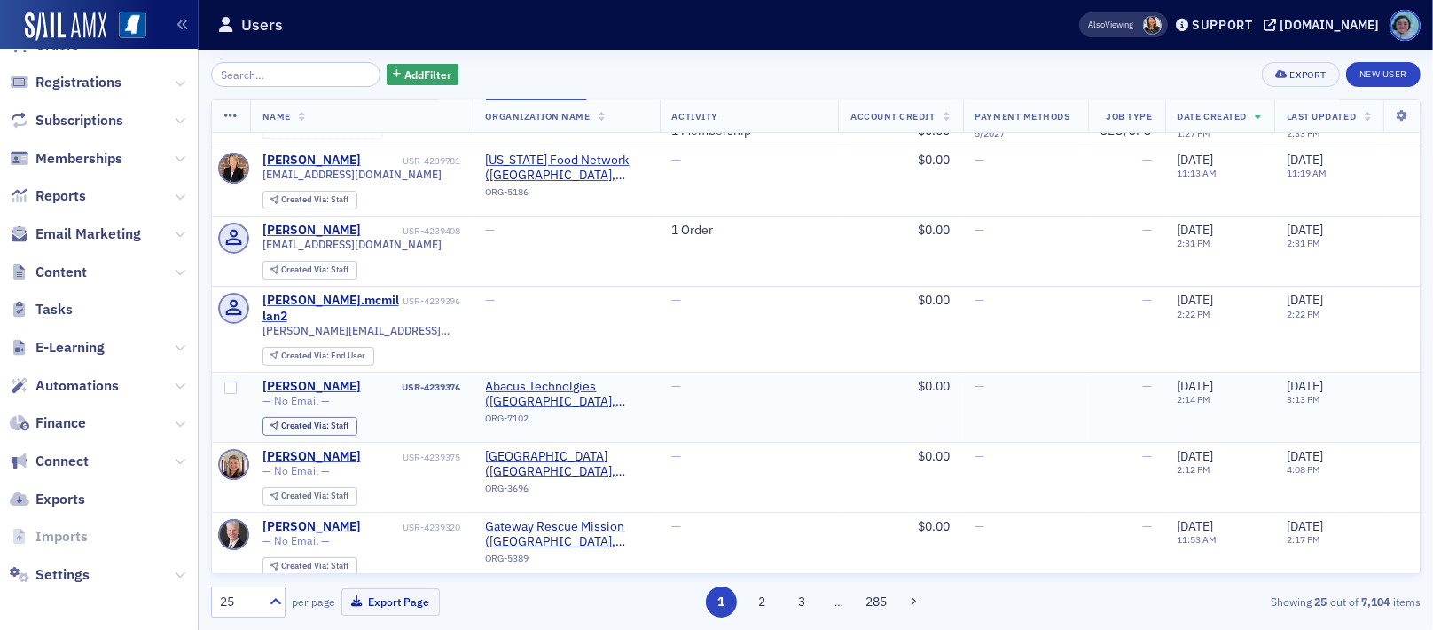
scroll to position [532, 0]
